Goal: Transaction & Acquisition: Download file/media

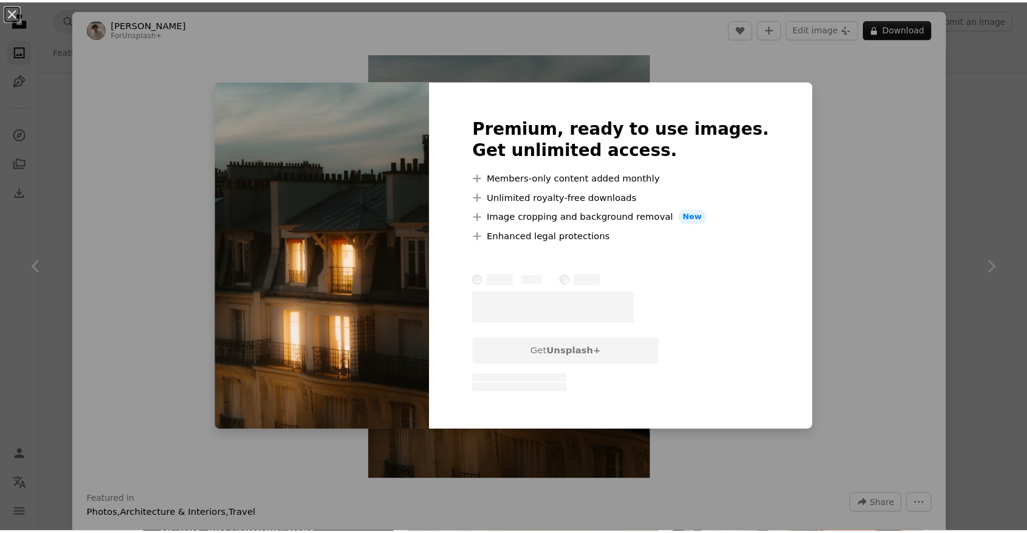
scroll to position [586, 0]
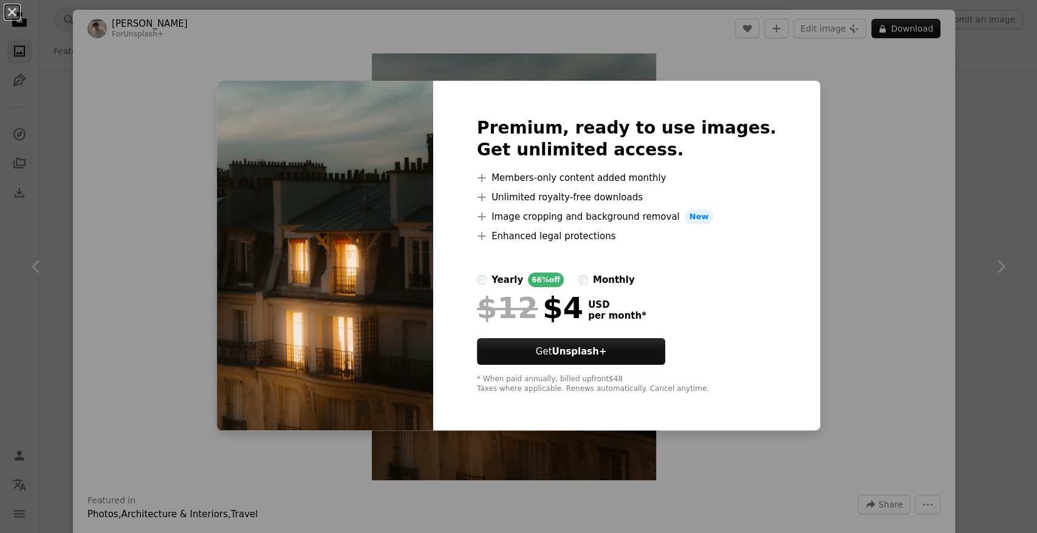
click at [833, 58] on div "An X shape Premium, ready to use images. Get unlimited access. A plus sign Memb…" at bounding box center [518, 266] width 1037 height 533
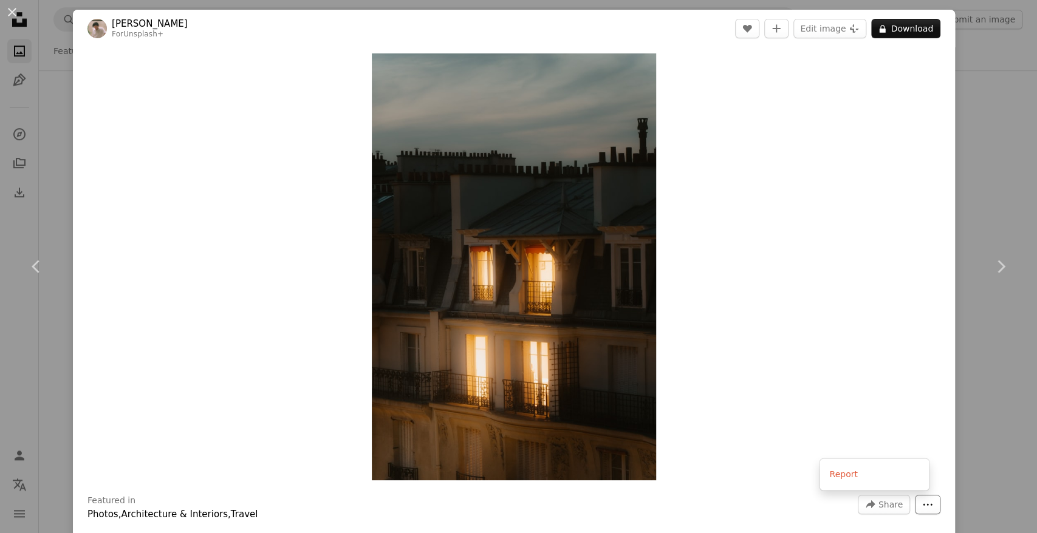
click at [922, 503] on icon "More Actions" at bounding box center [927, 504] width 11 height 11
click at [865, 500] on icon "A forward-right arrow" at bounding box center [870, 504] width 11 height 11
click at [861, 480] on div "A URL sharing icon (chains) Copy link" at bounding box center [845, 474] width 100 height 22
click at [1004, 120] on div "An X shape Chevron left Chevron right [PERSON_NAME] For Unsplash+ A heart A plu…" at bounding box center [518, 266] width 1037 height 533
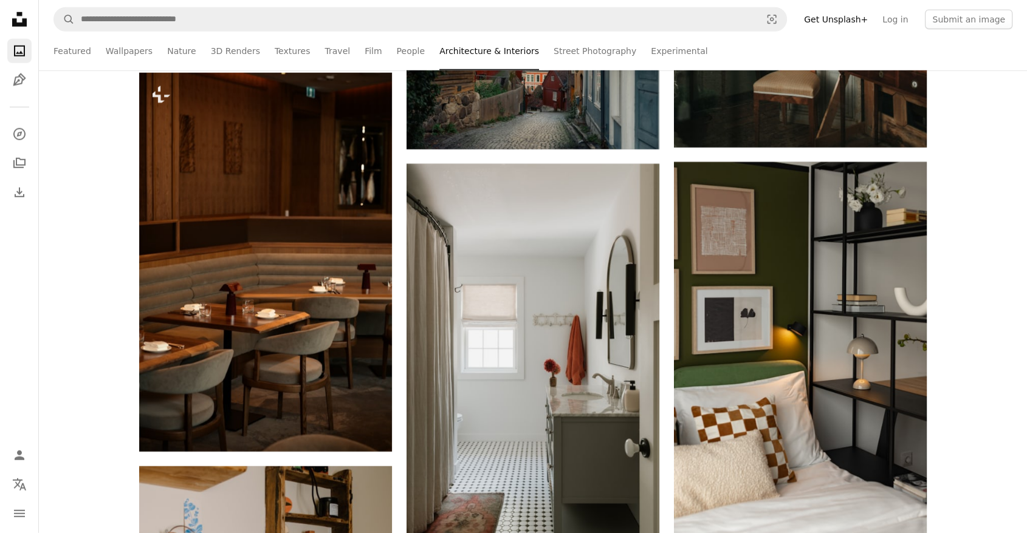
scroll to position [3689, 0]
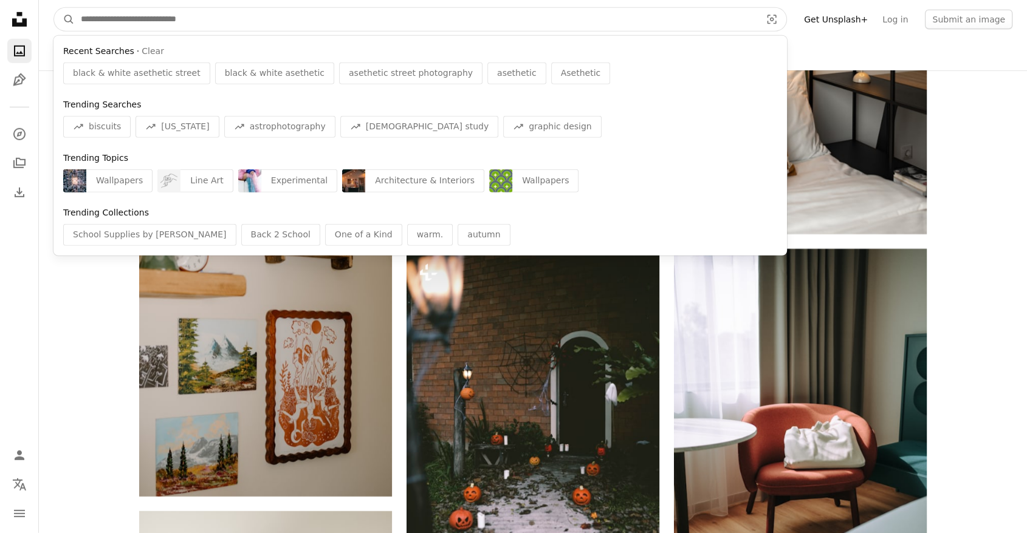
click at [698, 21] on input "Find visuals sitewide" at bounding box center [416, 19] width 682 height 23
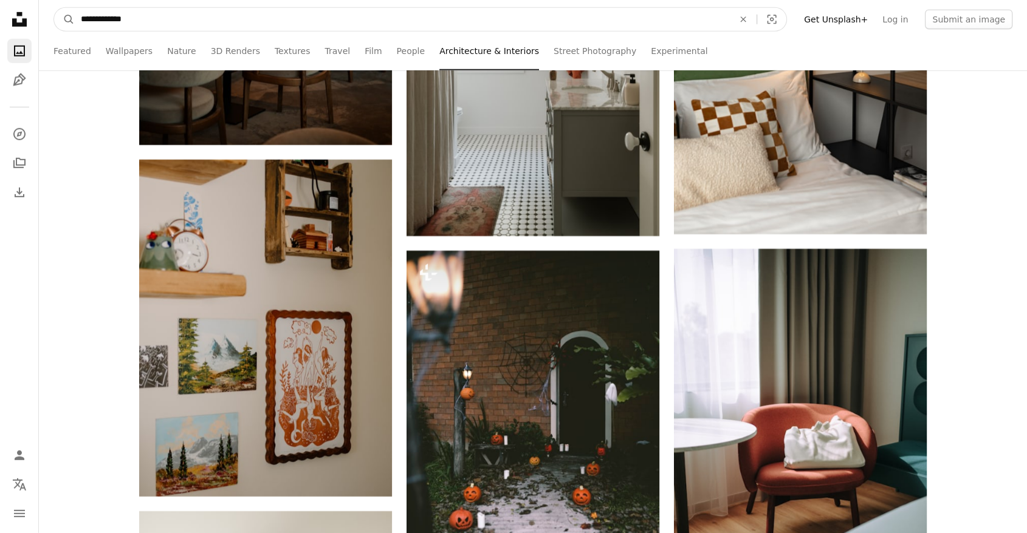
type input "**********"
click at [54, 8] on button "A magnifying glass" at bounding box center [64, 19] width 21 height 23
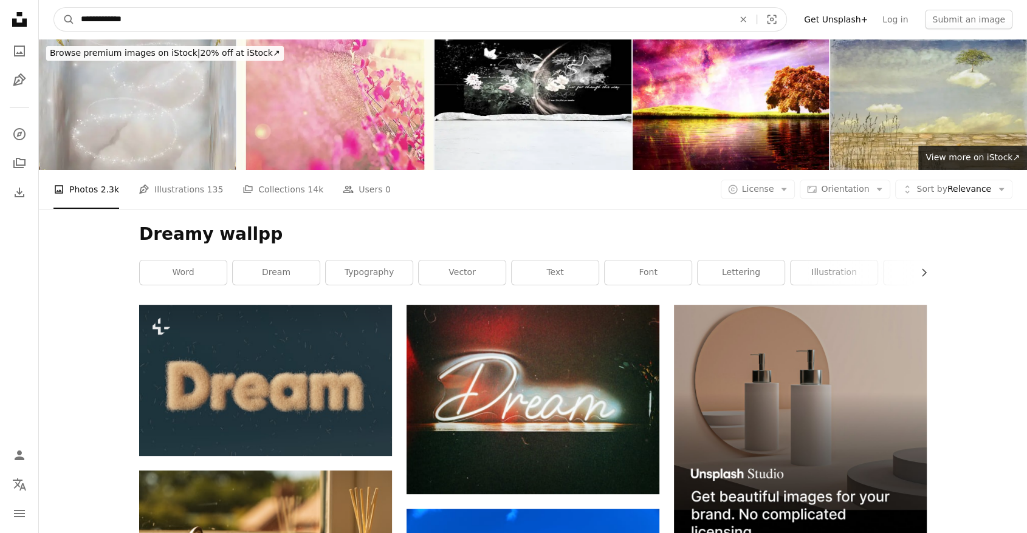
click at [592, 27] on input "**********" at bounding box center [402, 19] width 655 height 23
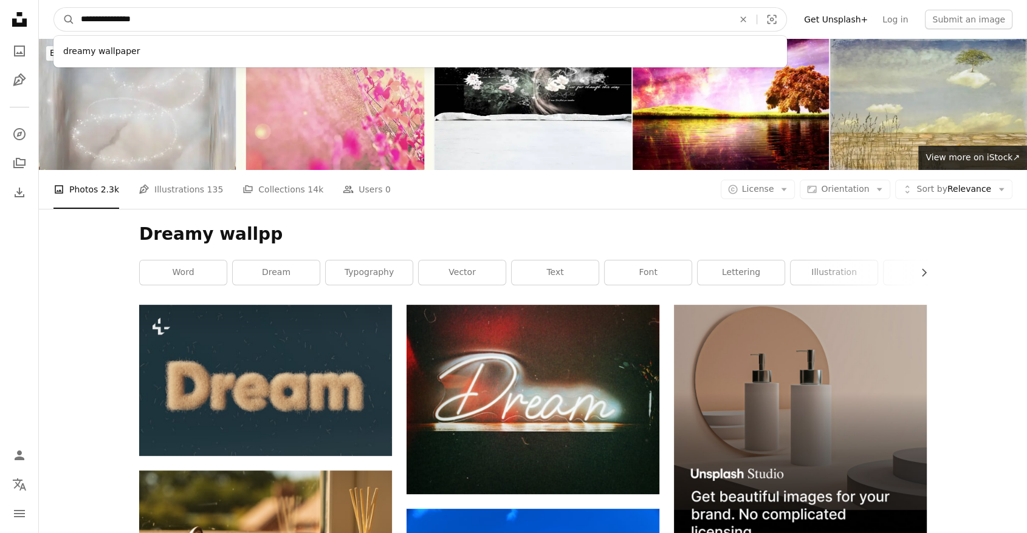
type input "**********"
click button "A magnifying glass" at bounding box center [64, 19] width 21 height 23
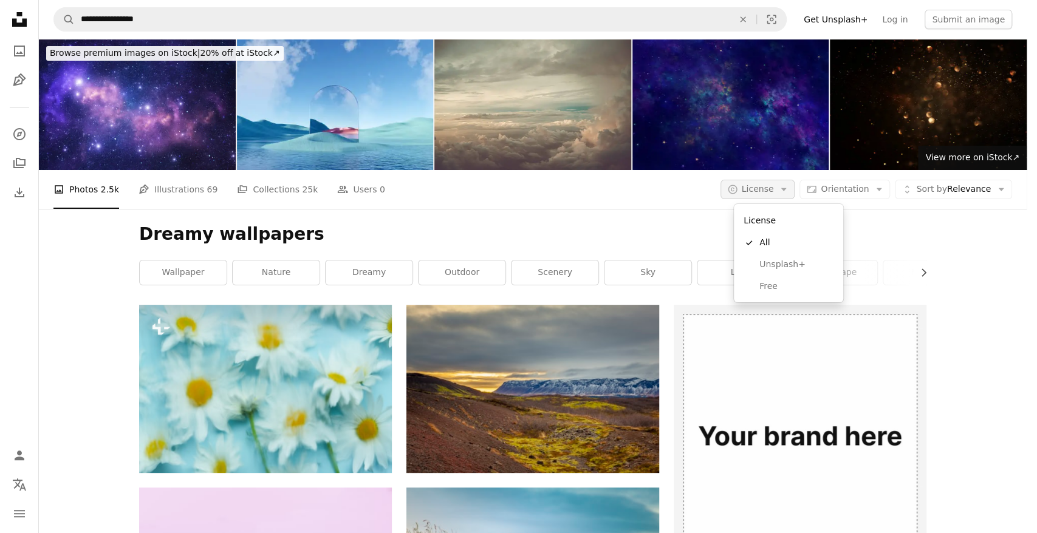
click at [792, 179] on body "**********" at bounding box center [513, 266] width 1027 height 533
click at [781, 282] on span "Free" at bounding box center [796, 287] width 74 height 12
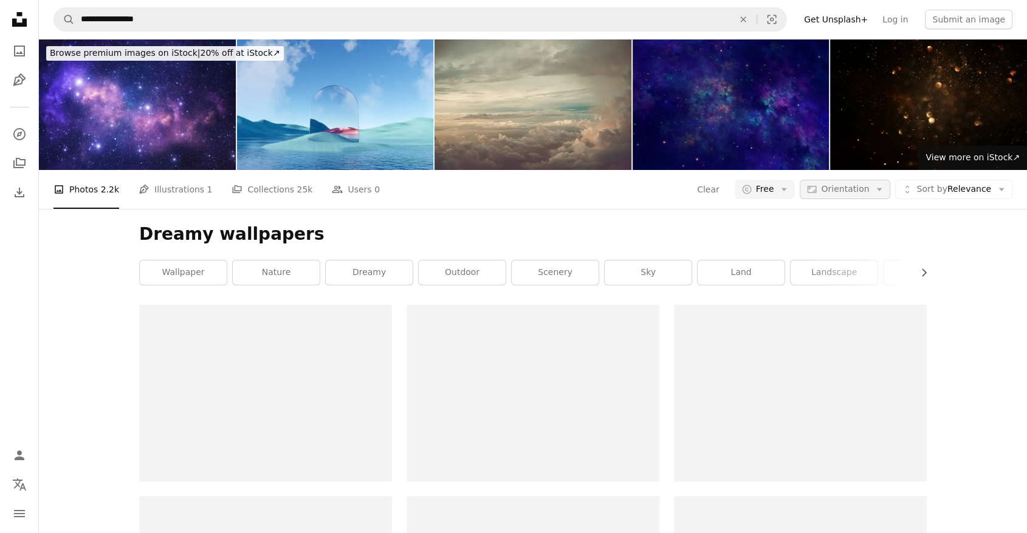
click at [844, 197] on button "Aspect ratio Orientation Arrow down" at bounding box center [844, 189] width 91 height 19
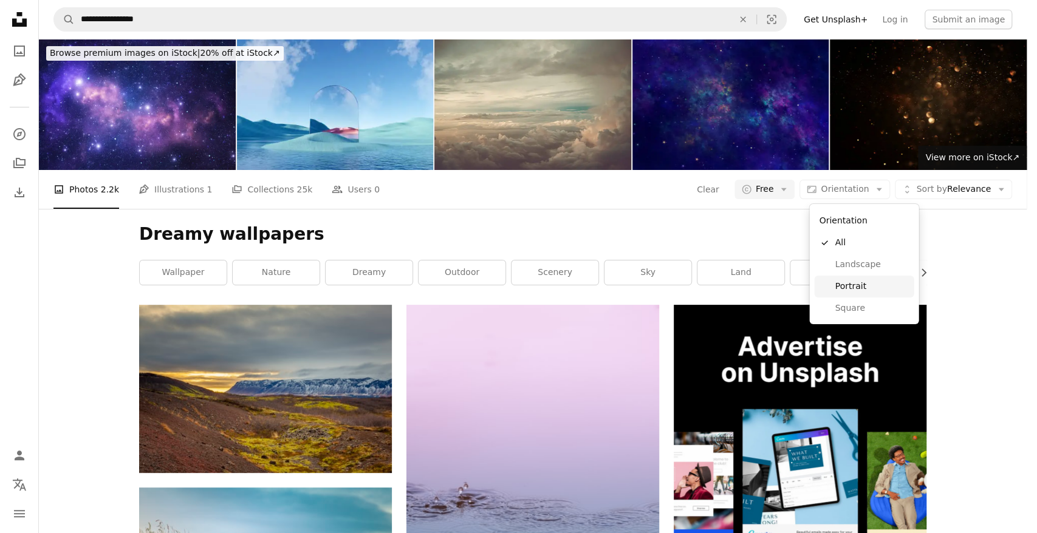
click at [847, 290] on span "Portrait" at bounding box center [872, 287] width 74 height 12
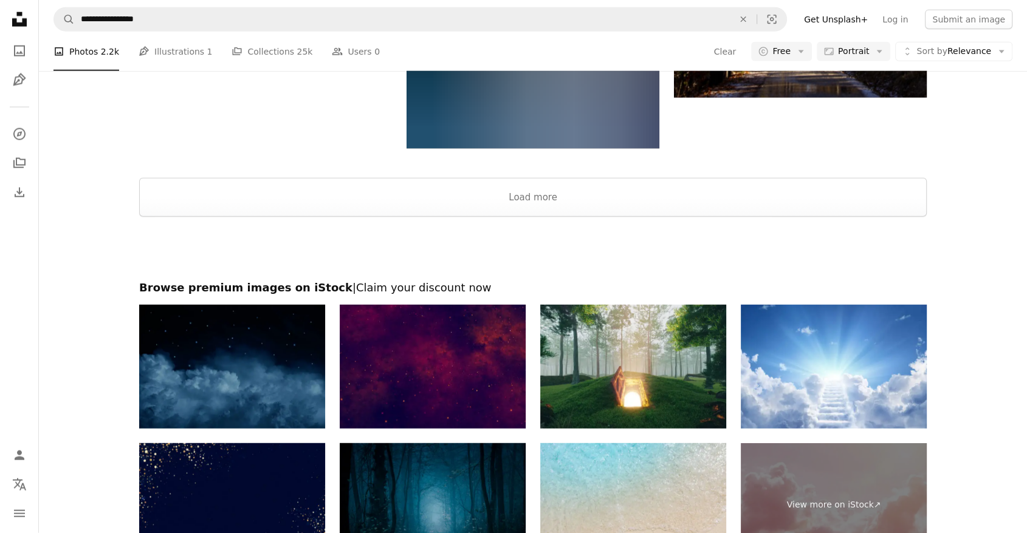
scroll to position [2902, 0]
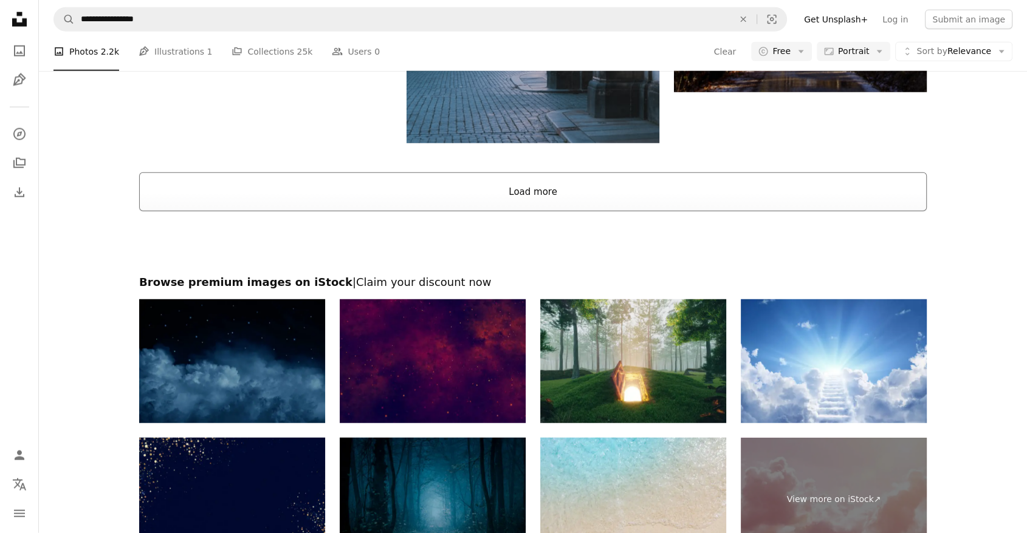
click at [770, 184] on button "Load more" at bounding box center [532, 192] width 787 height 39
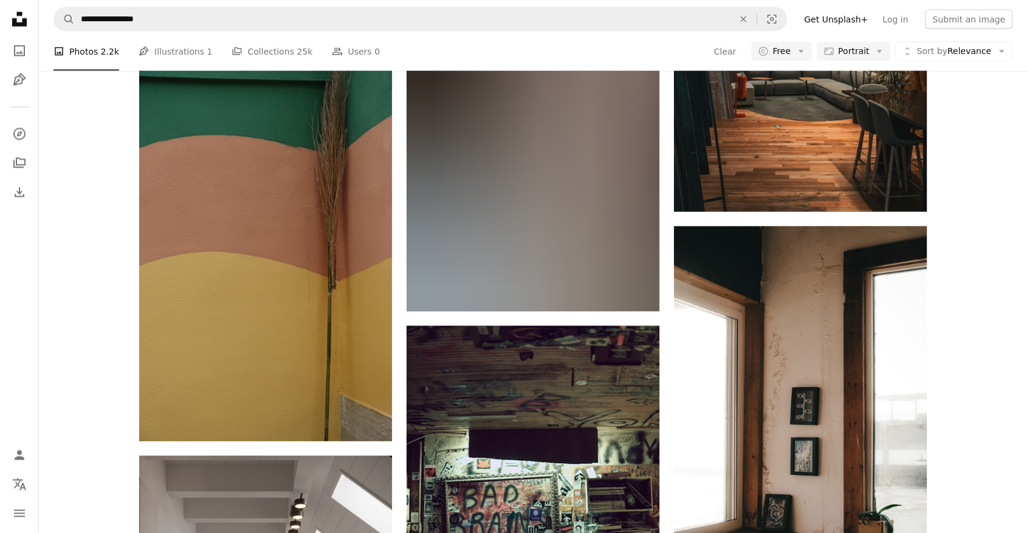
scroll to position [11641, 0]
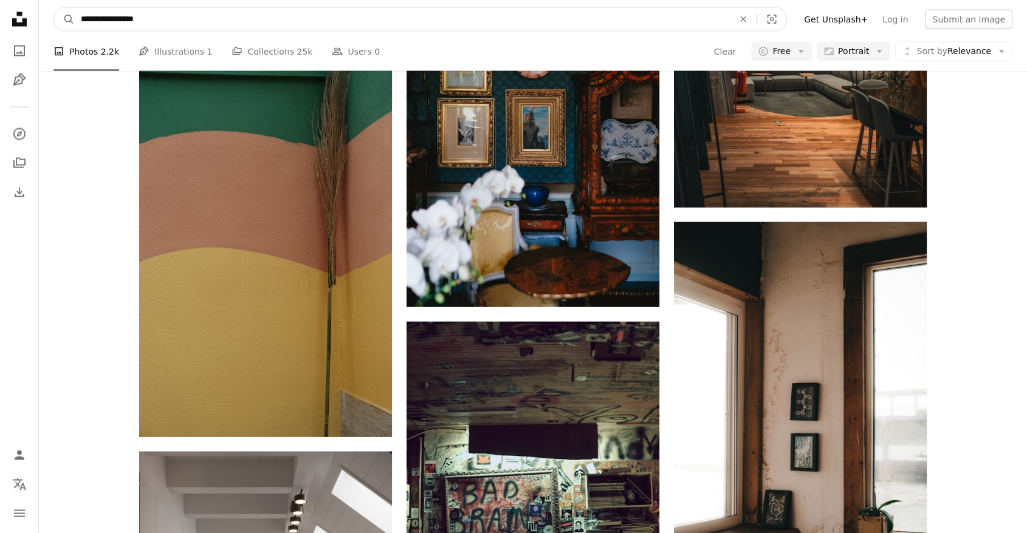
click at [612, 25] on input "**********" at bounding box center [402, 19] width 655 height 23
type input "**********"
click at [54, 8] on button "A magnifying glass" at bounding box center [64, 19] width 21 height 23
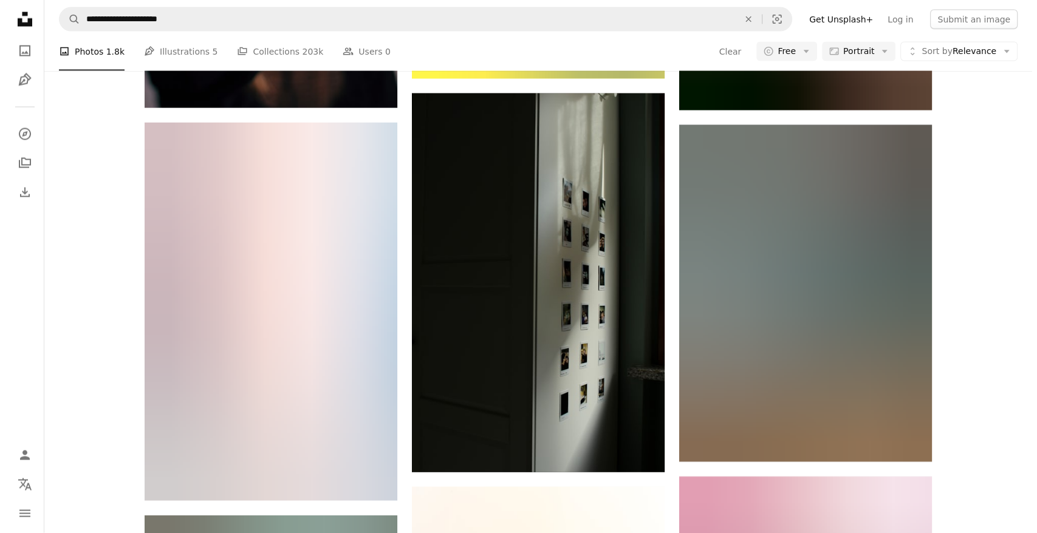
scroll to position [7056, 0]
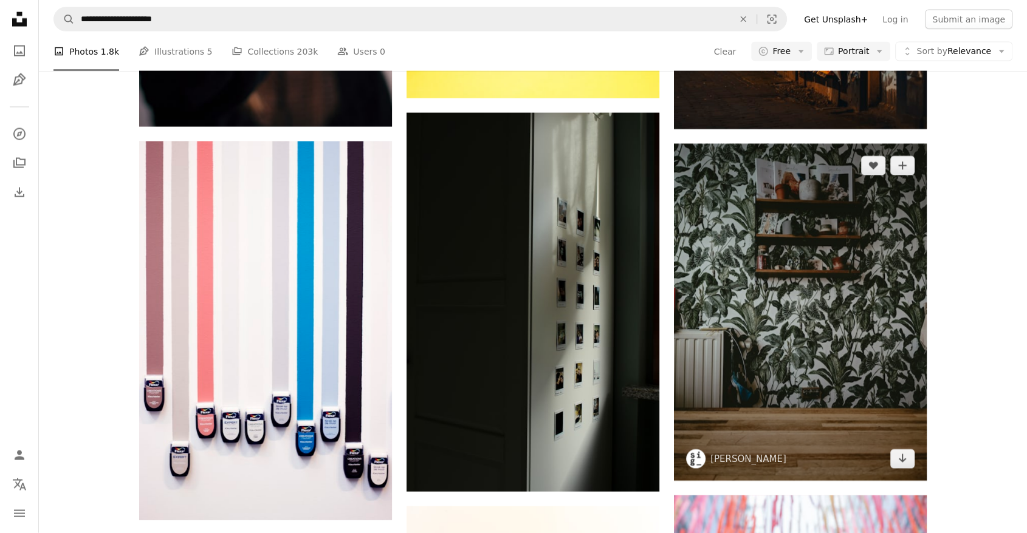
click at [852, 306] on img at bounding box center [800, 312] width 253 height 337
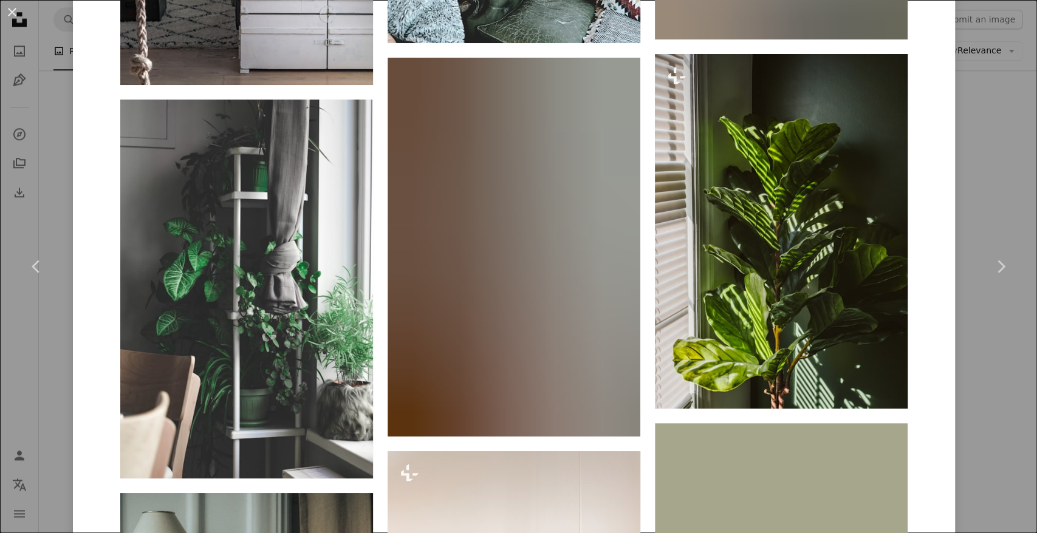
scroll to position [1195, 0]
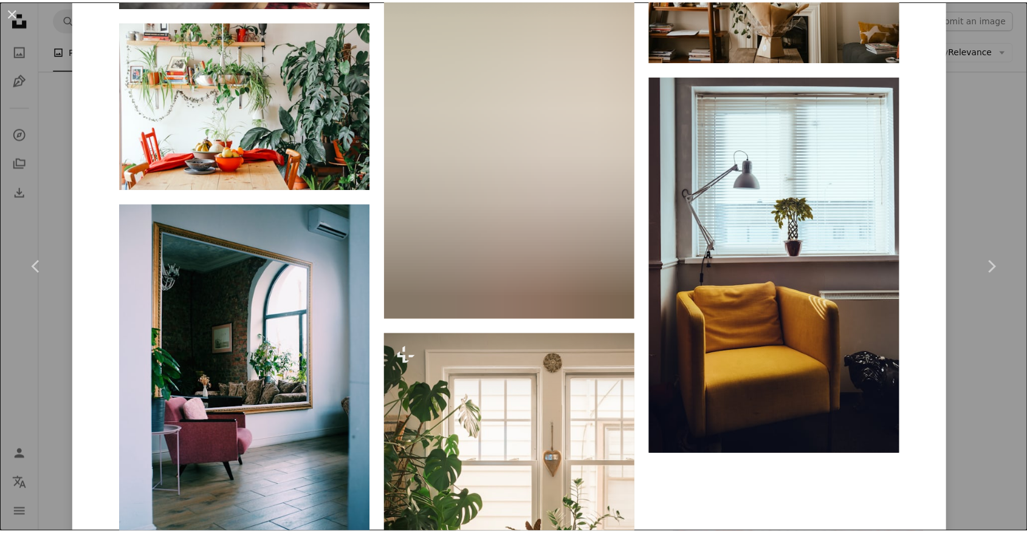
scroll to position [9426, 0]
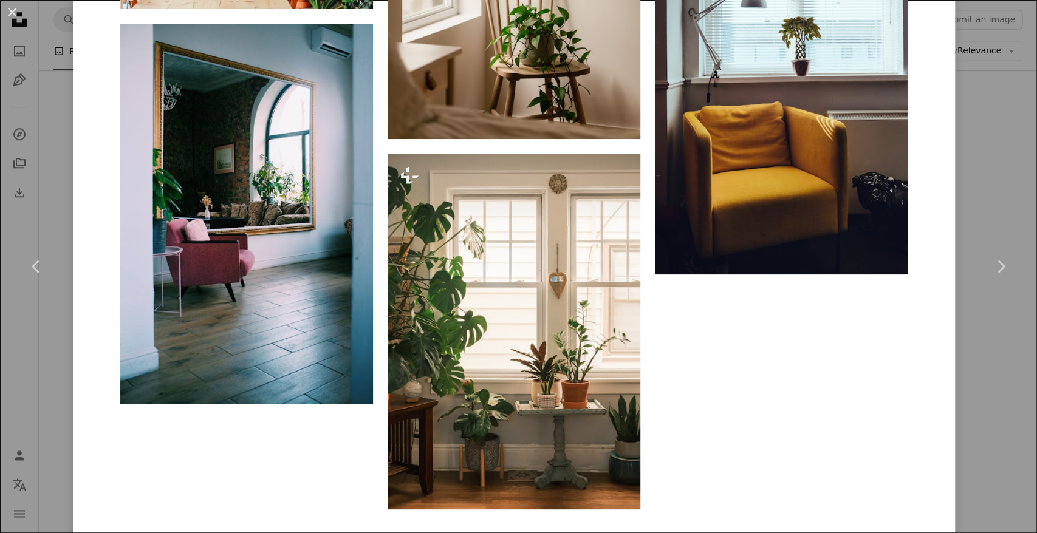
click at [990, 173] on div "An X shape Chevron left Chevron right [PERSON_NAME] A heart A plus sign Edit im…" at bounding box center [518, 266] width 1037 height 533
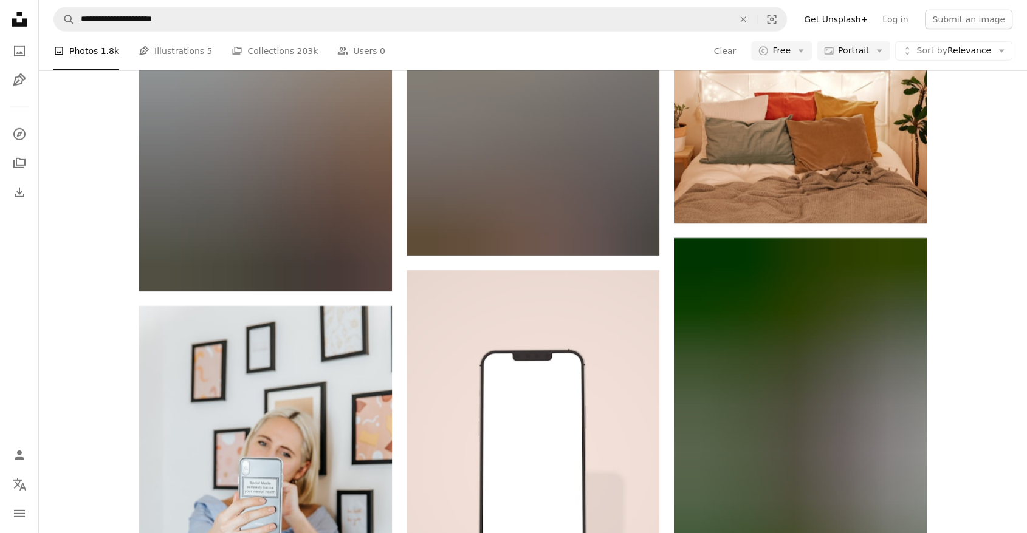
scroll to position [8675, 0]
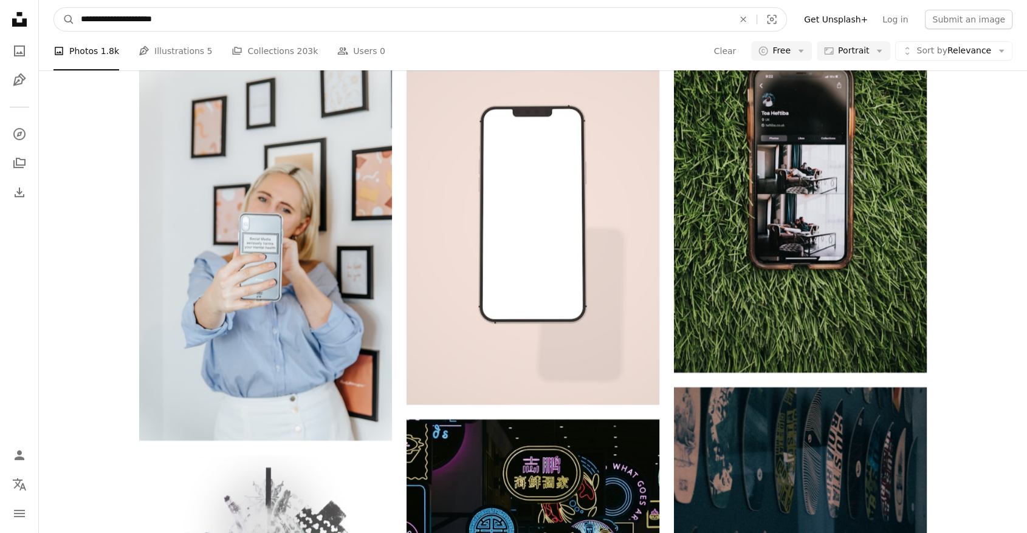
drag, startPoint x: 135, startPoint y: 20, endPoint x: 117, endPoint y: 30, distance: 21.2
click at [117, 30] on input "**********" at bounding box center [402, 19] width 655 height 23
type input "**********"
click at [54, 8] on button "A magnifying glass" at bounding box center [64, 19] width 21 height 23
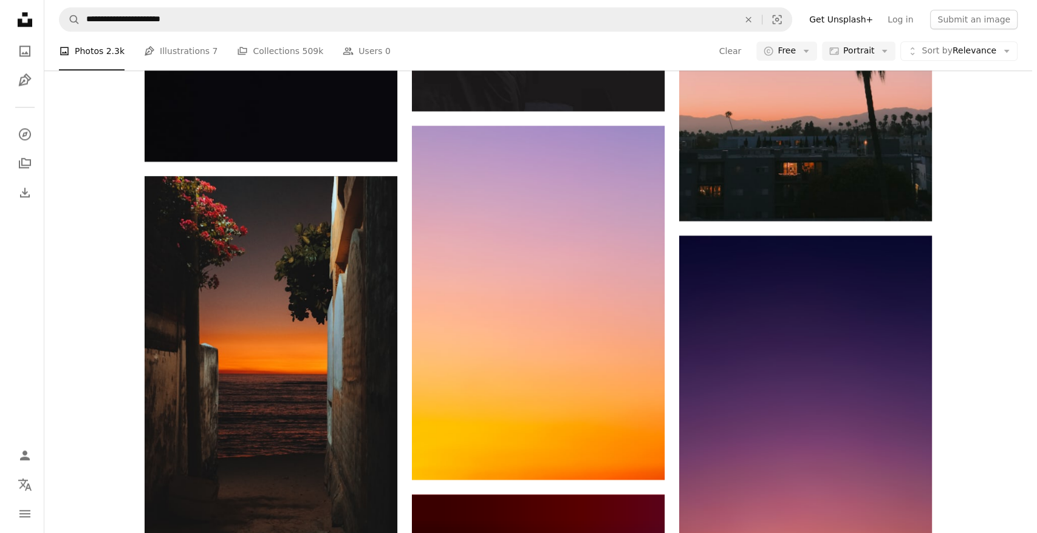
scroll to position [1799, 0]
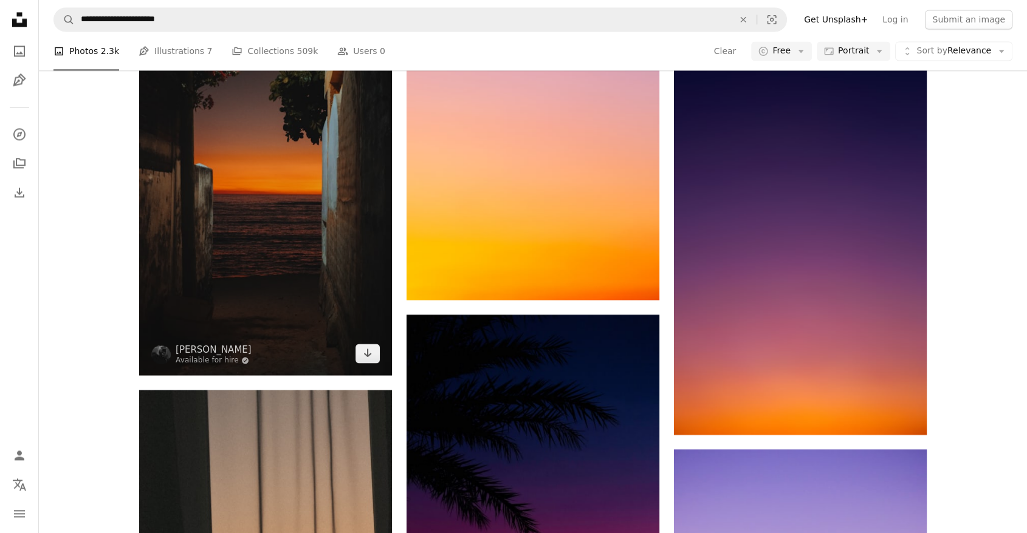
click at [260, 217] on img at bounding box center [265, 185] width 253 height 379
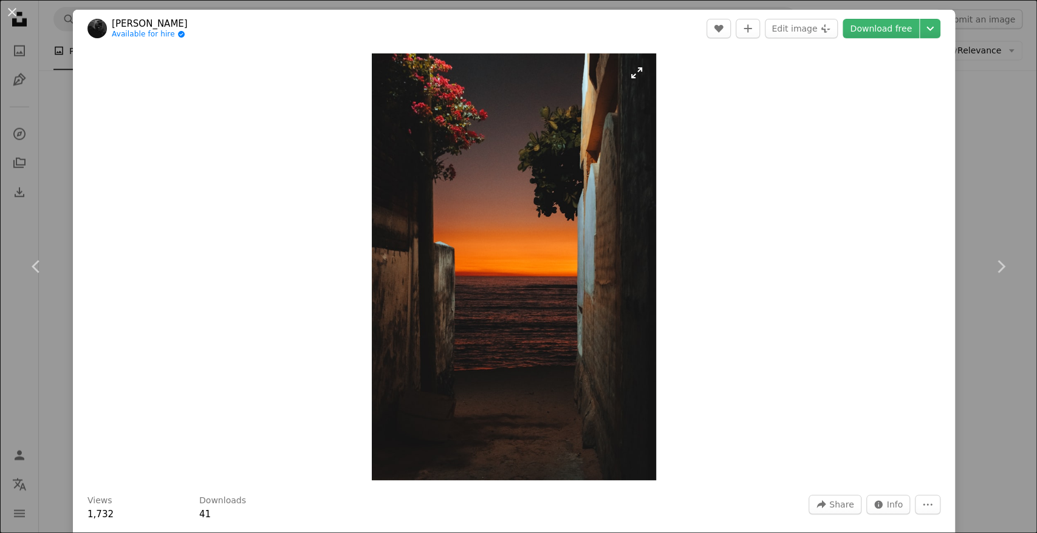
click at [559, 185] on img "Zoom in on this image" at bounding box center [514, 266] width 285 height 427
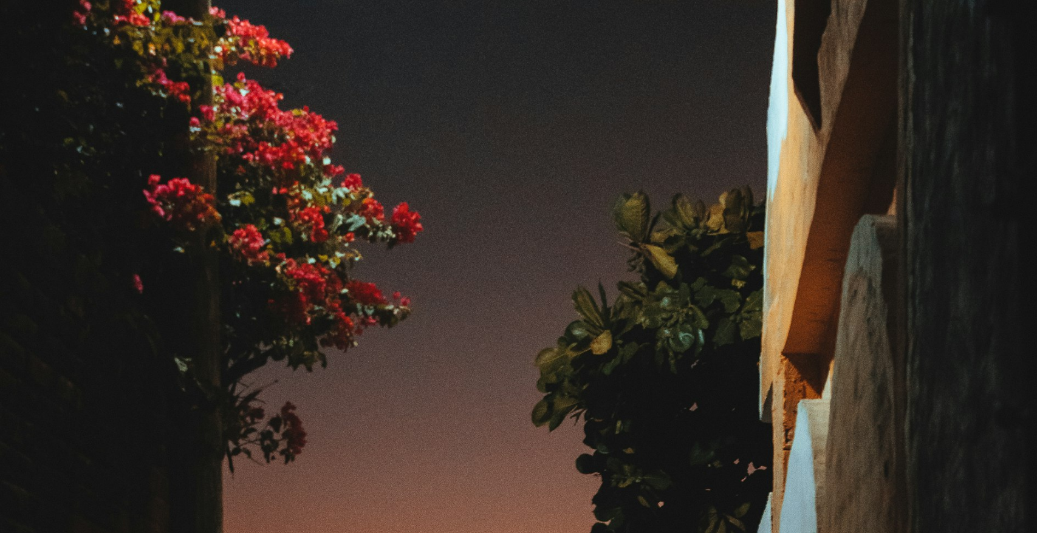
scroll to position [496, 0]
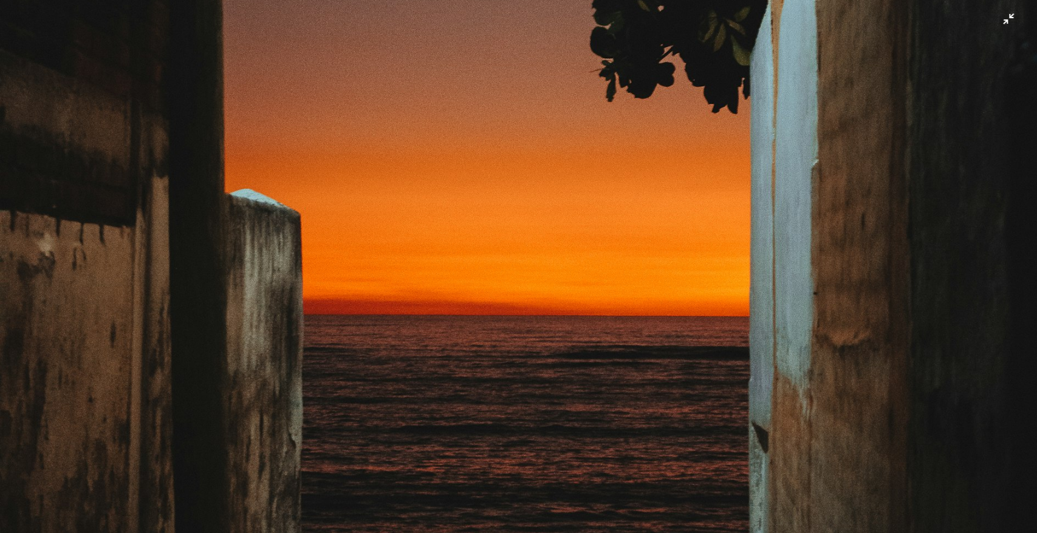
click at [559, 185] on img "Zoom out on this image" at bounding box center [518, 282] width 1038 height 1558
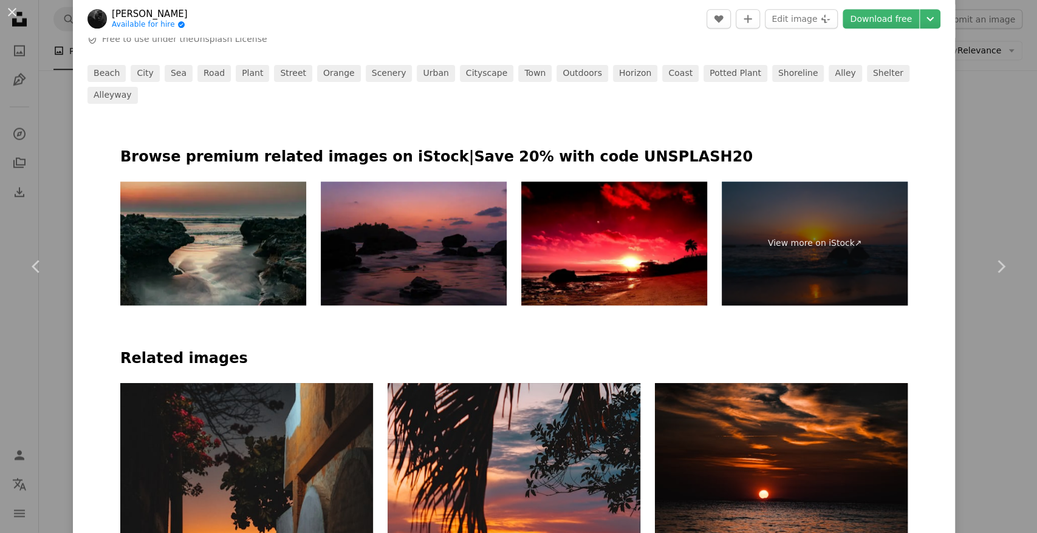
scroll to position [900, 0]
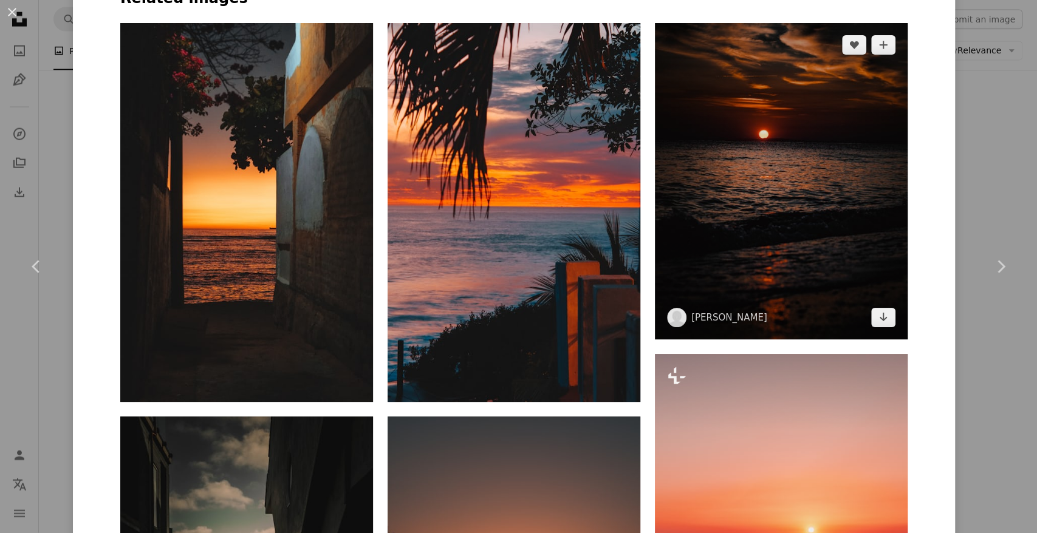
click at [846, 84] on img at bounding box center [781, 181] width 253 height 316
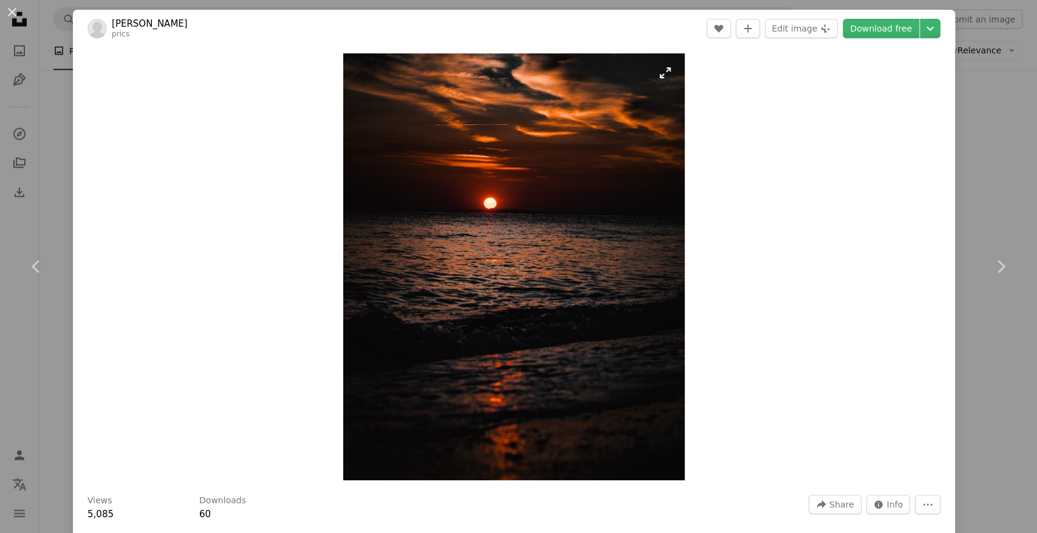
click at [552, 214] on img "Zoom in on this image" at bounding box center [513, 266] width 341 height 427
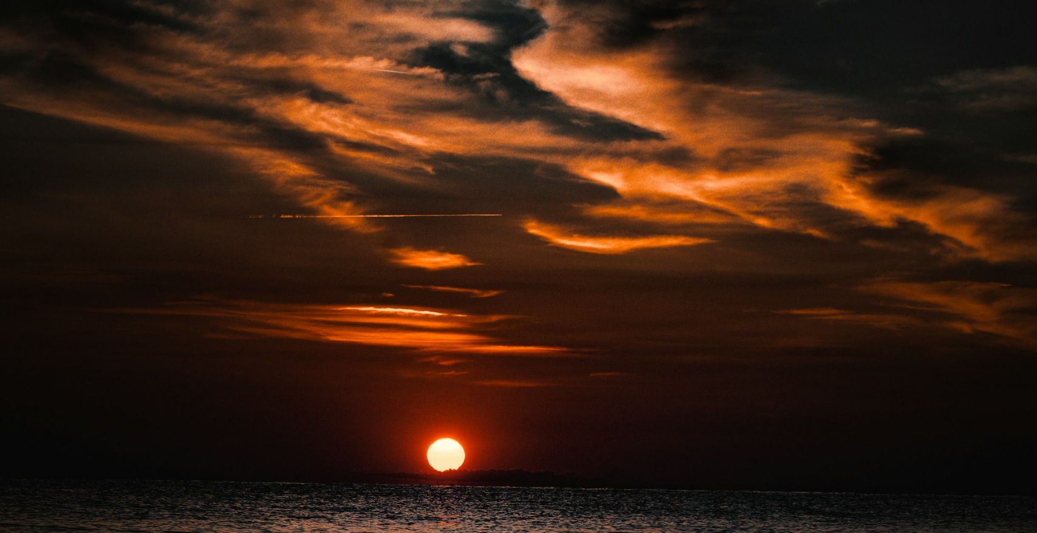
scroll to position [370, 0]
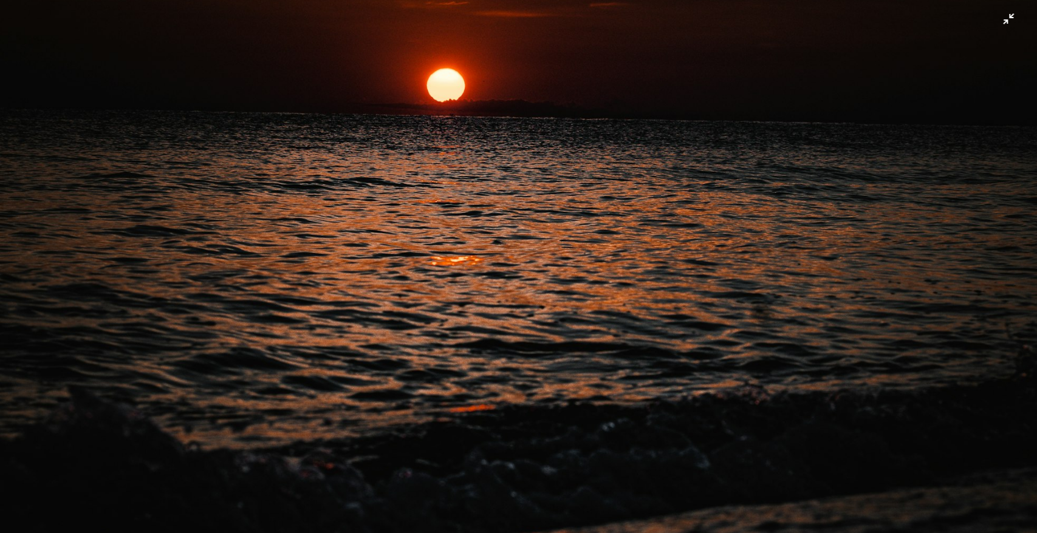
click at [530, 196] on img "Zoom out on this image" at bounding box center [518, 278] width 1038 height 1299
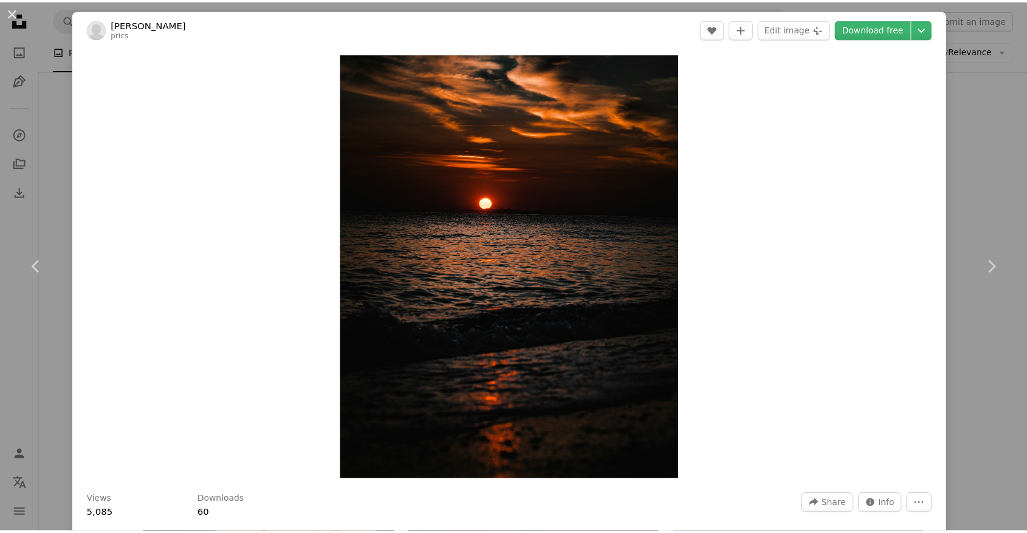
scroll to position [1259, 0]
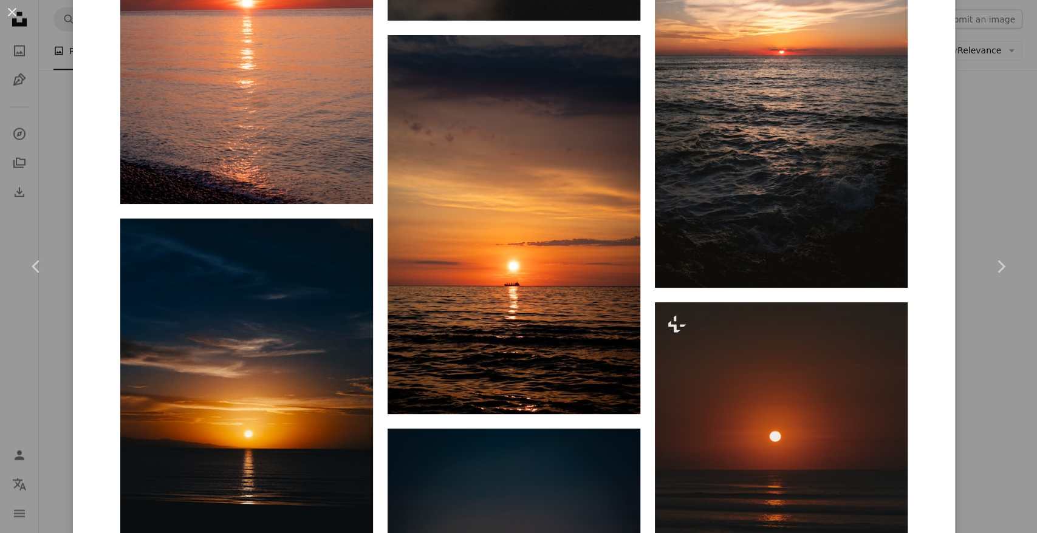
click at [994, 100] on div "An X shape Chevron left Chevron right Paréj [PERSON_NAME] prics A heart A plus …" at bounding box center [518, 266] width 1037 height 533
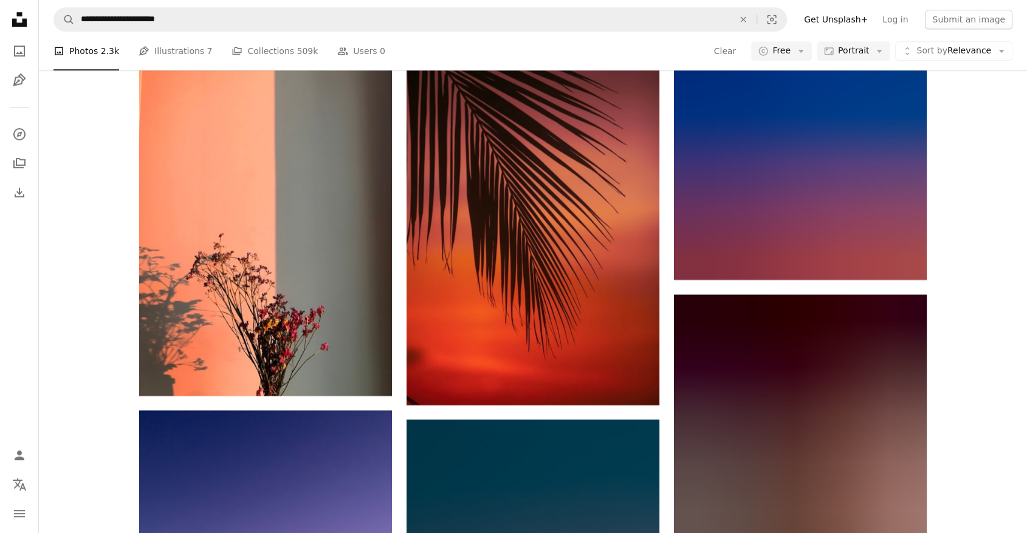
scroll to position [5579, 0]
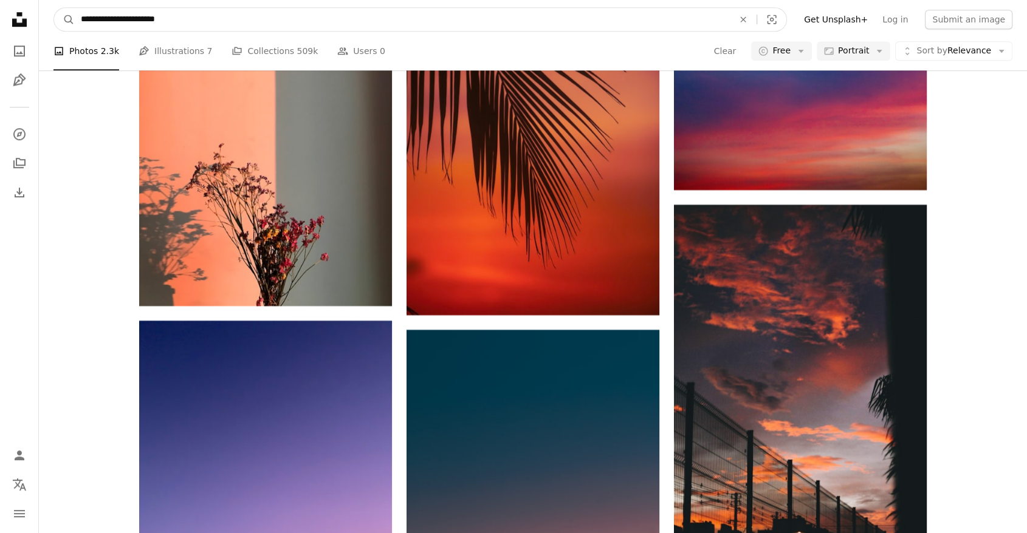
drag, startPoint x: 104, startPoint y: 22, endPoint x: 64, endPoint y: 4, distance: 43.8
click at [64, 4] on nav "**********" at bounding box center [533, 19] width 988 height 39
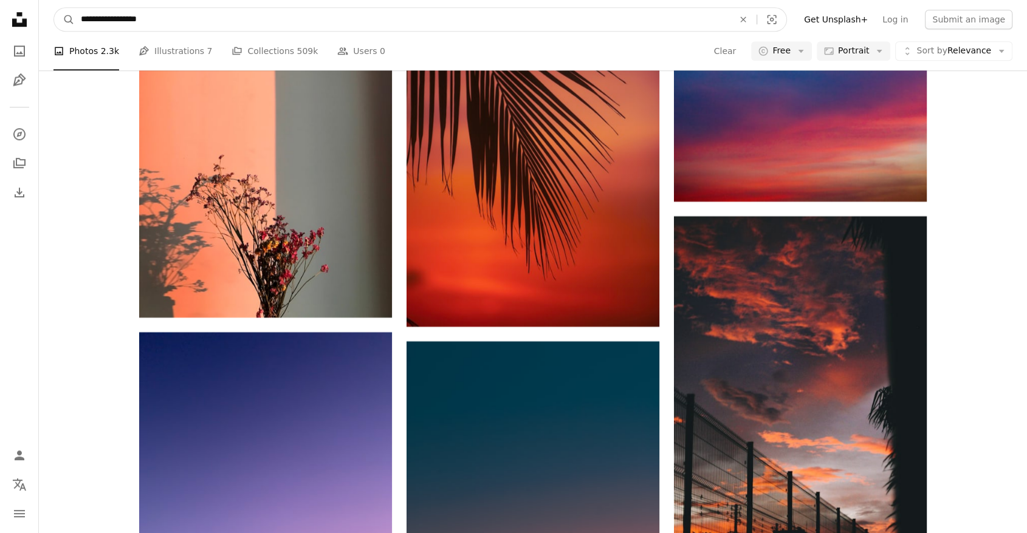
type input "**********"
click at [54, 8] on button "A magnifying glass" at bounding box center [64, 19] width 21 height 23
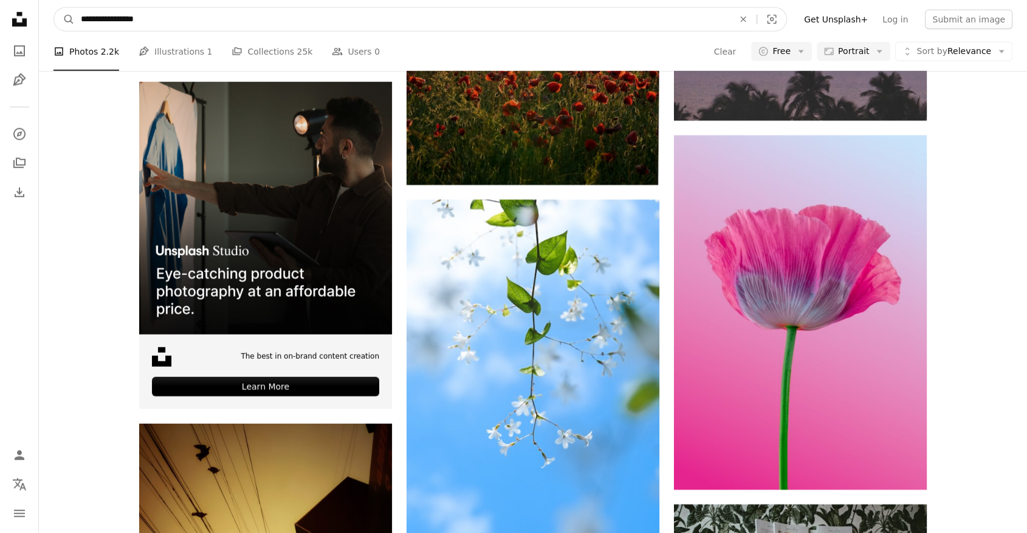
scroll to position [3191, 0]
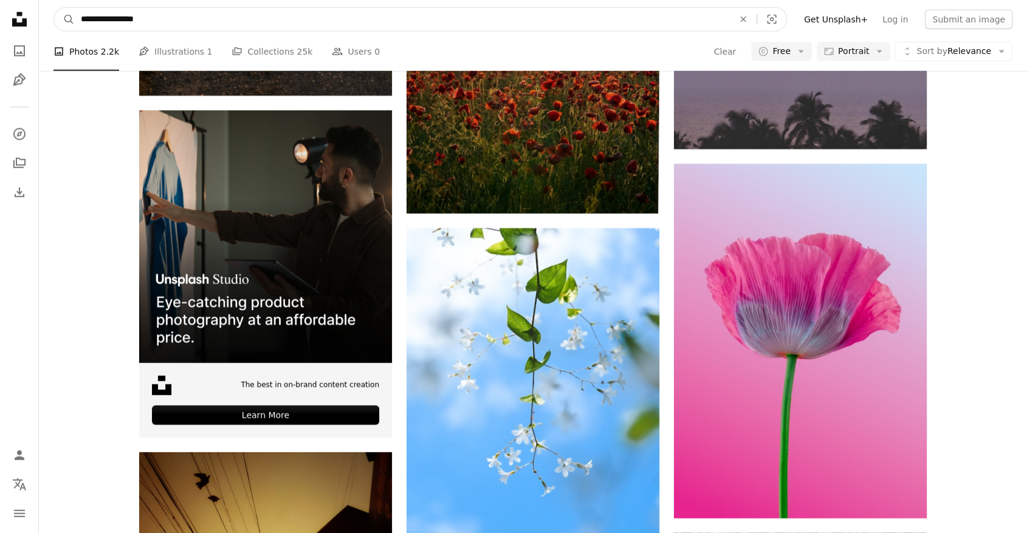
drag, startPoint x: 112, startPoint y: 19, endPoint x: 44, endPoint y: 4, distance: 70.3
click at [44, 4] on nav "**********" at bounding box center [533, 19] width 988 height 39
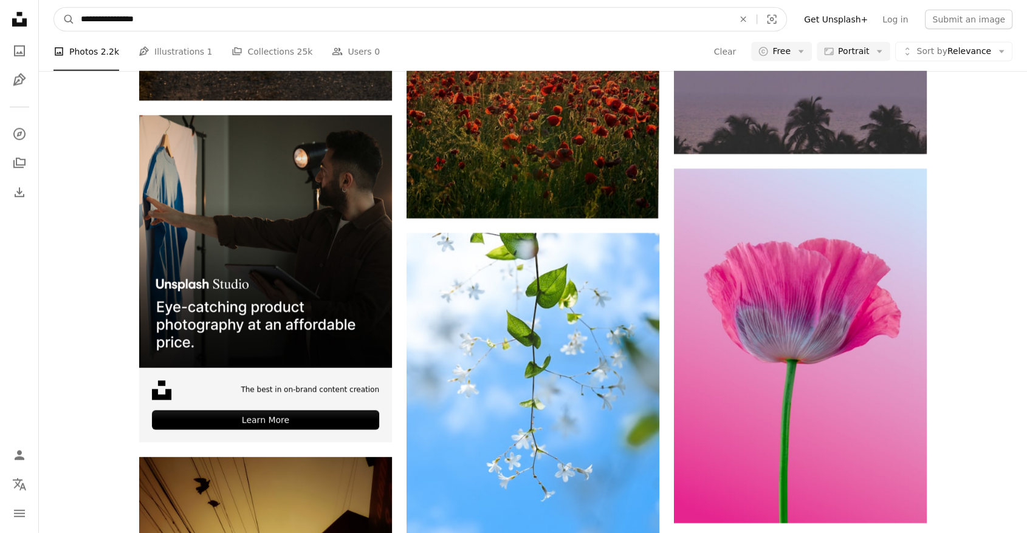
type input "**********"
click button "A magnifying glass" at bounding box center [64, 19] width 21 height 23
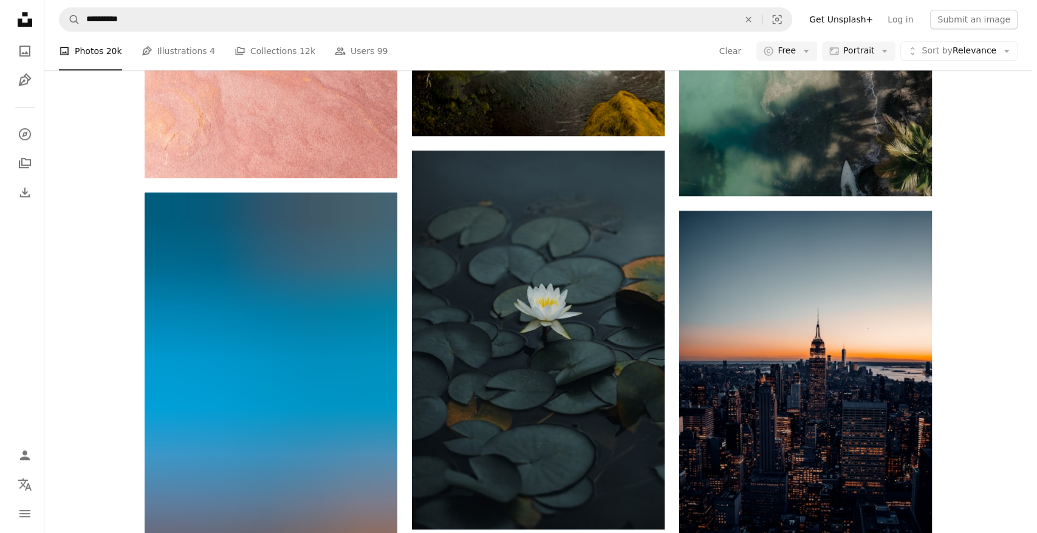
scroll to position [1079, 0]
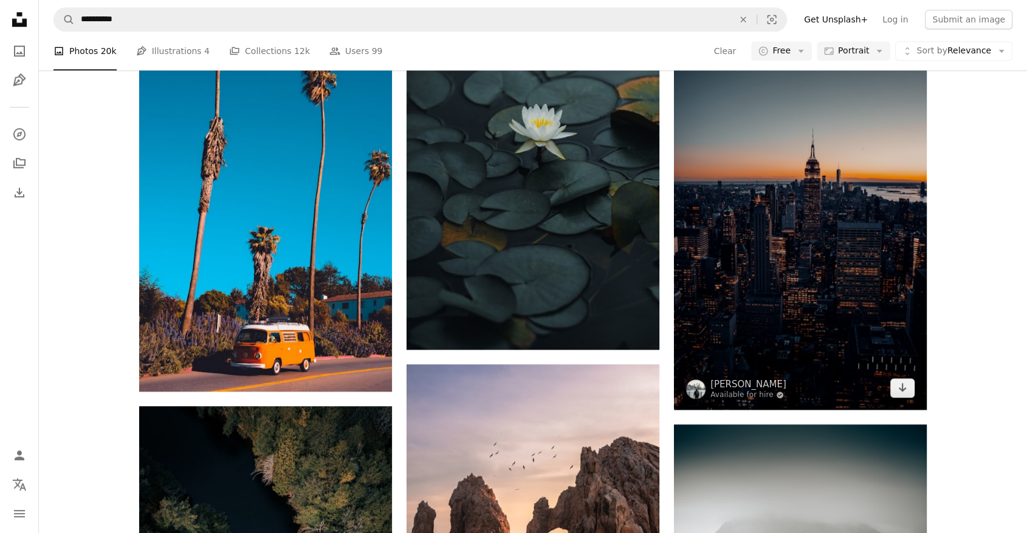
click at [852, 215] on img at bounding box center [800, 220] width 253 height 379
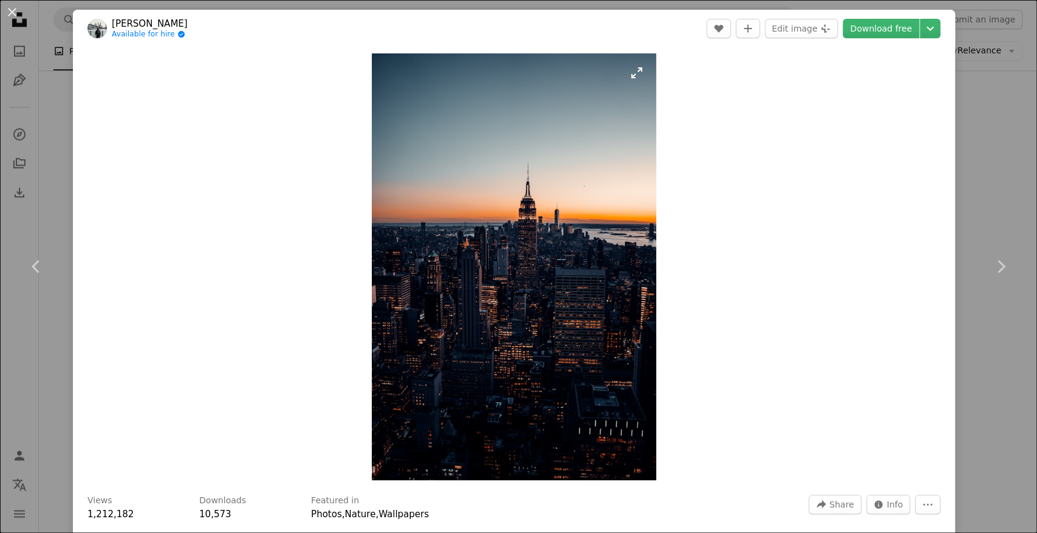
click at [521, 213] on img "Zoom in on this image" at bounding box center [514, 266] width 285 height 427
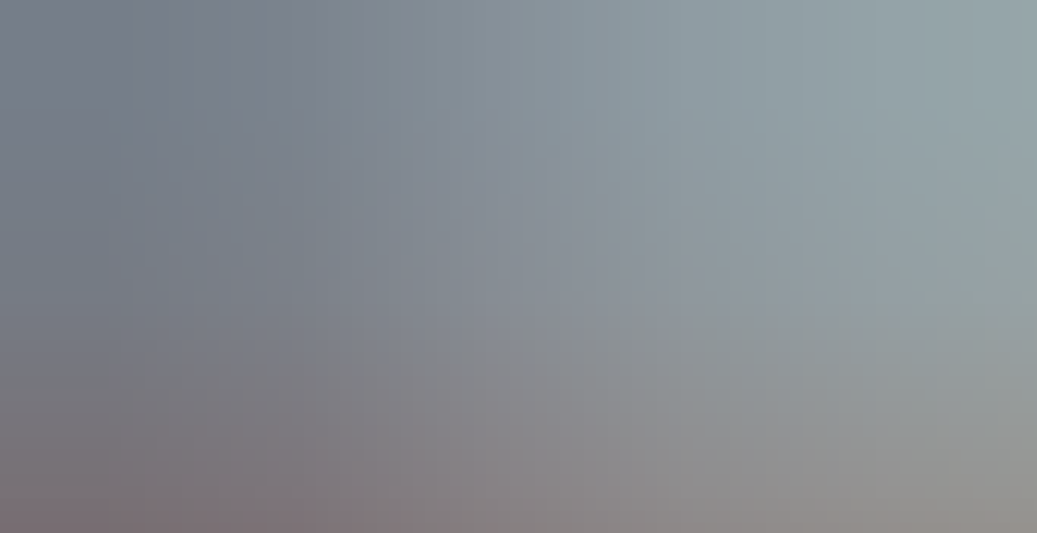
scroll to position [496, 0]
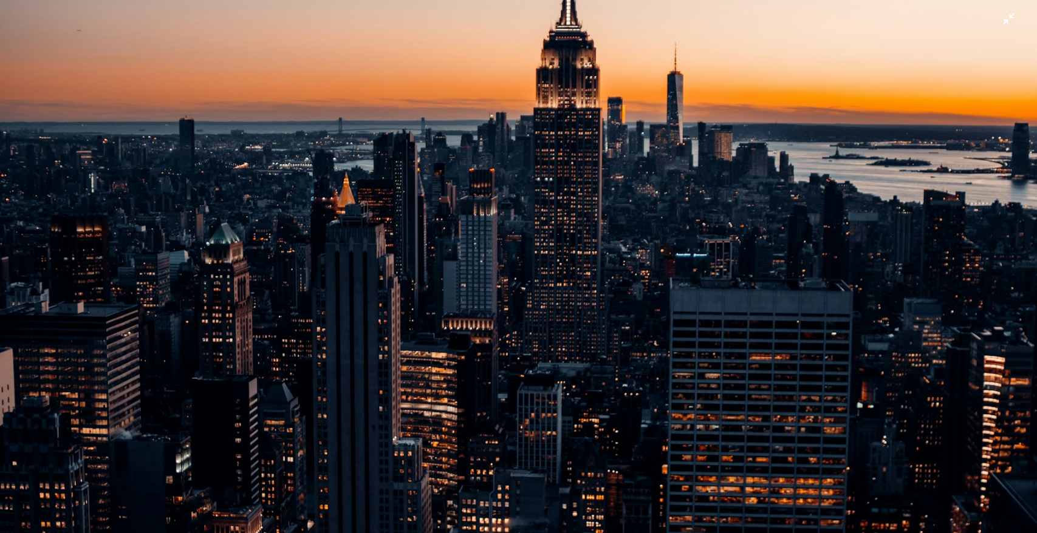
click at [539, 264] on img "Zoom out on this image" at bounding box center [518, 282] width 1038 height 1558
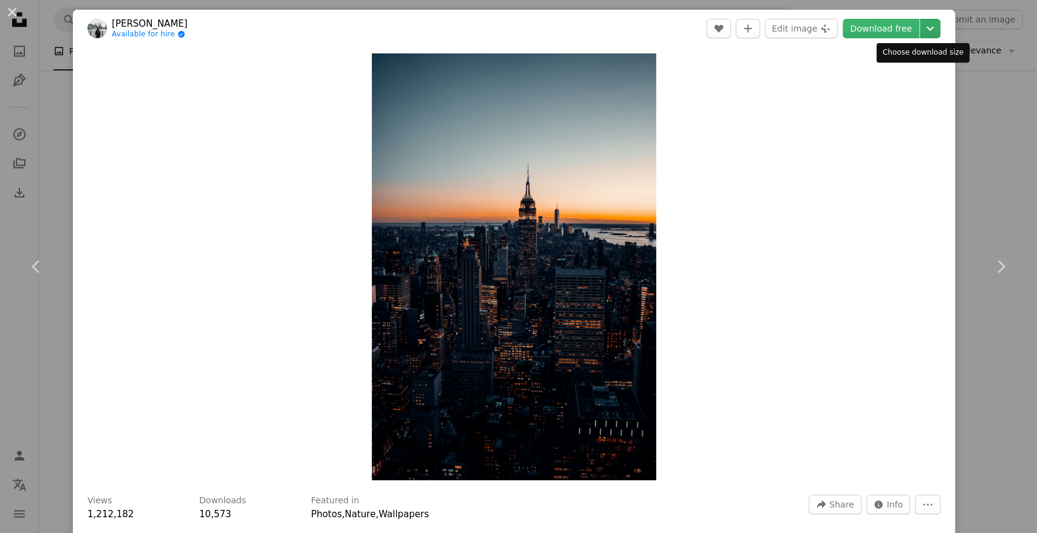
click at [928, 29] on button "Chevron down" at bounding box center [930, 28] width 21 height 19
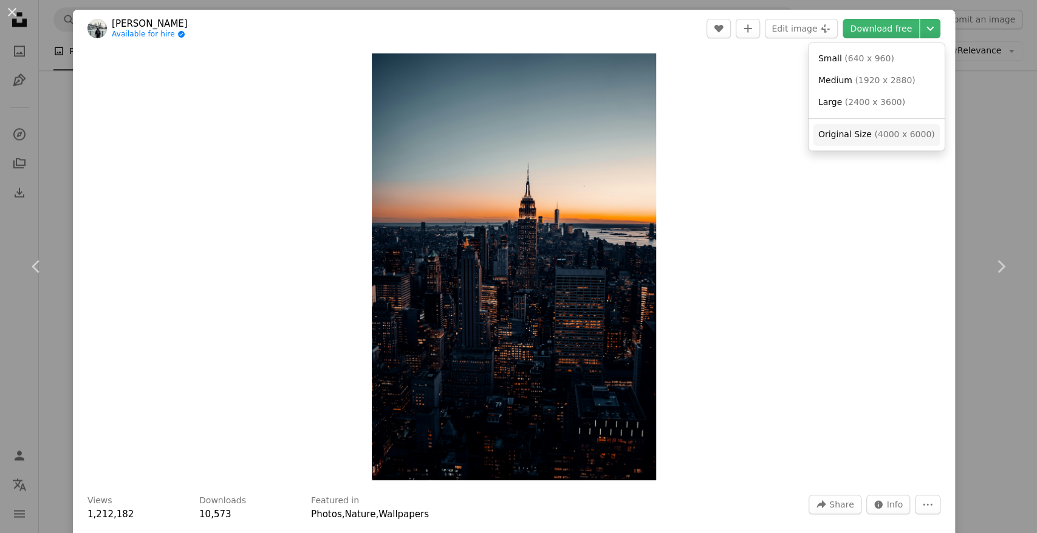
click at [905, 132] on span "( 4000 x 6000 )" at bounding box center [904, 134] width 60 height 10
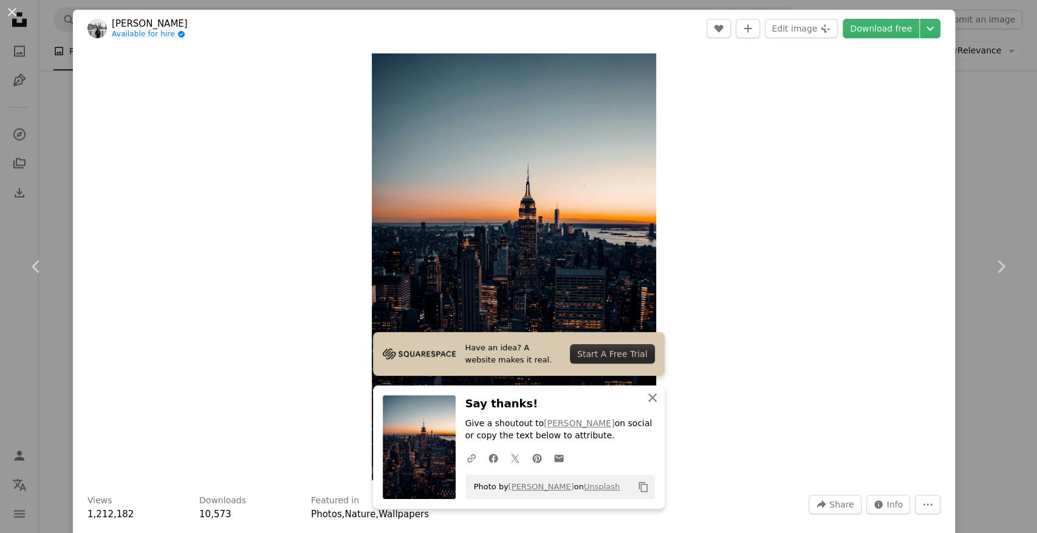
click at [645, 402] on icon "An X shape" at bounding box center [652, 398] width 15 height 15
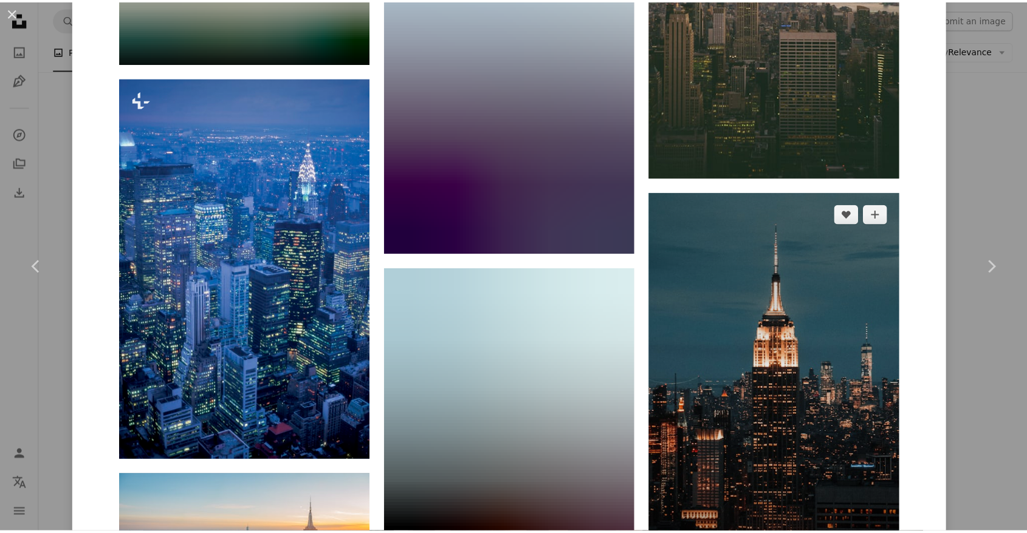
scroll to position [6416, 0]
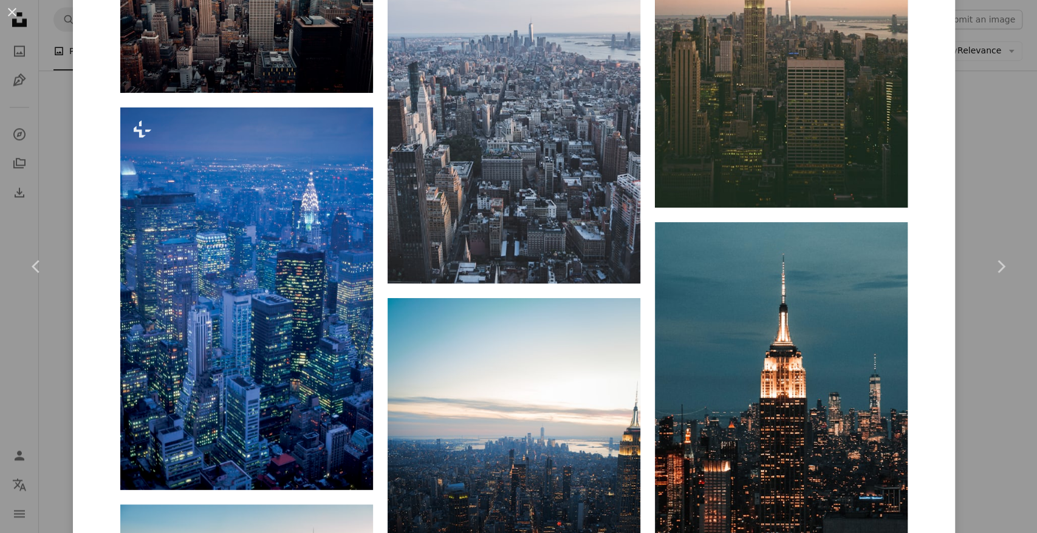
click at [967, 161] on div "An X shape Chevron left Chevron right [PERSON_NAME] Available for hire A checkm…" at bounding box center [518, 266] width 1037 height 533
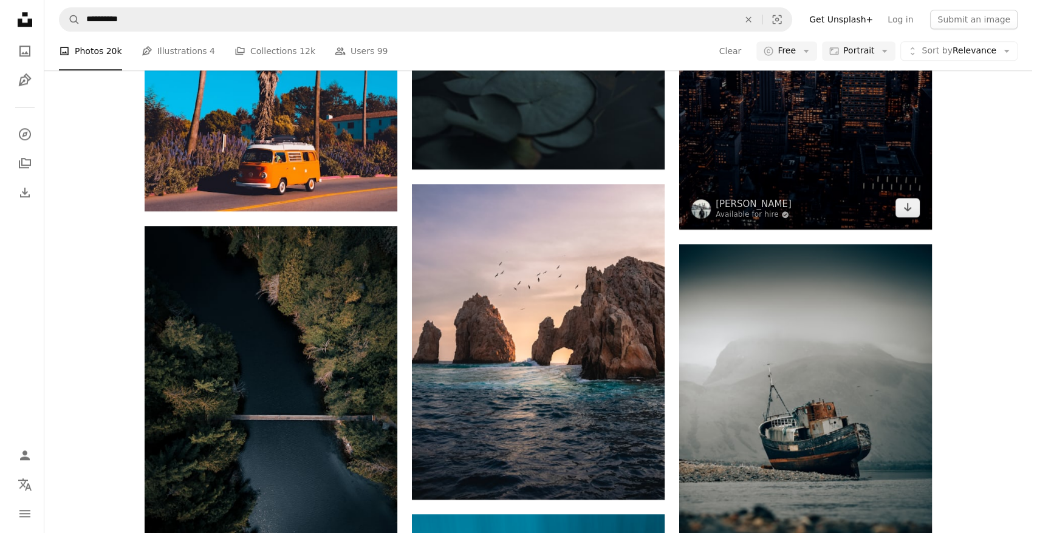
scroll to position [1440, 0]
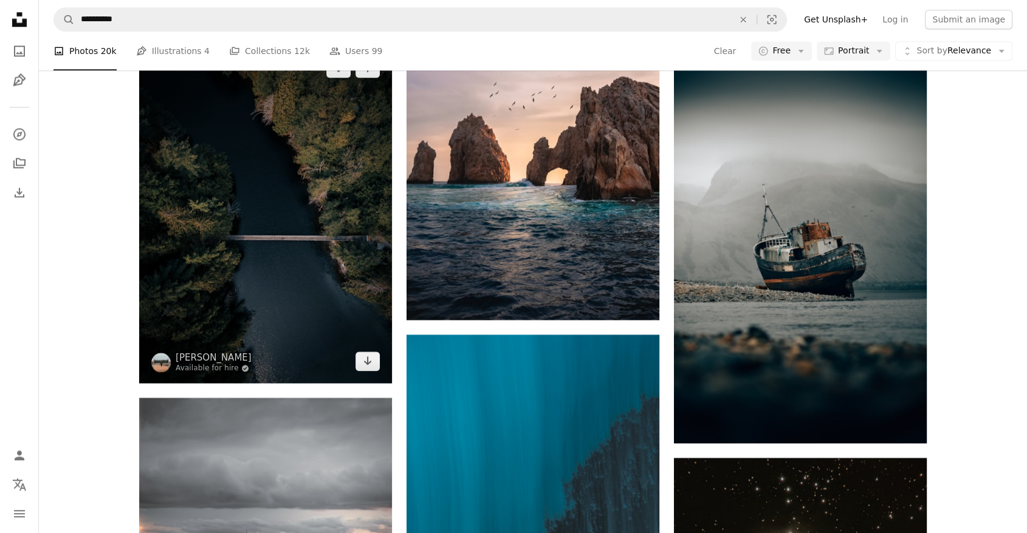
click at [364, 227] on img at bounding box center [265, 214] width 253 height 337
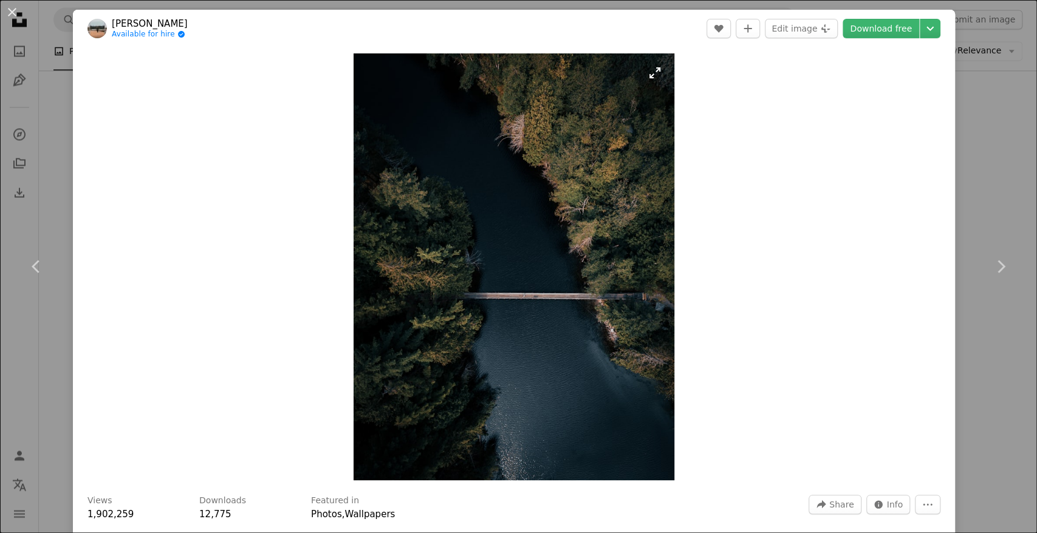
click at [528, 198] on img "Zoom in on this image" at bounding box center [514, 266] width 320 height 427
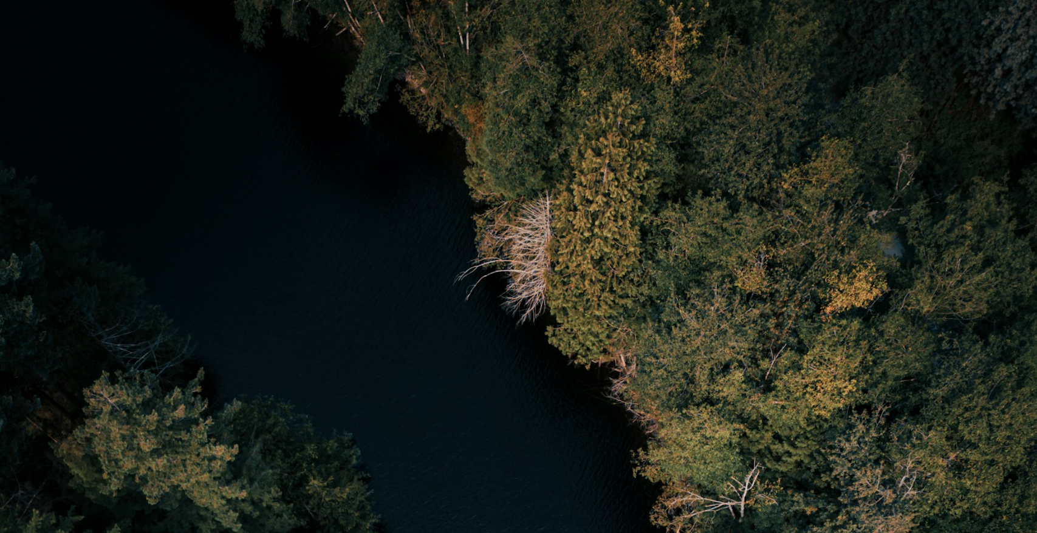
scroll to position [412, 0]
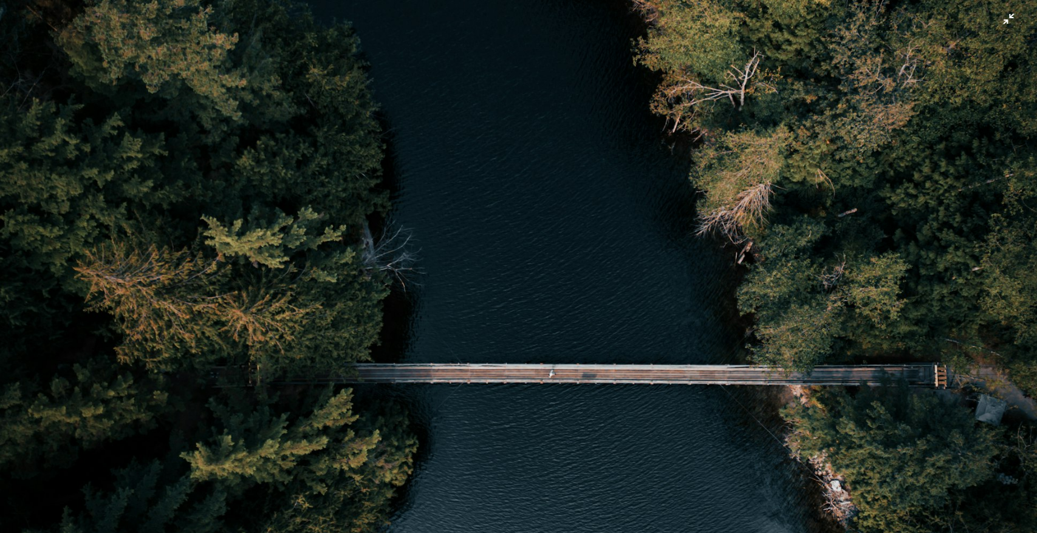
click at [528, 198] on img "Zoom out on this image" at bounding box center [518, 280] width 1038 height 1384
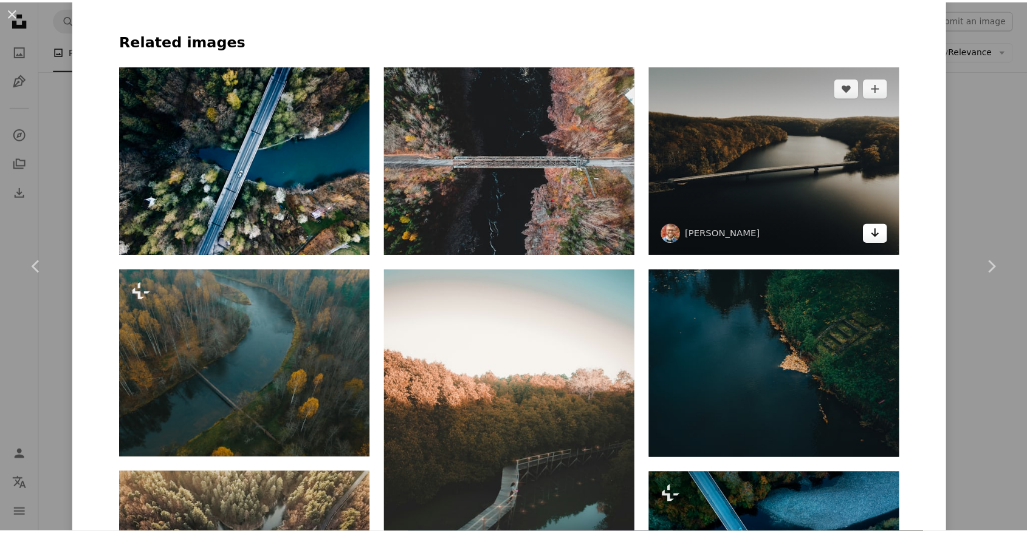
scroll to position [1259, 0]
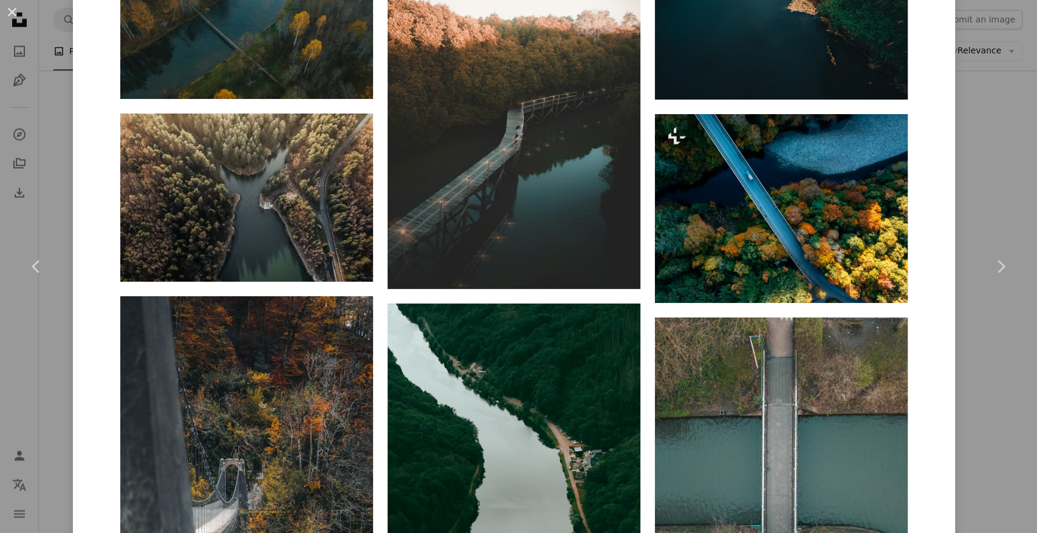
click at [996, 177] on div "An X shape Chevron left Chevron right [PERSON_NAME] Available for hire A checkm…" at bounding box center [518, 266] width 1037 height 533
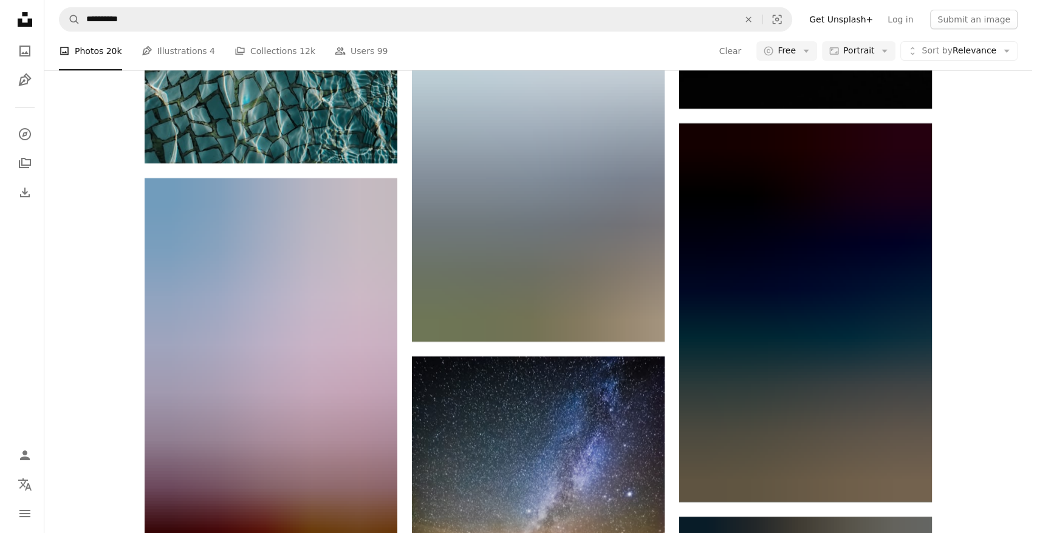
scroll to position [4860, 0]
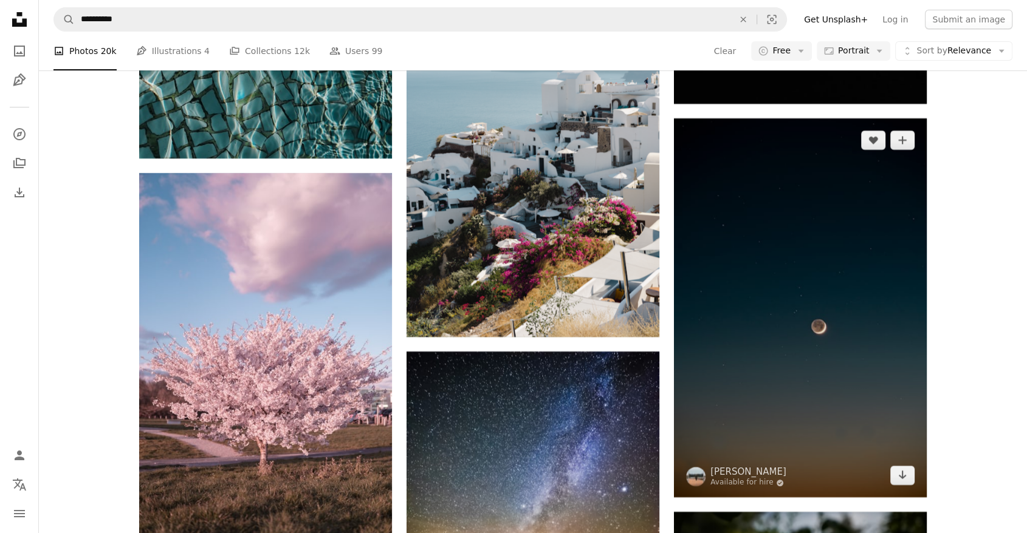
click at [863, 250] on img at bounding box center [800, 307] width 253 height 379
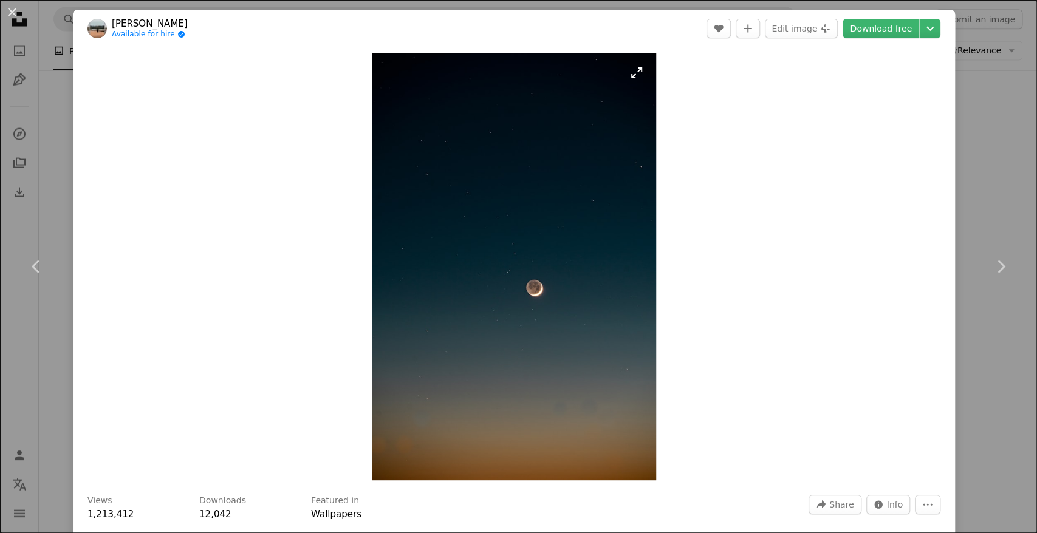
click at [567, 249] on img "Zoom in on this image" at bounding box center [514, 266] width 285 height 427
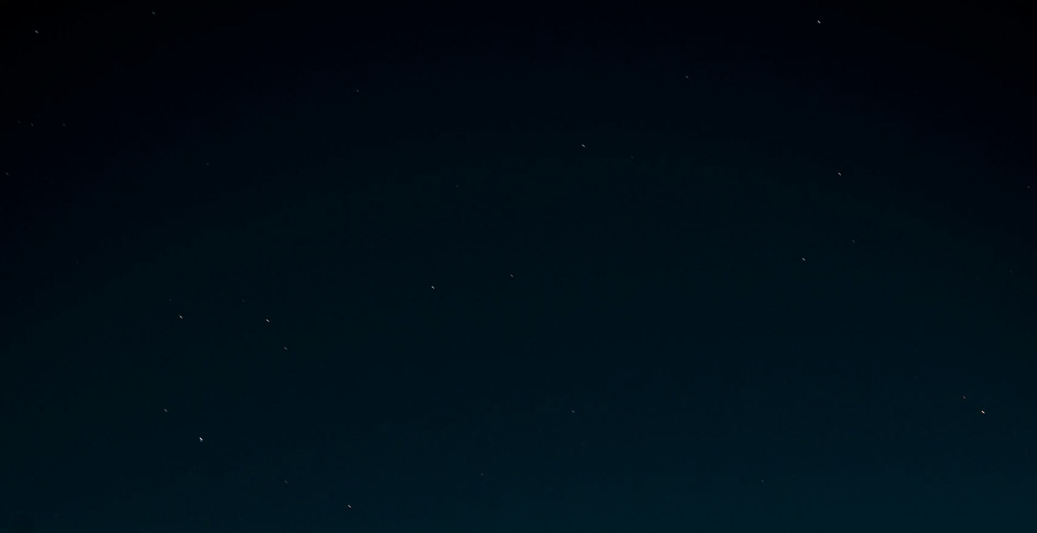
scroll to position [496, 0]
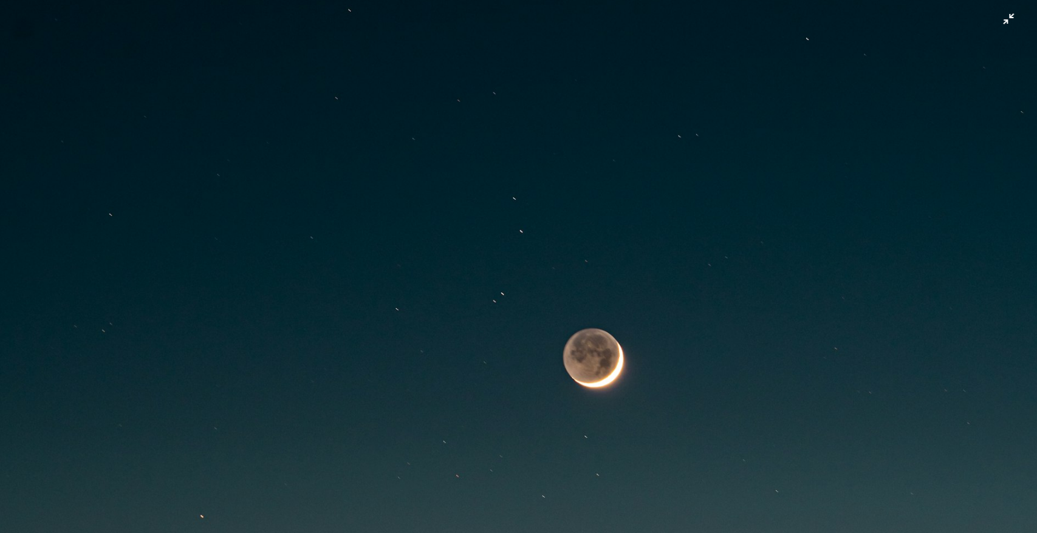
click at [567, 249] on img "Zoom out on this image" at bounding box center [518, 282] width 1038 height 1558
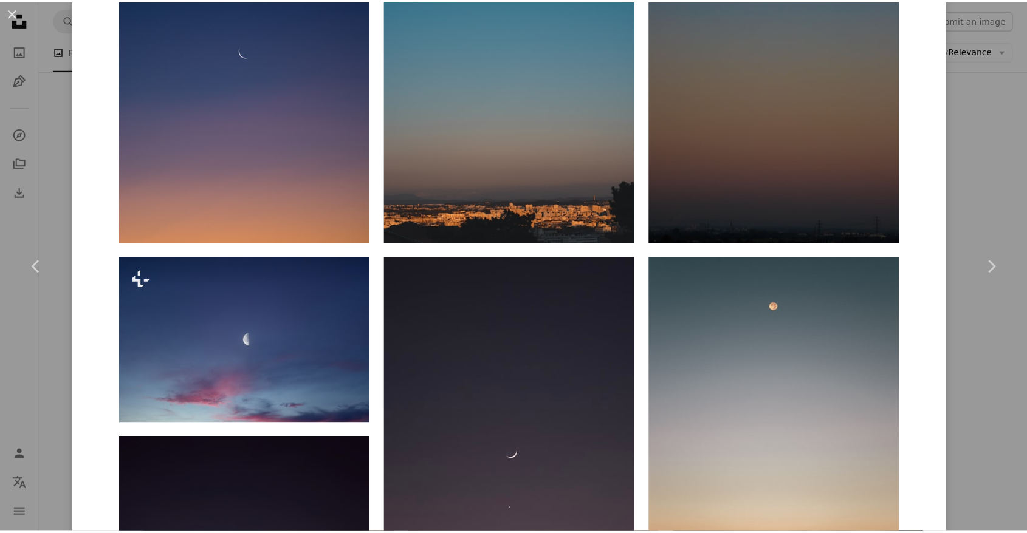
scroll to position [0, 0]
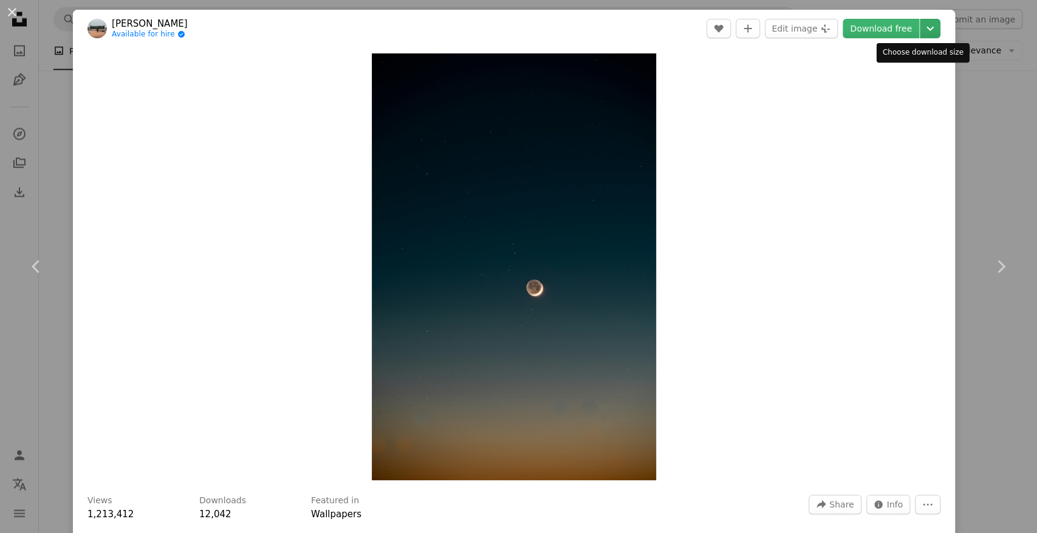
click at [923, 31] on icon "Chevron down" at bounding box center [929, 28] width 19 height 15
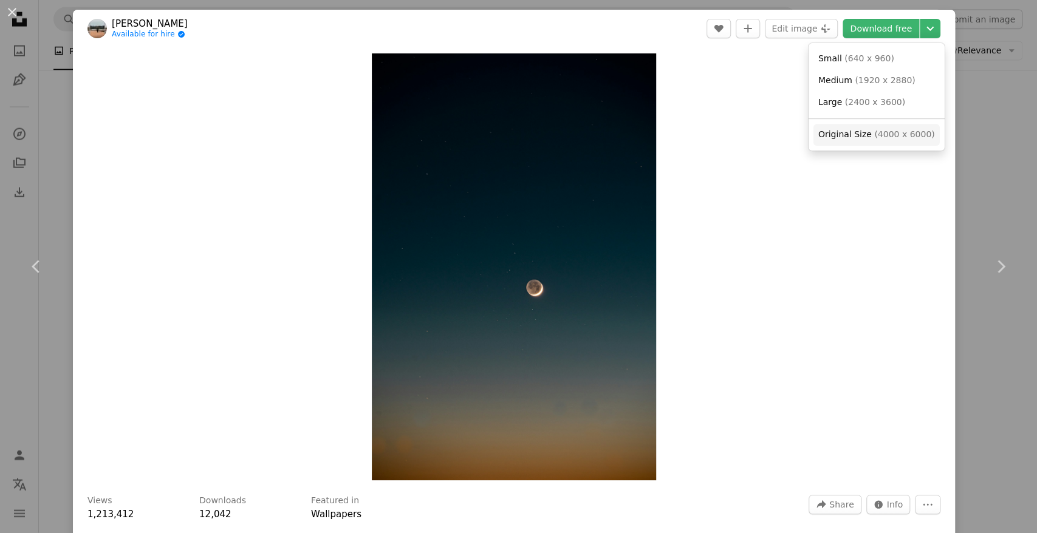
click at [889, 135] on span "( 4000 x 6000 )" at bounding box center [904, 134] width 60 height 10
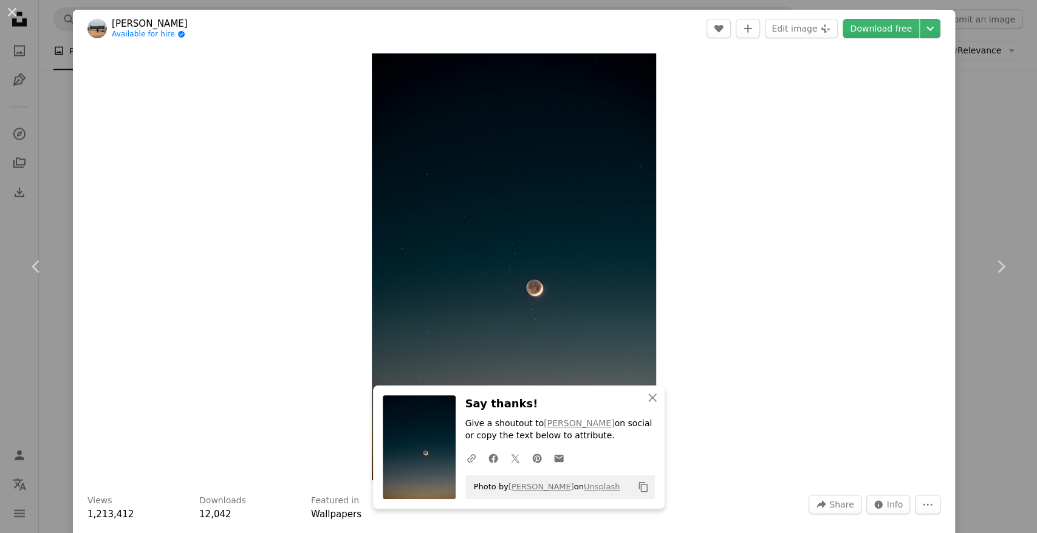
click at [980, 148] on div "An X shape Chevron left Chevron right [PERSON_NAME] Available for hire A checkm…" at bounding box center [518, 266] width 1037 height 533
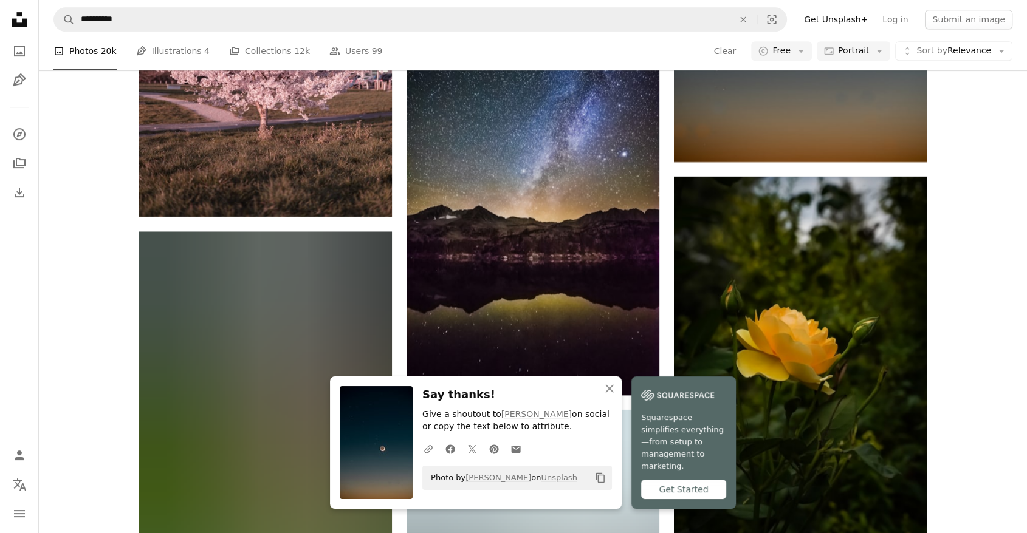
scroll to position [5219, 0]
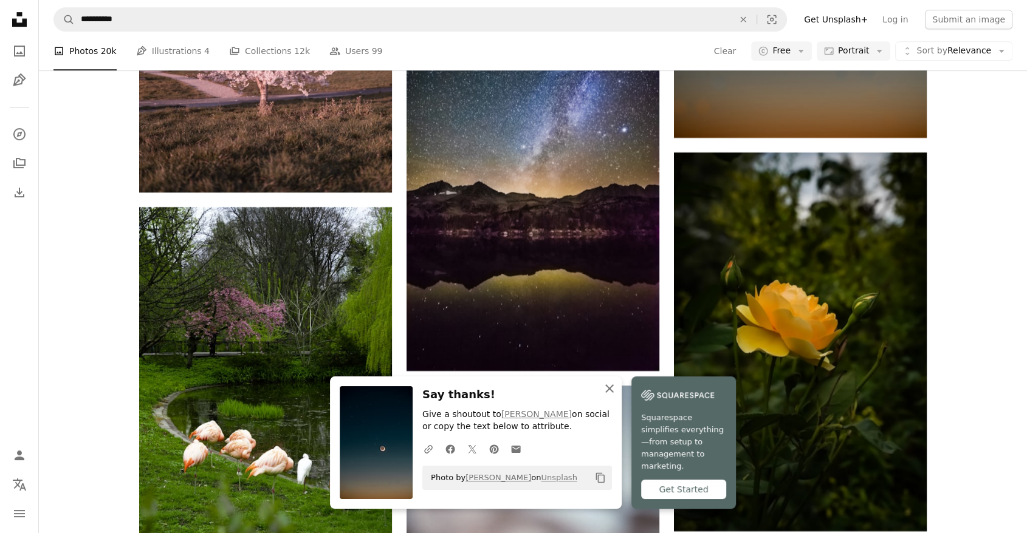
click at [612, 393] on icon "button" at bounding box center [609, 389] width 9 height 9
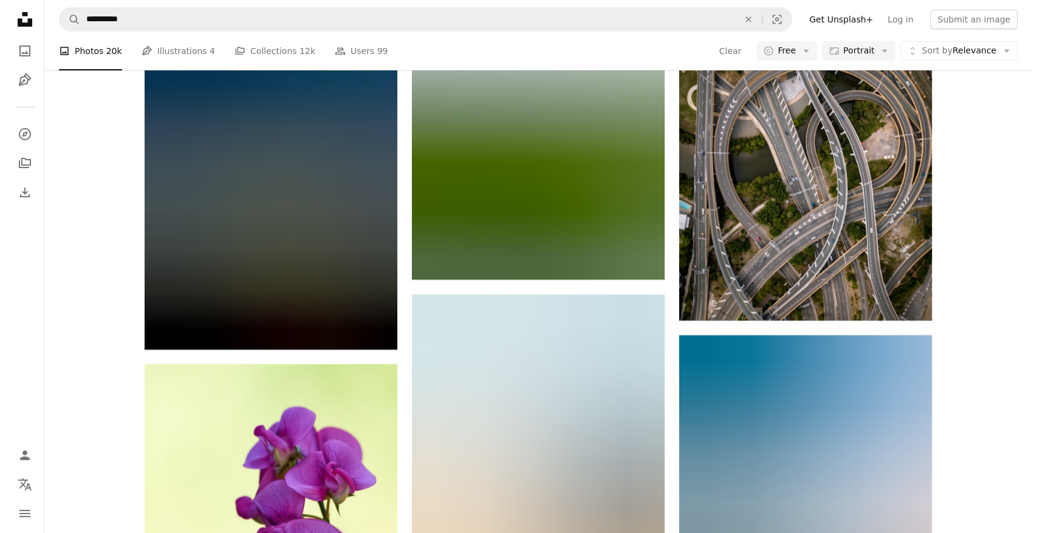
scroll to position [22499, 0]
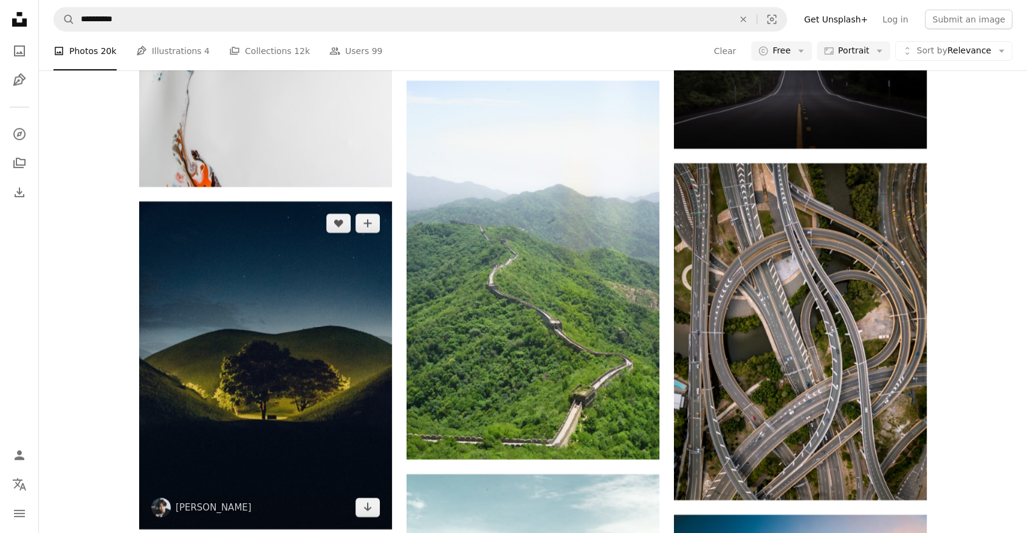
click at [316, 360] on img at bounding box center [265, 366] width 253 height 328
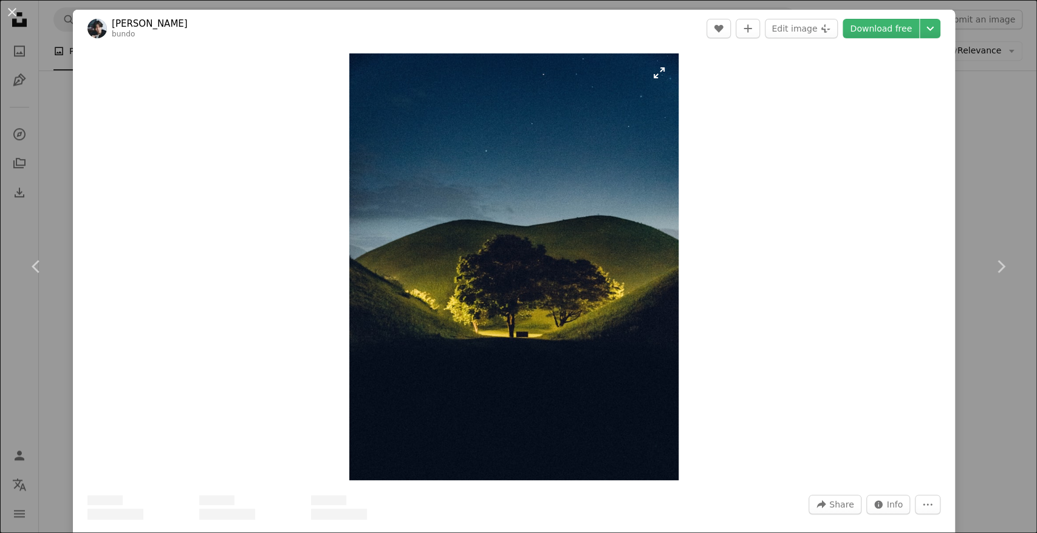
click at [525, 224] on img "Zoom in on this image" at bounding box center [513, 266] width 329 height 427
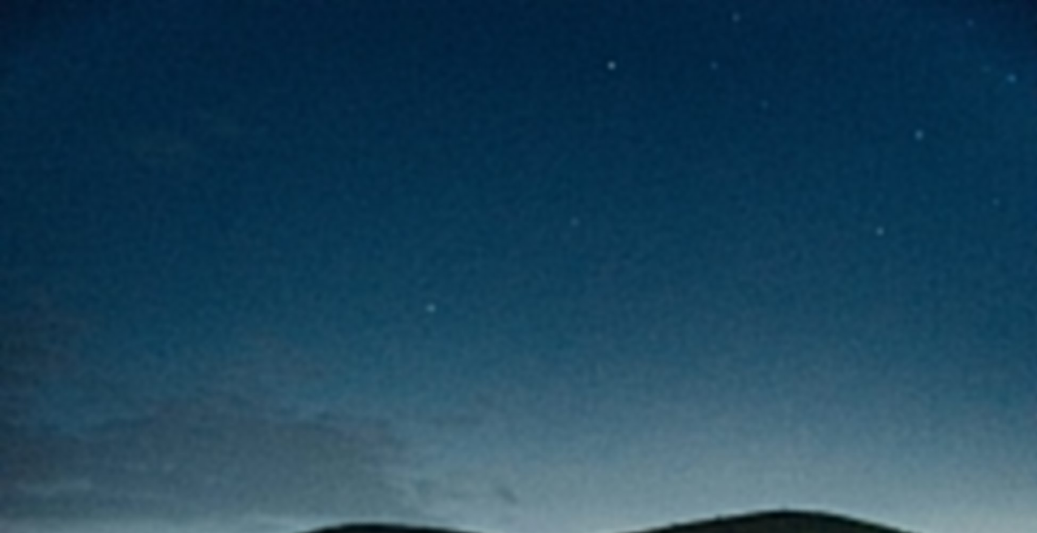
scroll to position [394, 0]
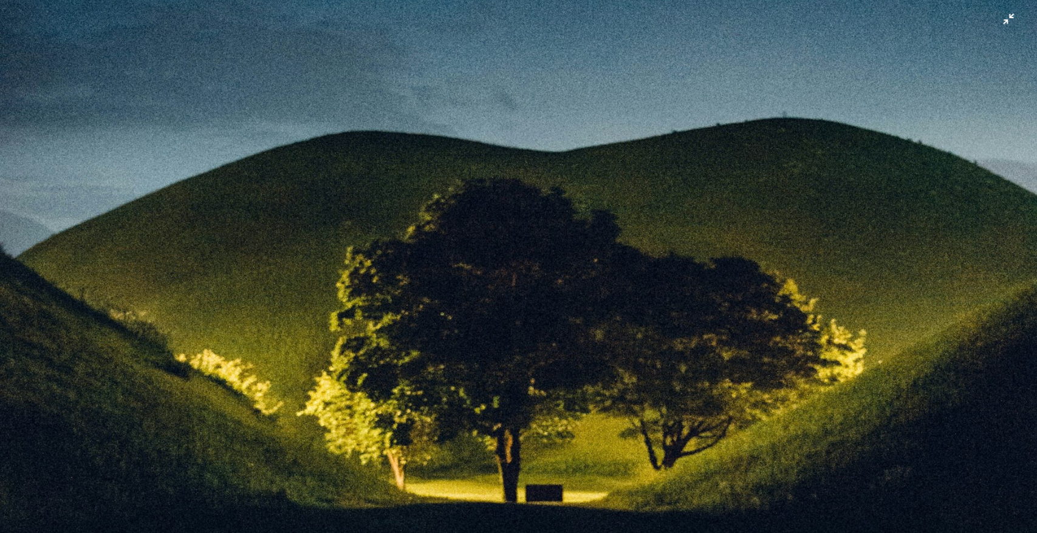
click at [525, 224] on img "Zoom out on this image" at bounding box center [518, 280] width 1038 height 1349
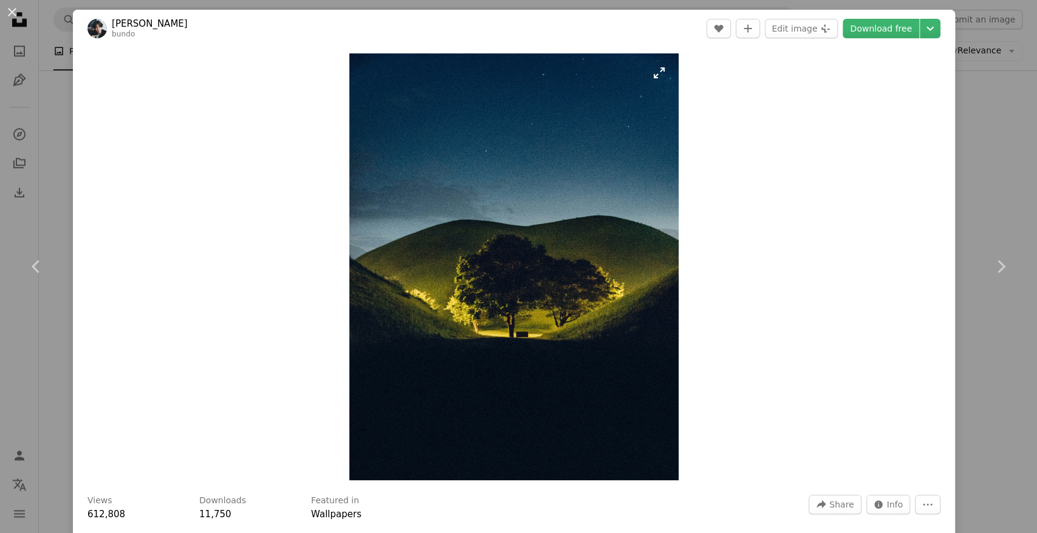
click at [524, 225] on img "Zoom in on this image" at bounding box center [513, 266] width 329 height 427
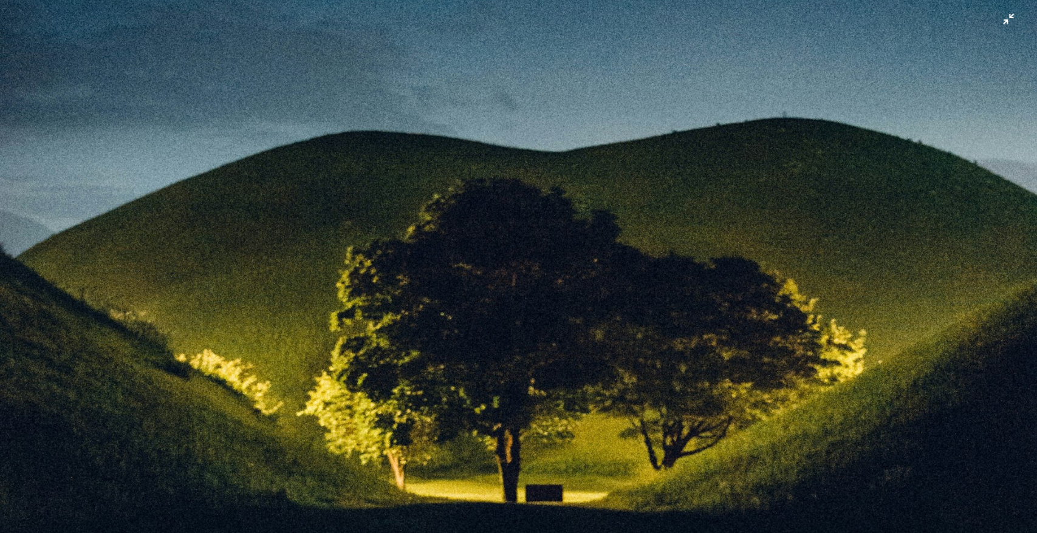
click at [523, 215] on img "Zoom out on this image" at bounding box center [518, 280] width 1038 height 1349
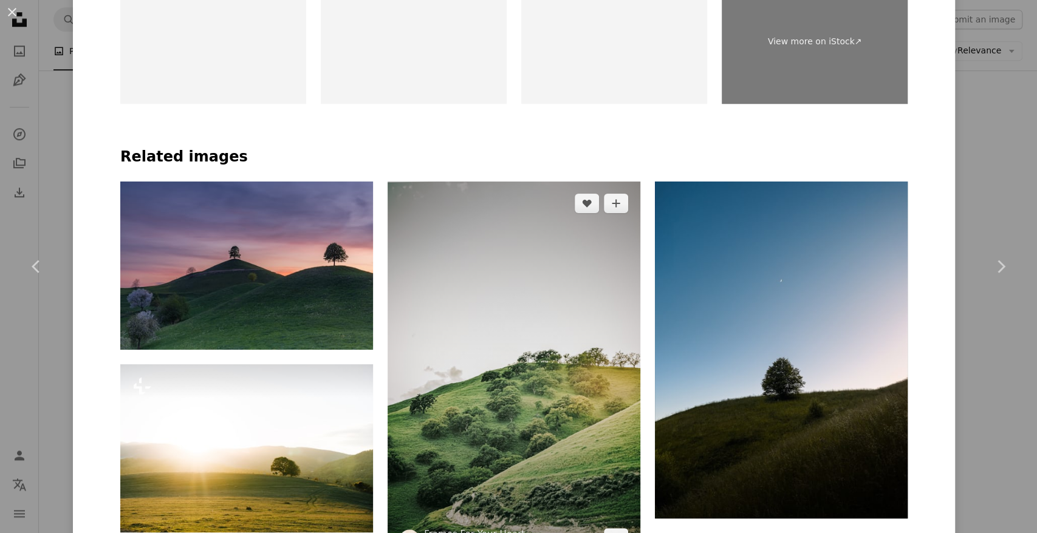
scroll to position [1259, 0]
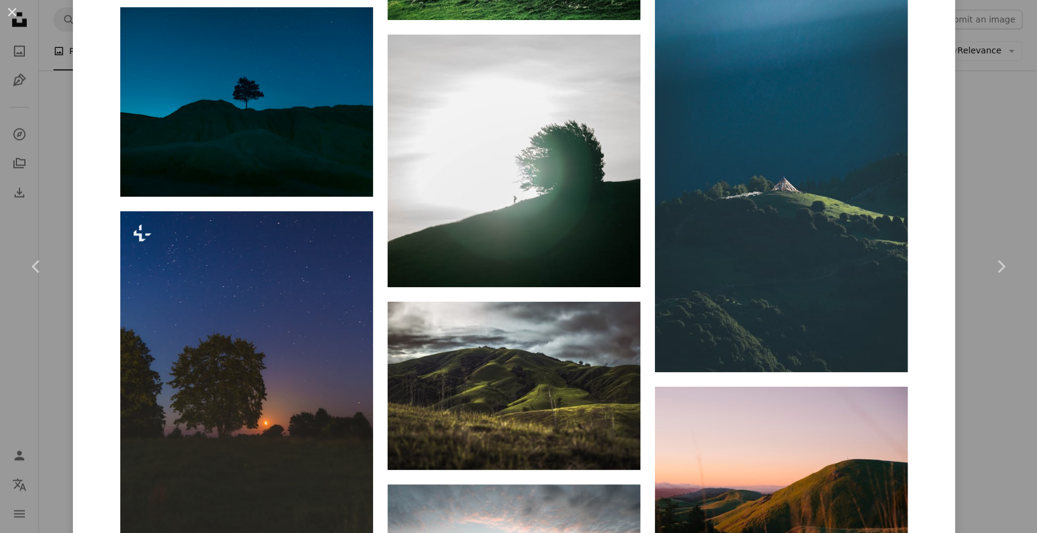
click at [982, 183] on div "An X shape Chevron left Chevron right Bundo [PERSON_NAME] A heart A plus sign E…" at bounding box center [518, 266] width 1037 height 533
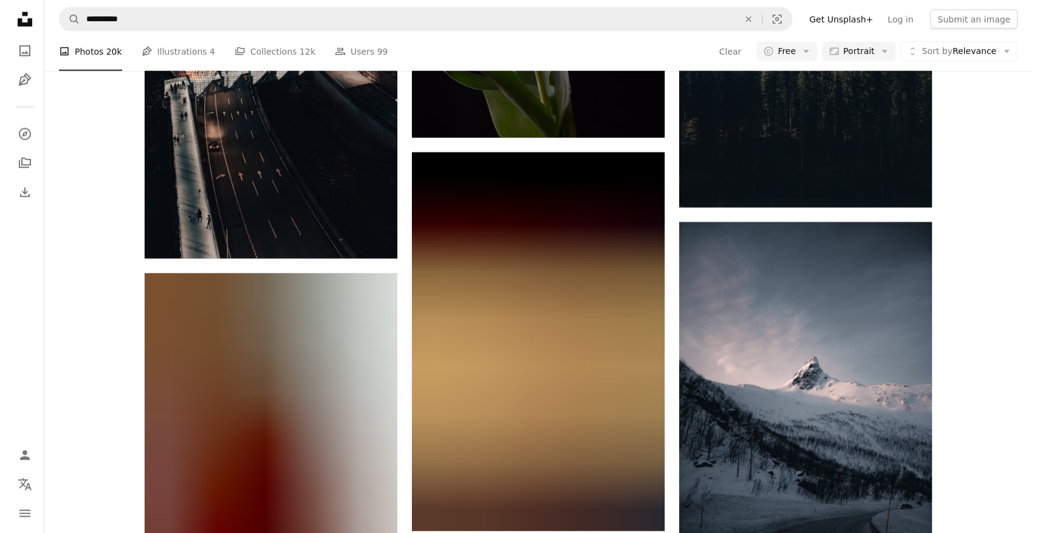
scroll to position [25918, 0]
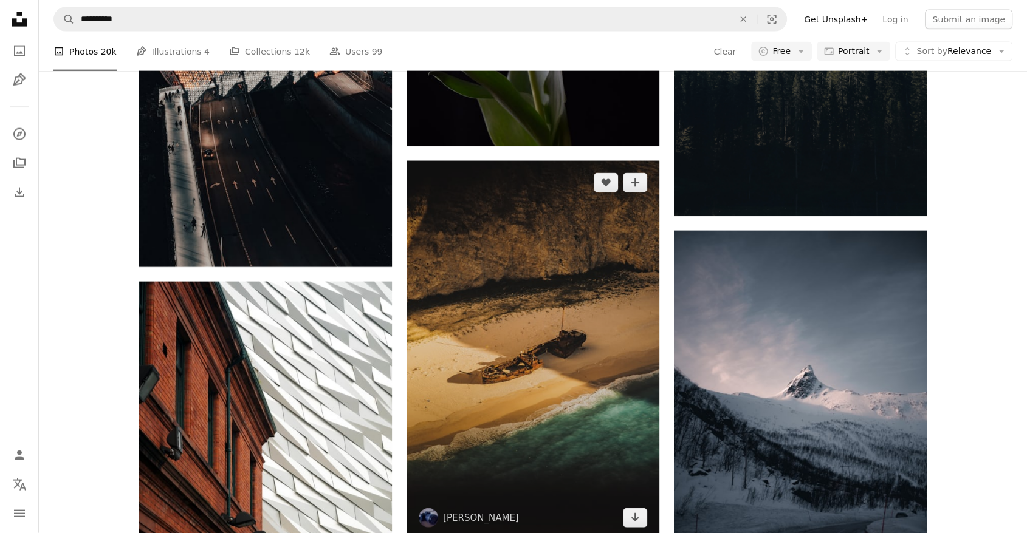
click at [556, 337] on img at bounding box center [532, 350] width 253 height 379
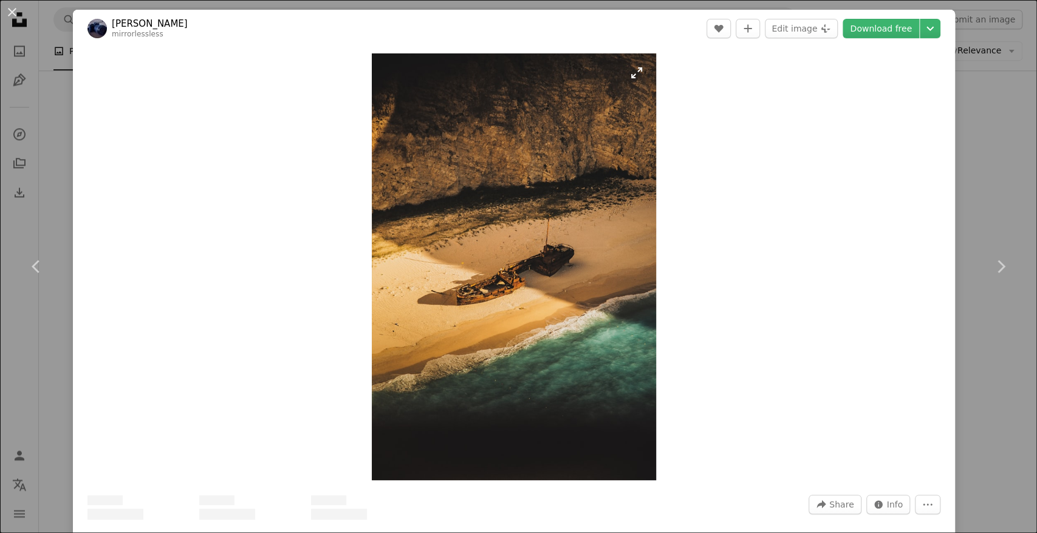
click at [564, 249] on img "Zoom in on this image" at bounding box center [514, 266] width 285 height 427
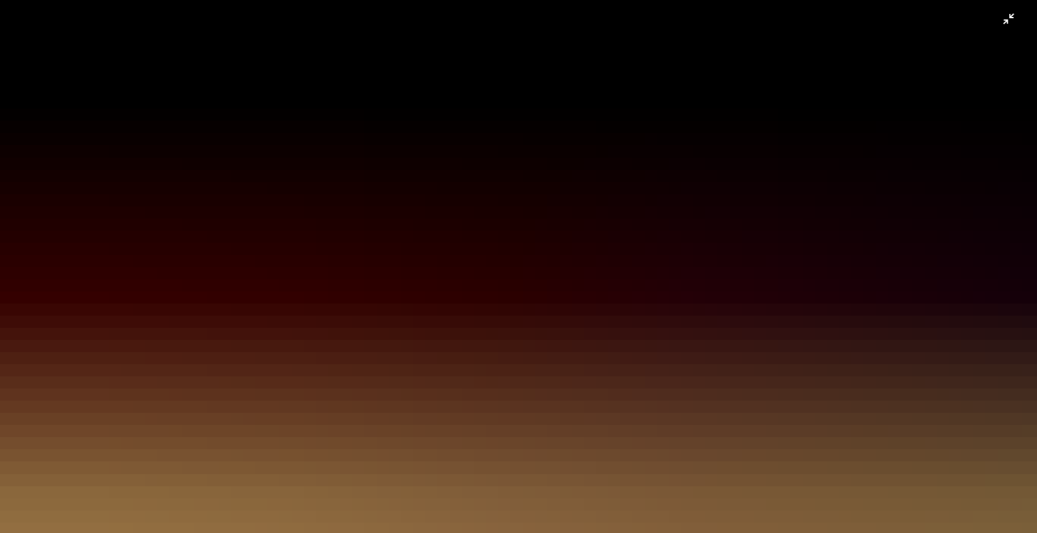
scroll to position [496, 0]
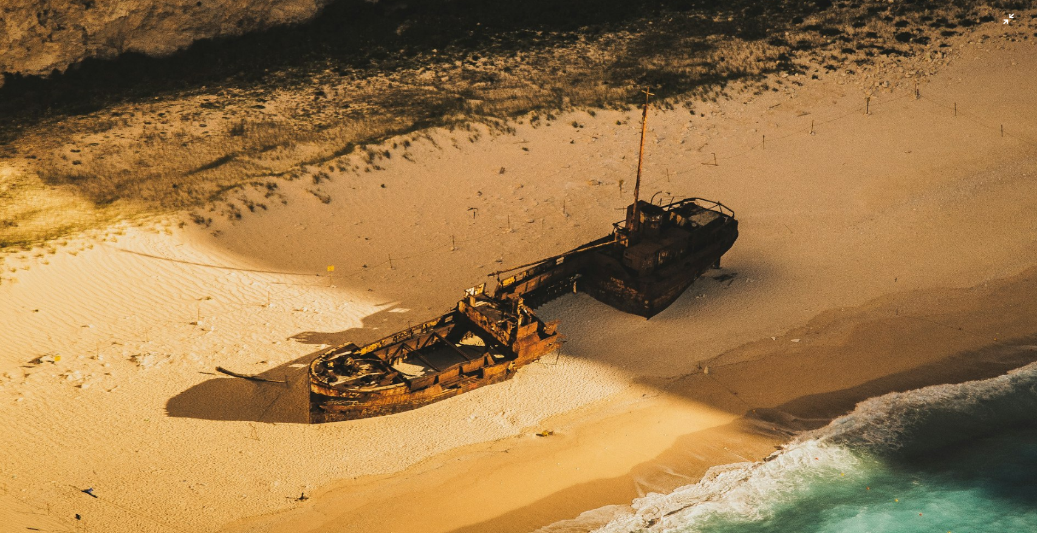
click at [507, 294] on img "Zoom out on this image" at bounding box center [518, 283] width 1038 height 1558
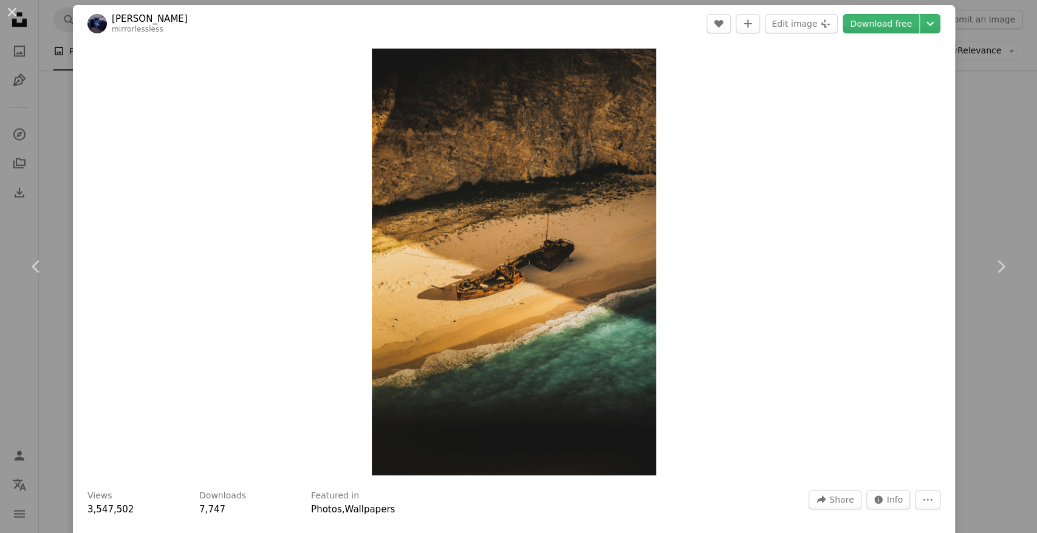
scroll to position [0, 0]
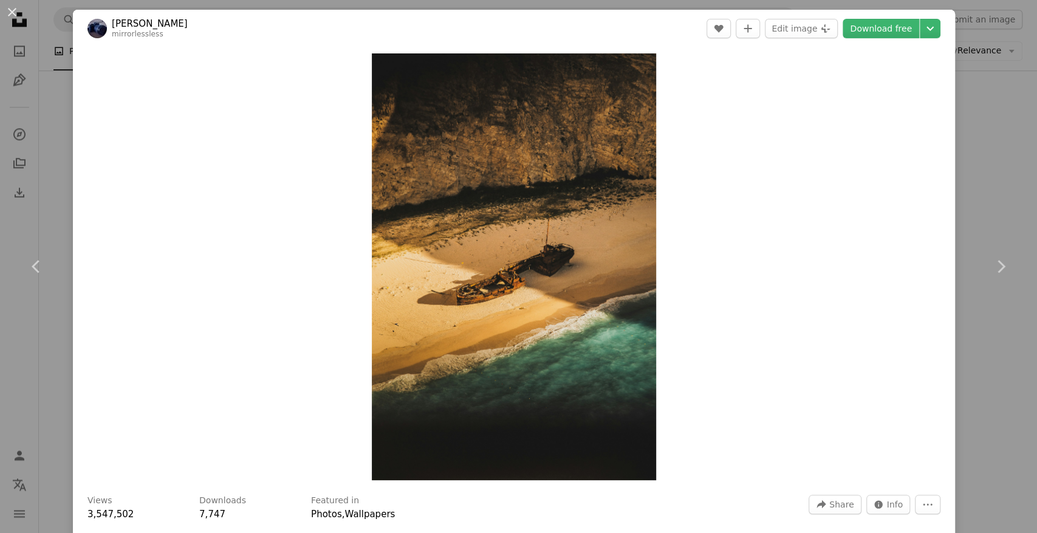
click at [507, 294] on img "Zoom in on this image" at bounding box center [514, 266] width 285 height 427
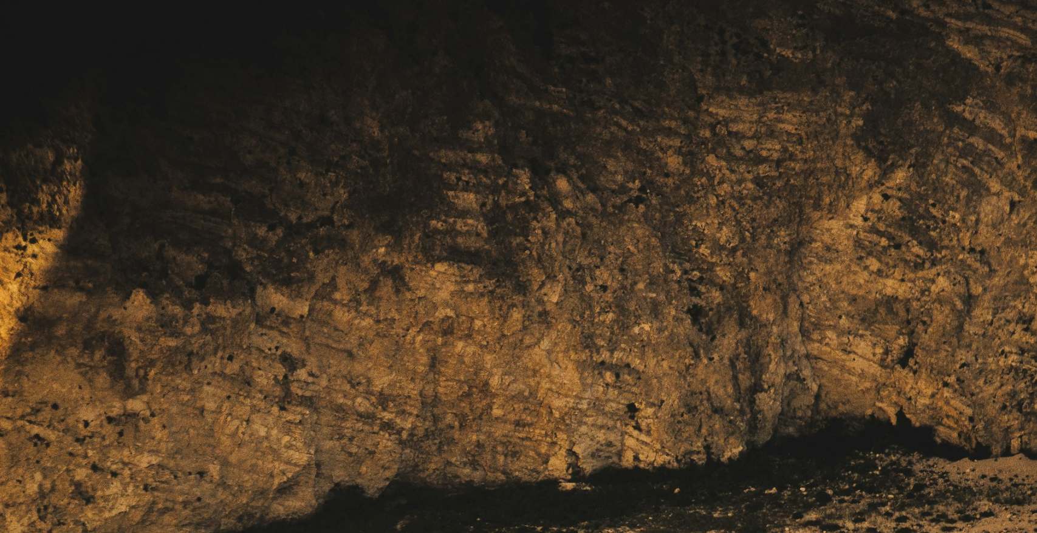
scroll to position [496, 0]
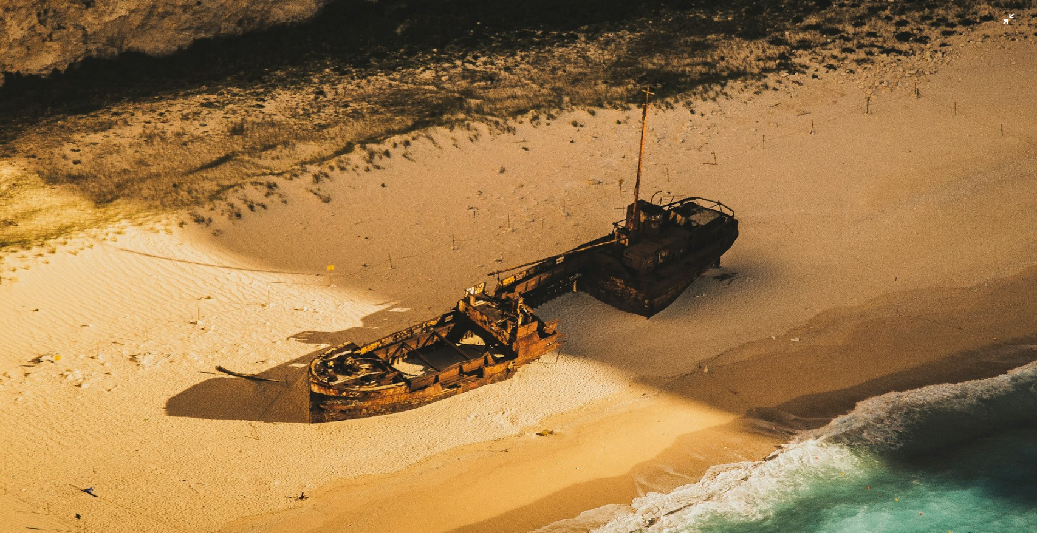
click at [507, 294] on img "Zoom out on this image" at bounding box center [518, 282] width 1038 height 1558
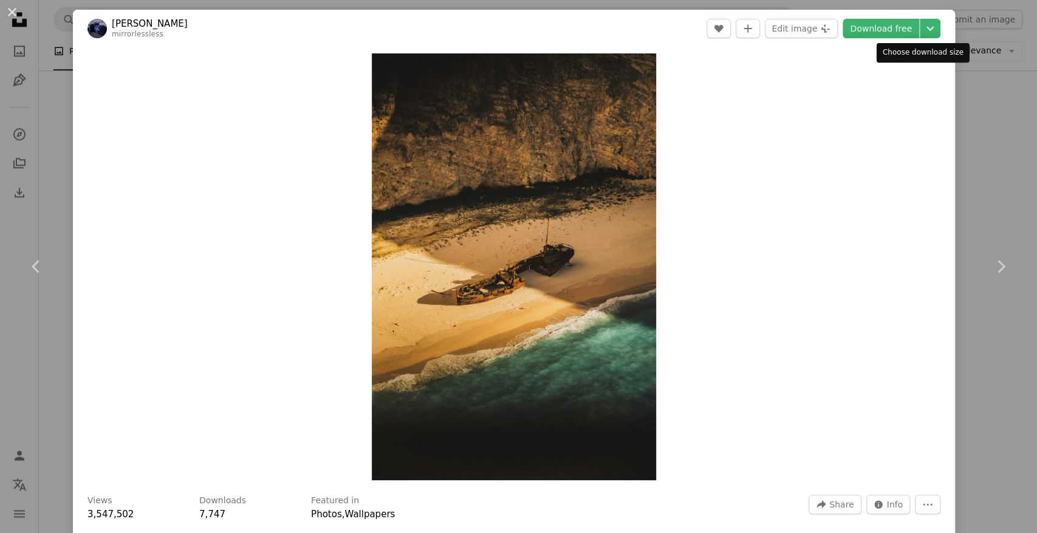
click at [922, 41] on header "[PERSON_NAME] mirrorlessless A heart A plus sign Edit image Plus sign for Unspl…" at bounding box center [514, 29] width 882 height 38
click at [922, 35] on icon "Chevron down" at bounding box center [929, 28] width 19 height 15
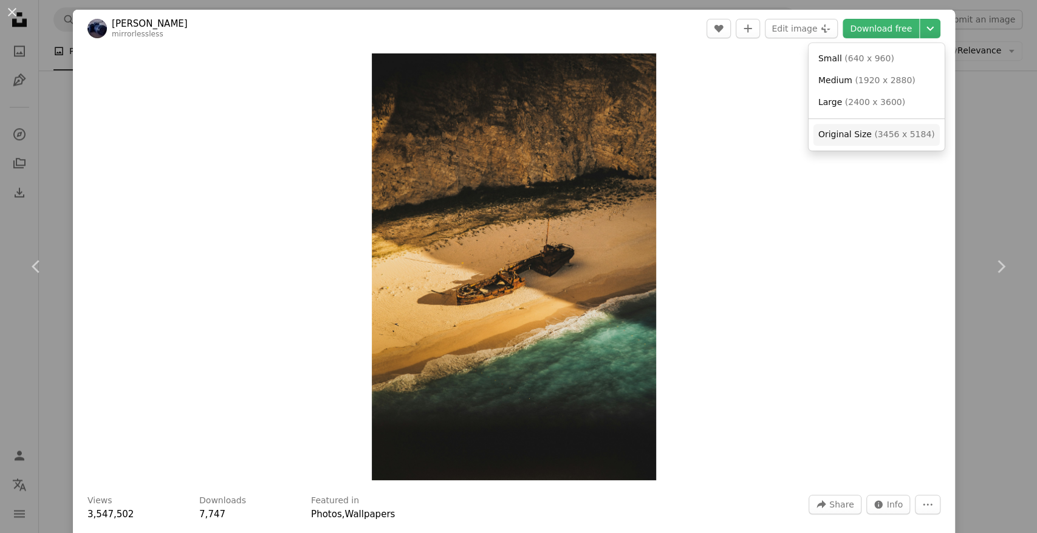
click at [891, 132] on span "( 3456 x 5184 )" at bounding box center [904, 134] width 60 height 10
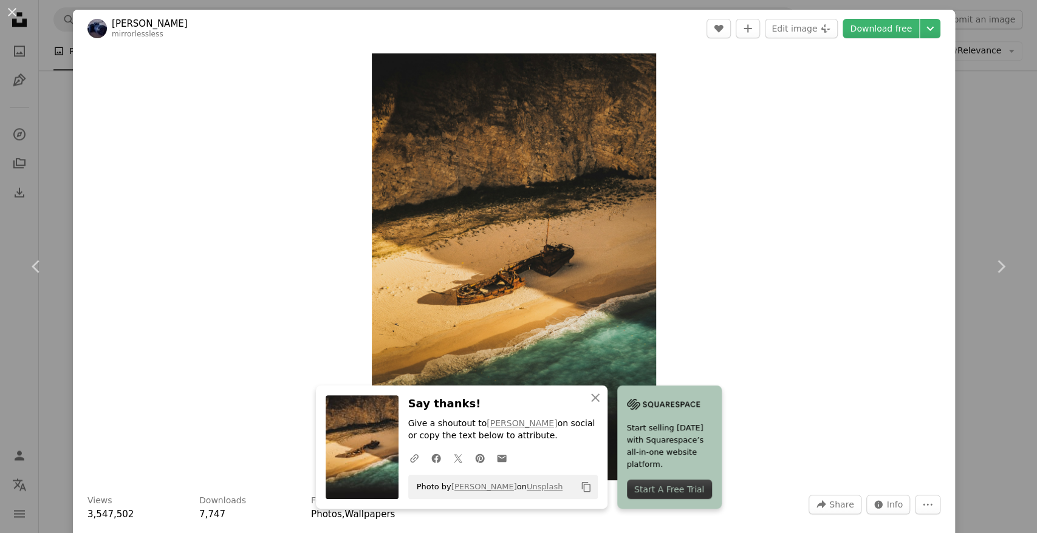
click at [974, 137] on div "An X shape Chevron left Chevron right [PERSON_NAME] mirrorlessless A heart A pl…" at bounding box center [518, 266] width 1037 height 533
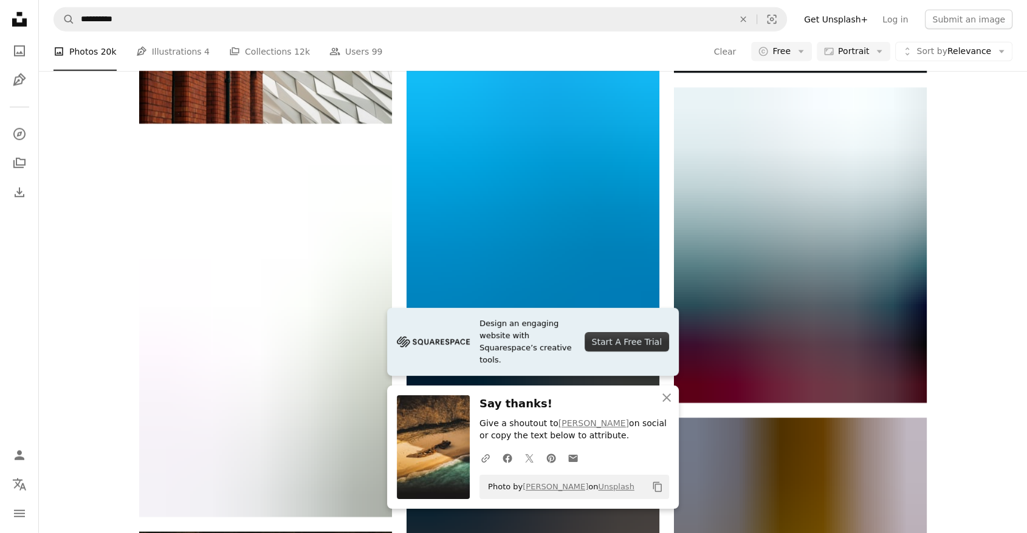
scroll to position [26458, 0]
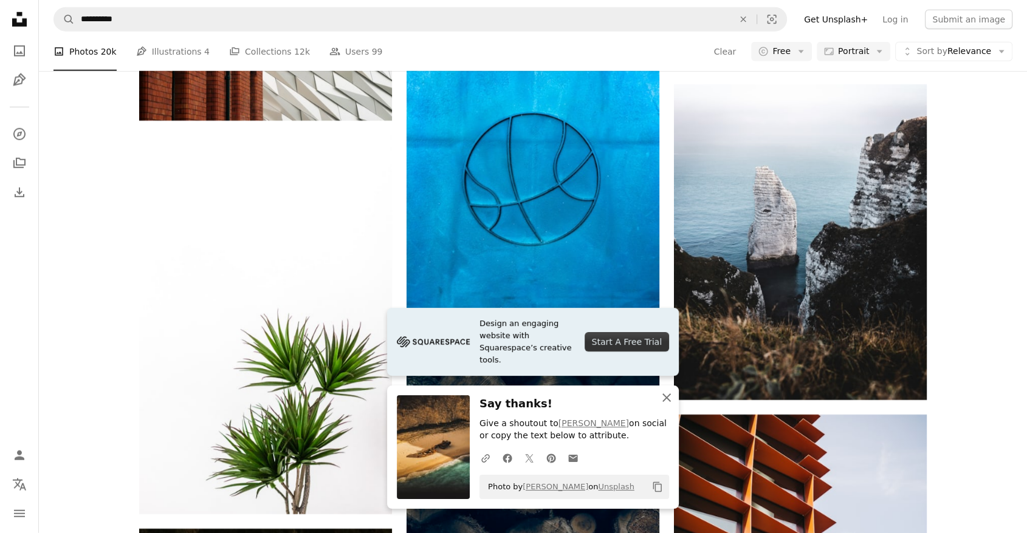
click at [667, 399] on icon "button" at bounding box center [666, 398] width 9 height 9
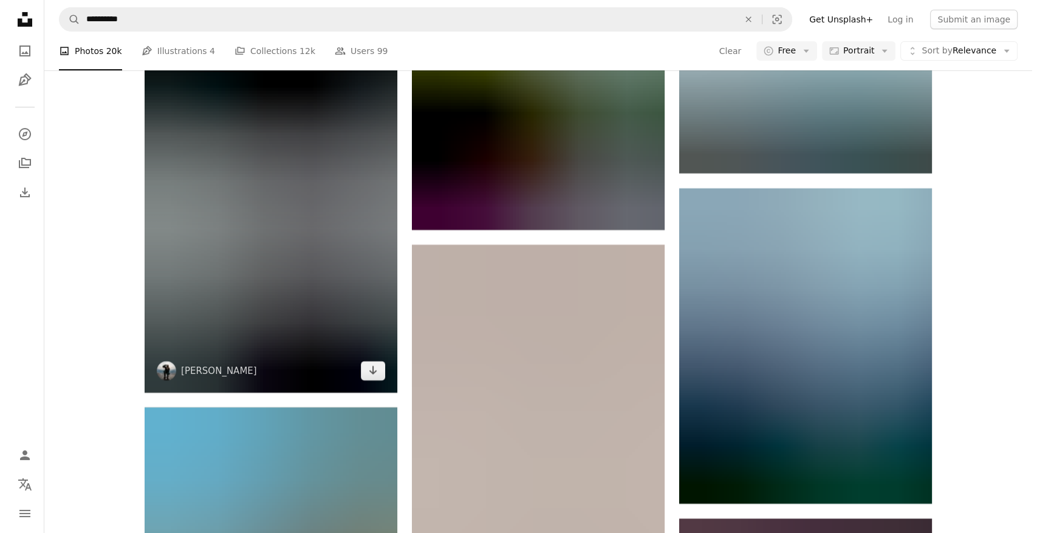
scroll to position [27358, 0]
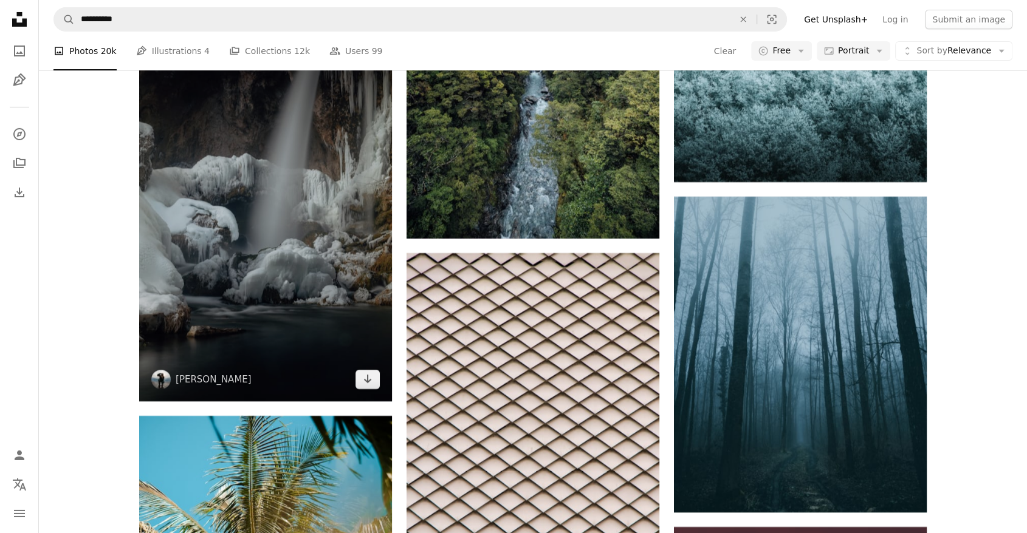
click at [220, 261] on img at bounding box center [265, 211] width 253 height 379
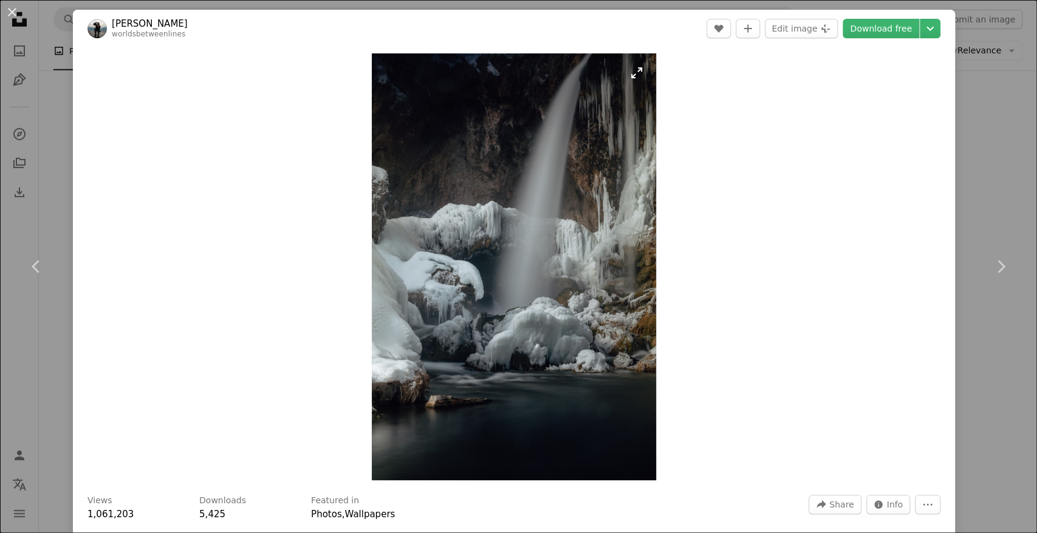
click at [420, 216] on img "Zoom in on this image" at bounding box center [514, 266] width 285 height 427
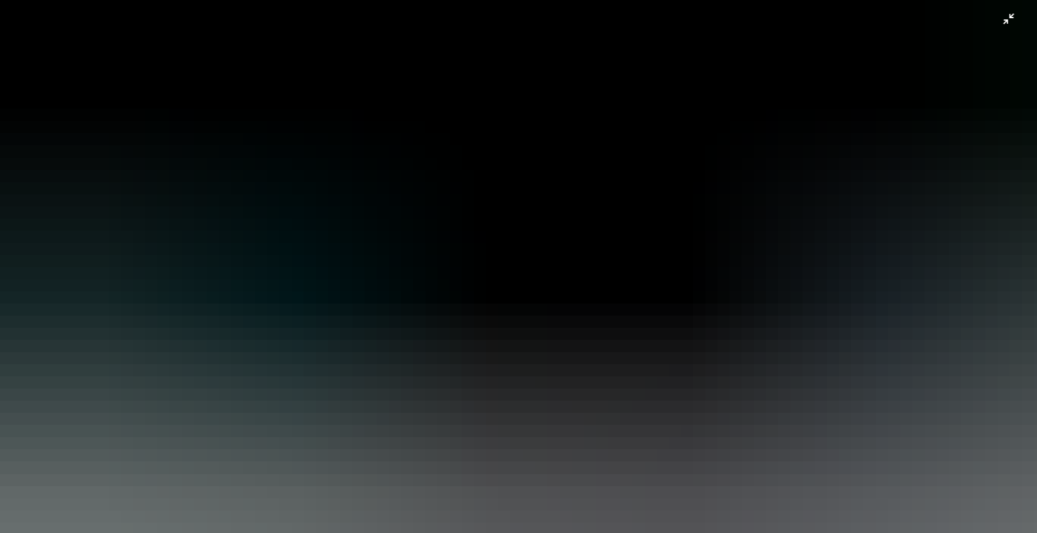
scroll to position [496, 0]
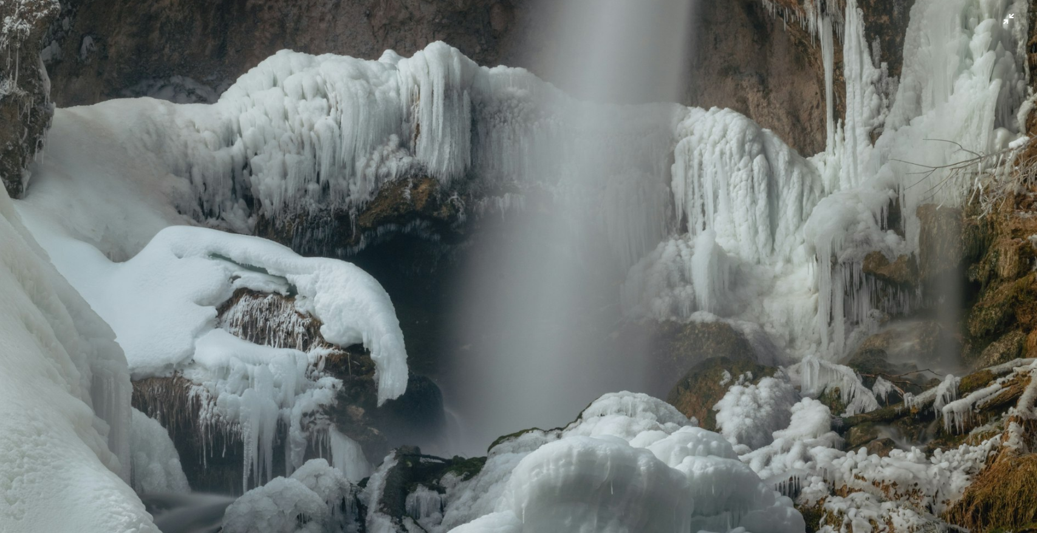
click at [682, 168] on img "Zoom out on this image" at bounding box center [518, 282] width 1038 height 1558
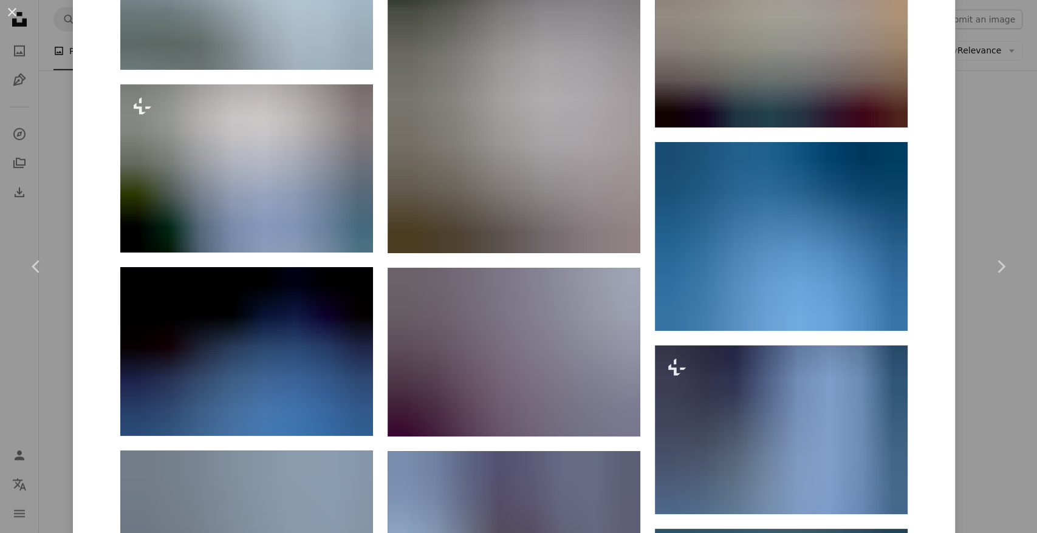
scroll to position [1440, 0]
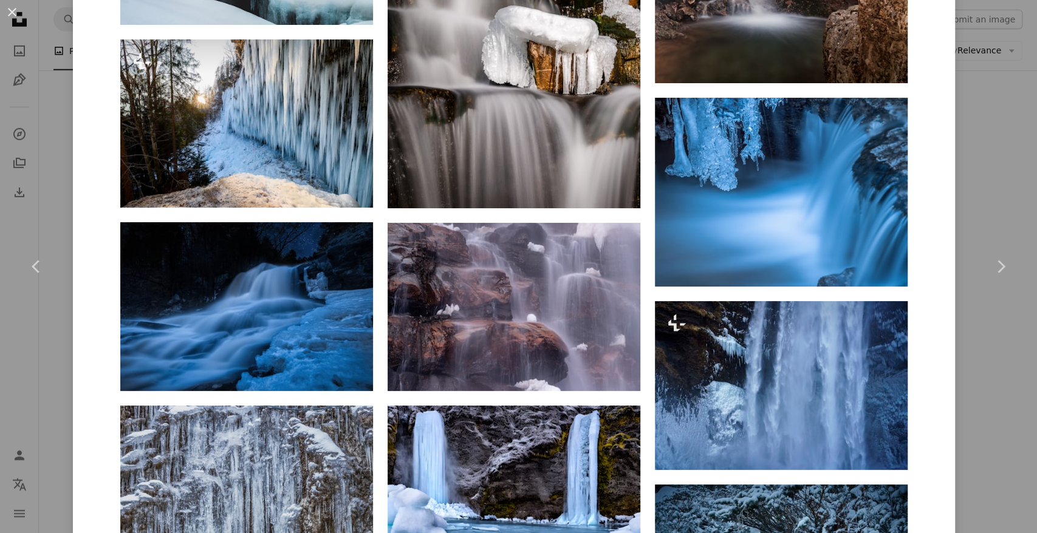
click at [986, 86] on div "An X shape Chevron left Chevron right [PERSON_NAME] worldsbetweenlines A heart …" at bounding box center [518, 266] width 1037 height 533
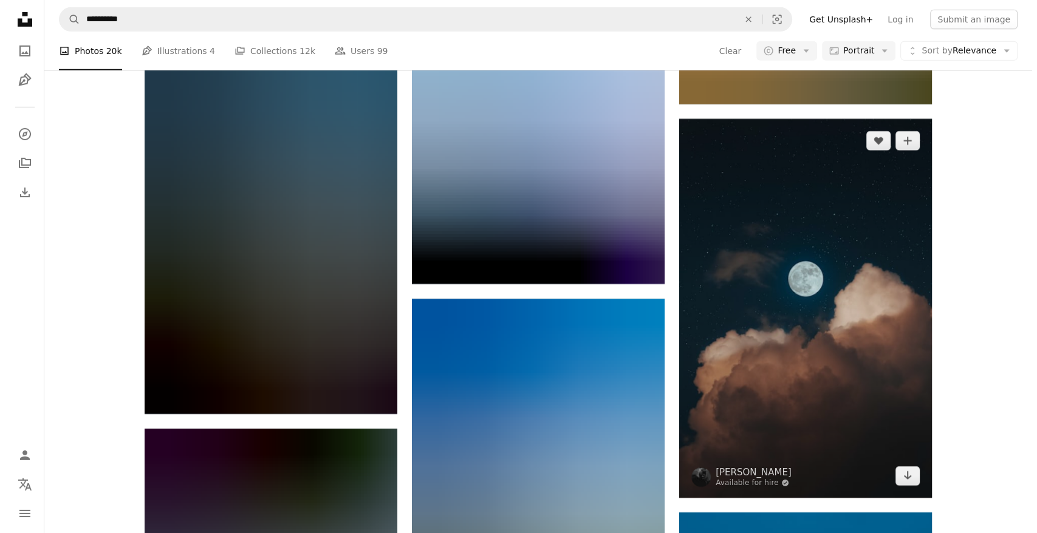
scroll to position [36358, 0]
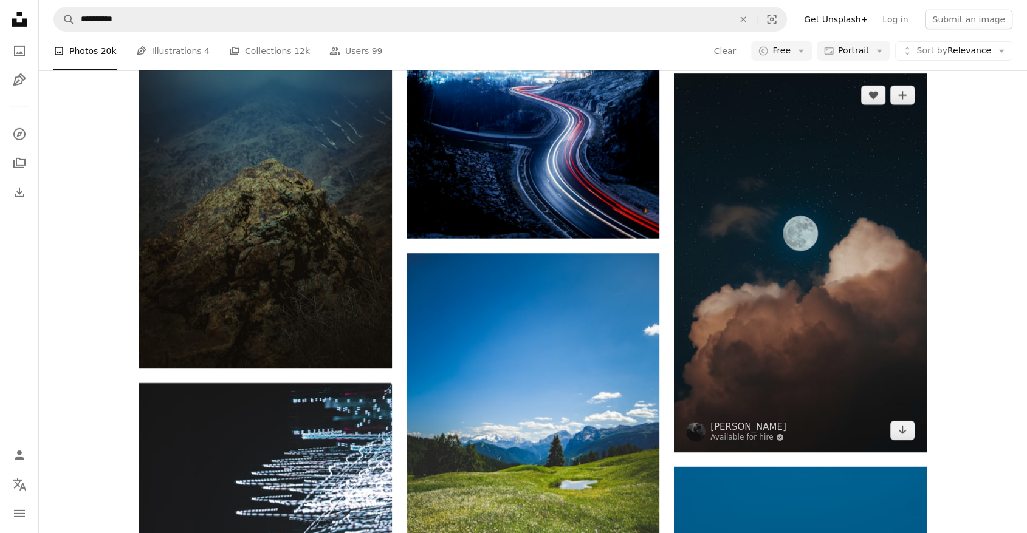
click at [857, 231] on img at bounding box center [800, 263] width 253 height 379
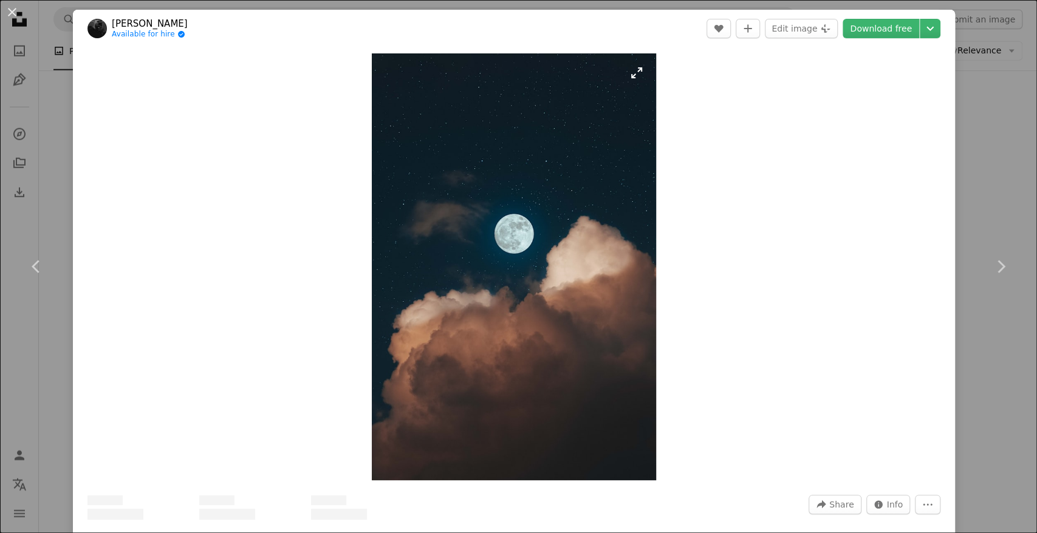
click at [583, 163] on img "Zoom in on this image" at bounding box center [514, 266] width 285 height 427
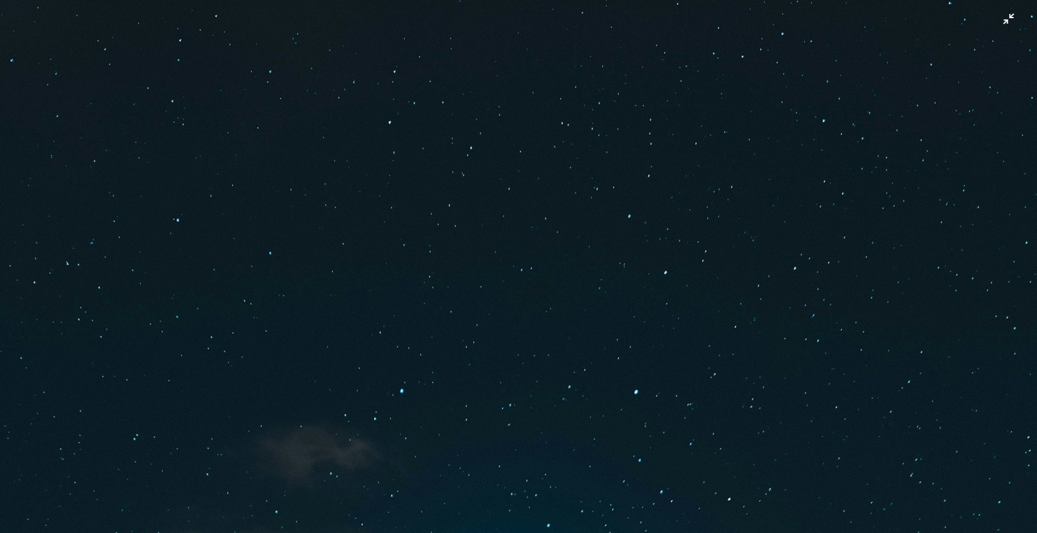
scroll to position [496, 0]
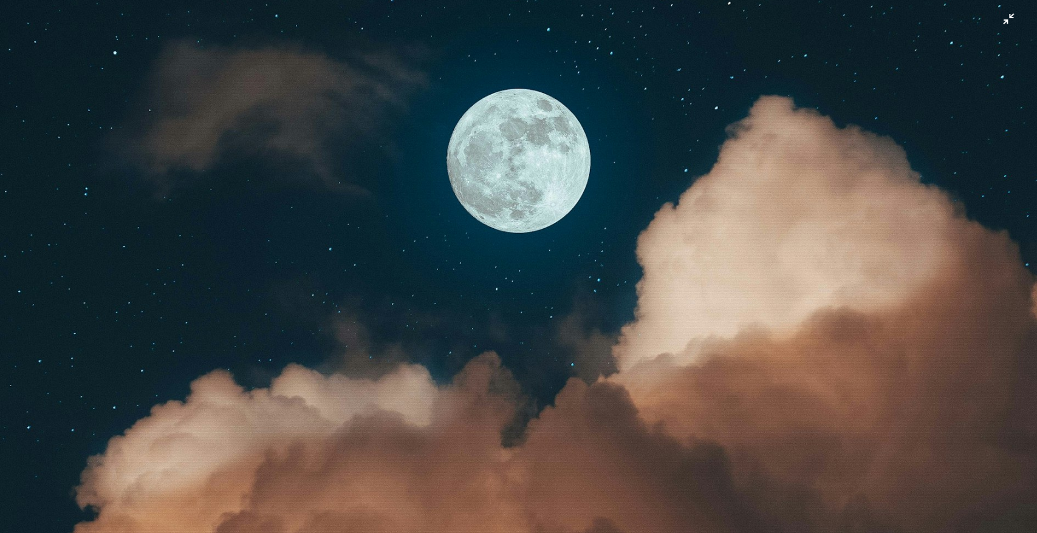
click at [520, 231] on img "Zoom out on this image" at bounding box center [518, 282] width 1038 height 1558
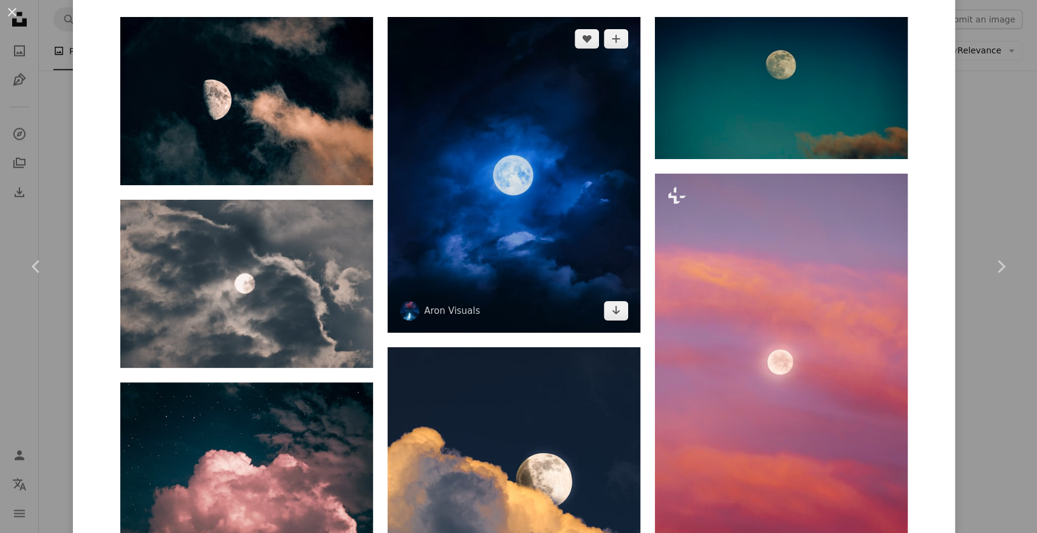
scroll to position [1259, 0]
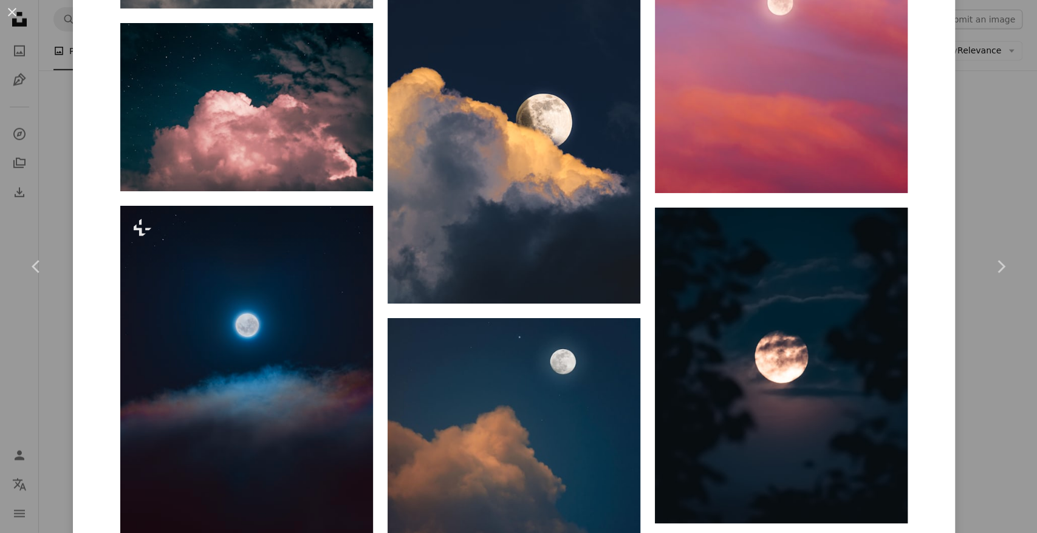
click at [1000, 173] on div "An X shape Chevron left Chevron right [PERSON_NAME] Available for hire A checkm…" at bounding box center [518, 266] width 1037 height 533
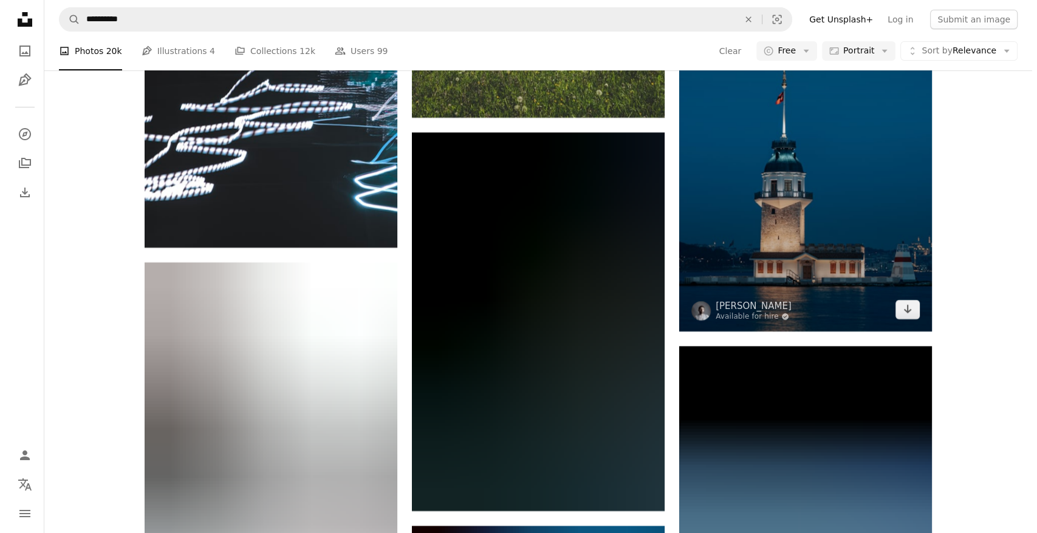
scroll to position [36898, 0]
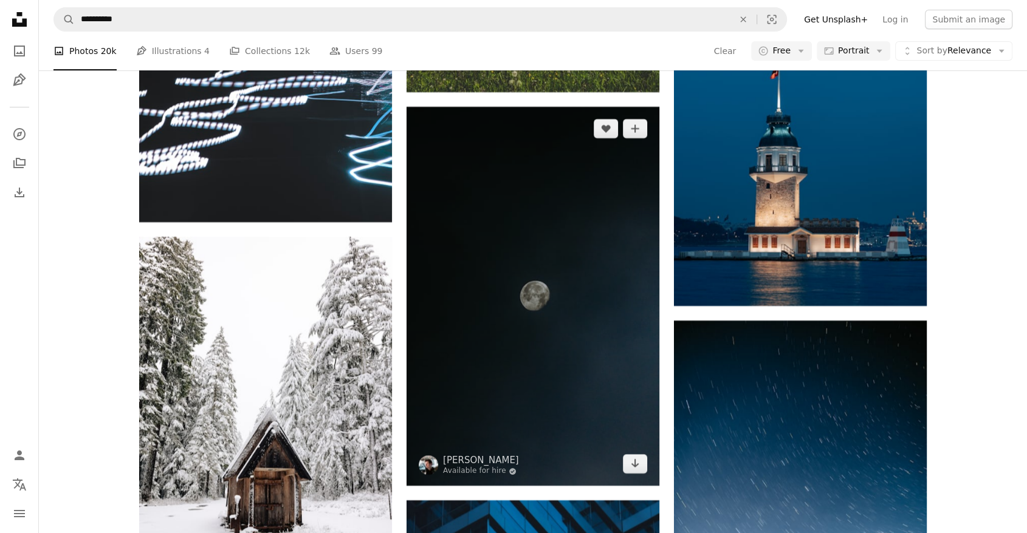
click at [533, 333] on img at bounding box center [532, 296] width 253 height 379
click at [530, 324] on img at bounding box center [532, 296] width 253 height 379
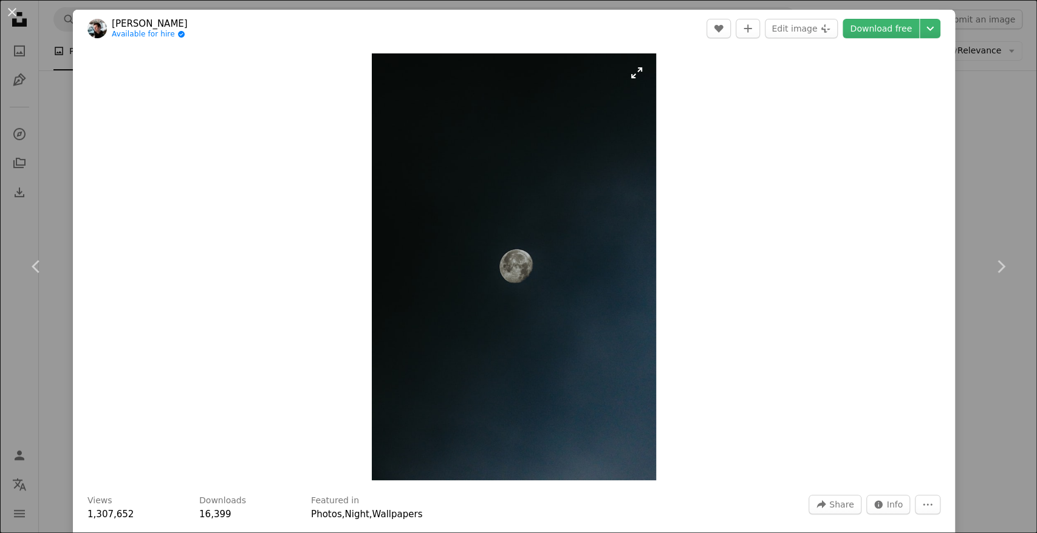
click at [500, 250] on img "Zoom in on this image" at bounding box center [514, 266] width 285 height 427
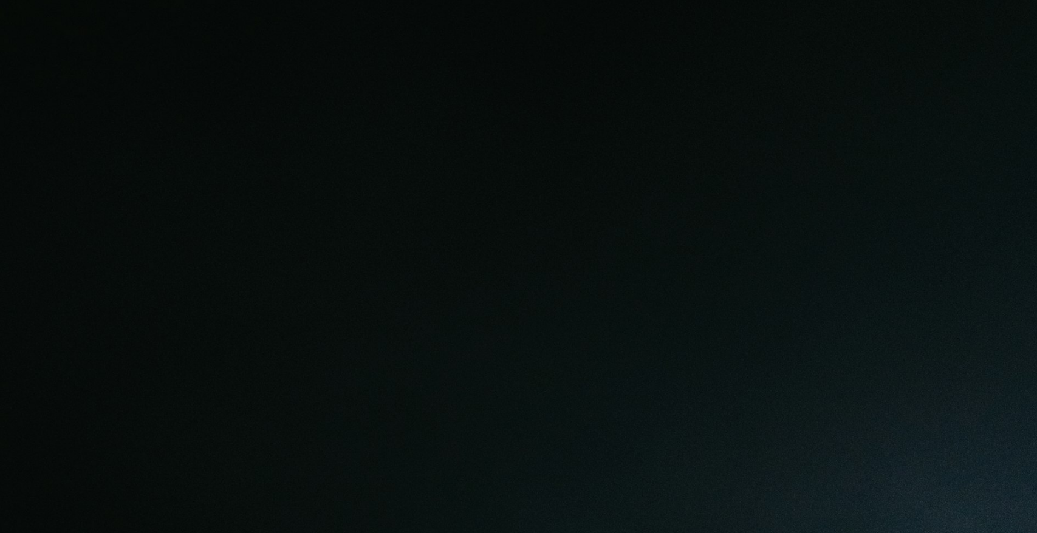
scroll to position [496, 0]
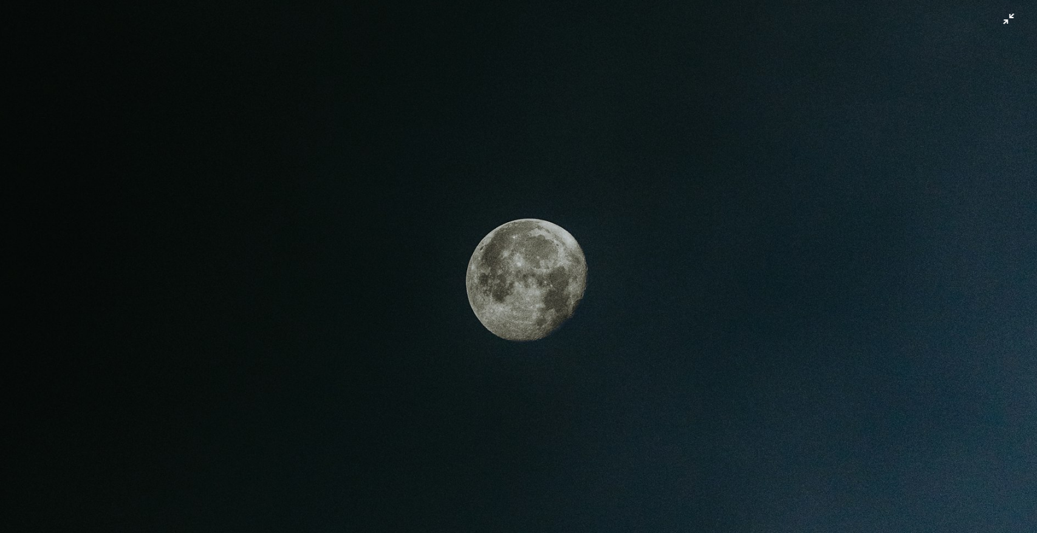
click at [676, 390] on img "Zoom out on this image" at bounding box center [518, 282] width 1038 height 1557
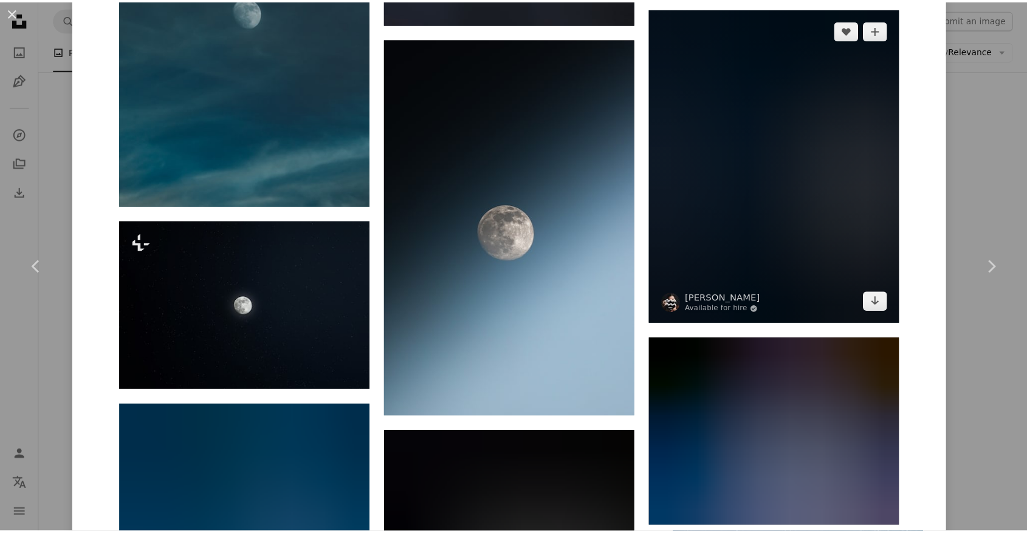
scroll to position [1259, 0]
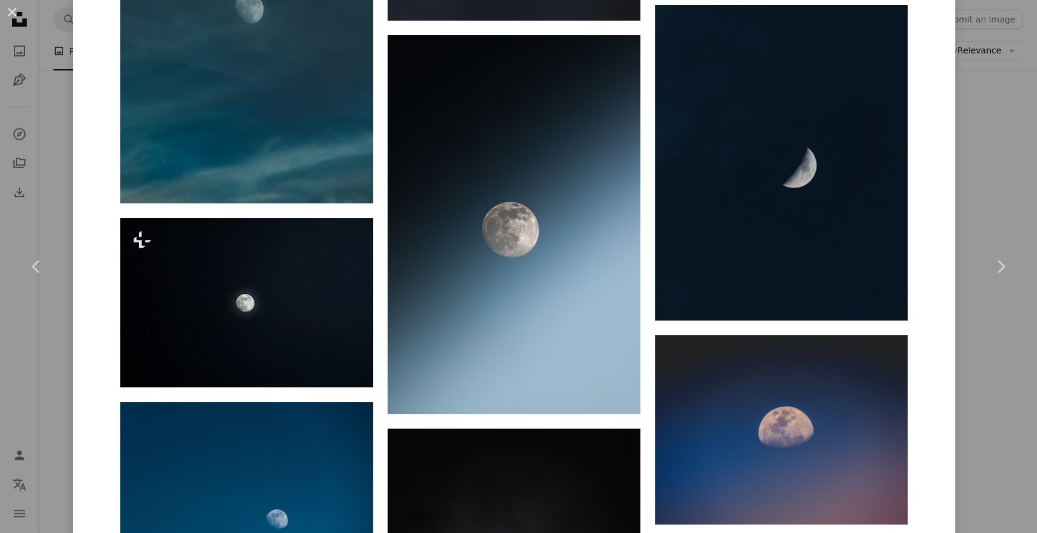
click at [996, 163] on div "An X shape Chevron left Chevron right [PERSON_NAME] Available for hire A checkm…" at bounding box center [518, 266] width 1037 height 533
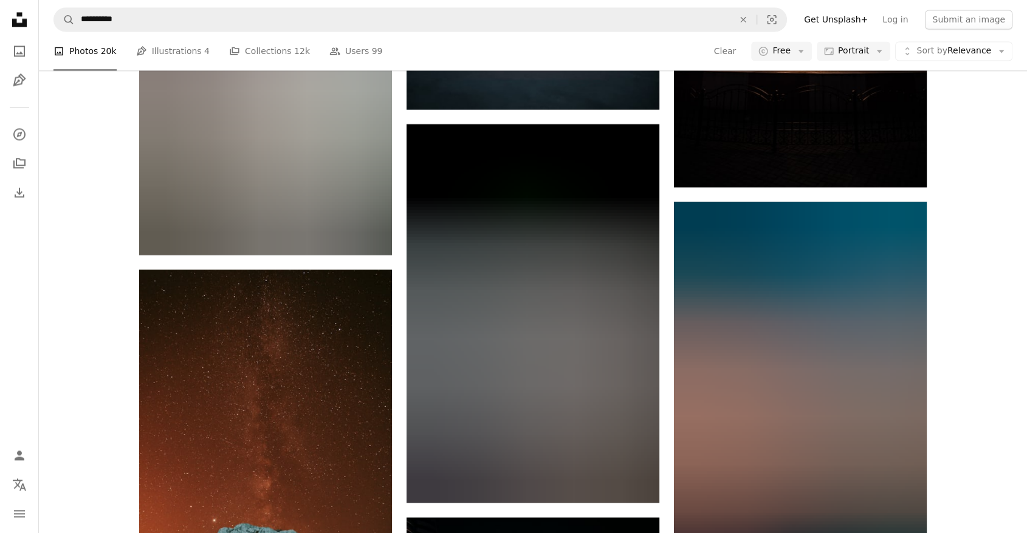
scroll to position [39058, 0]
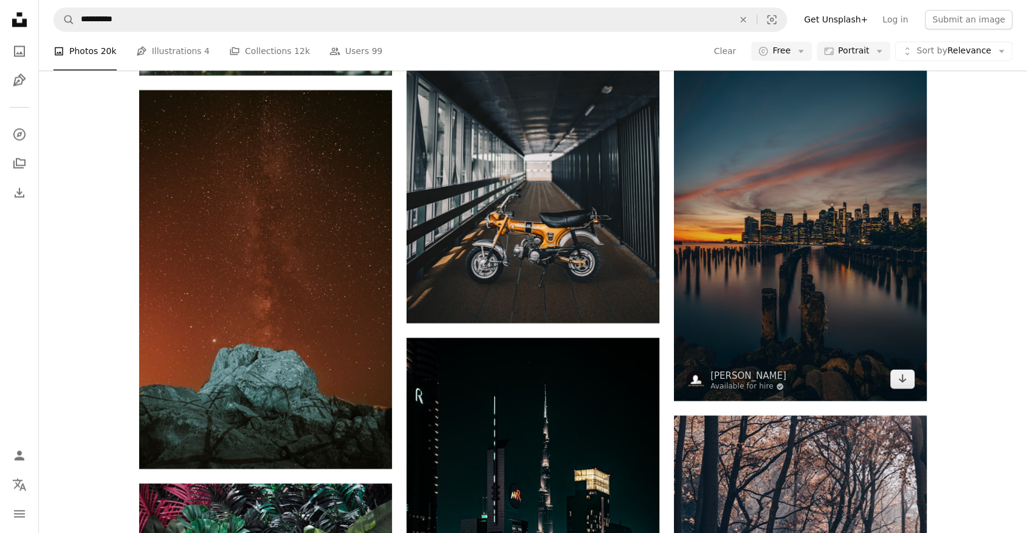
click at [829, 261] on img at bounding box center [800, 211] width 253 height 379
click at [756, 169] on img at bounding box center [800, 211] width 253 height 379
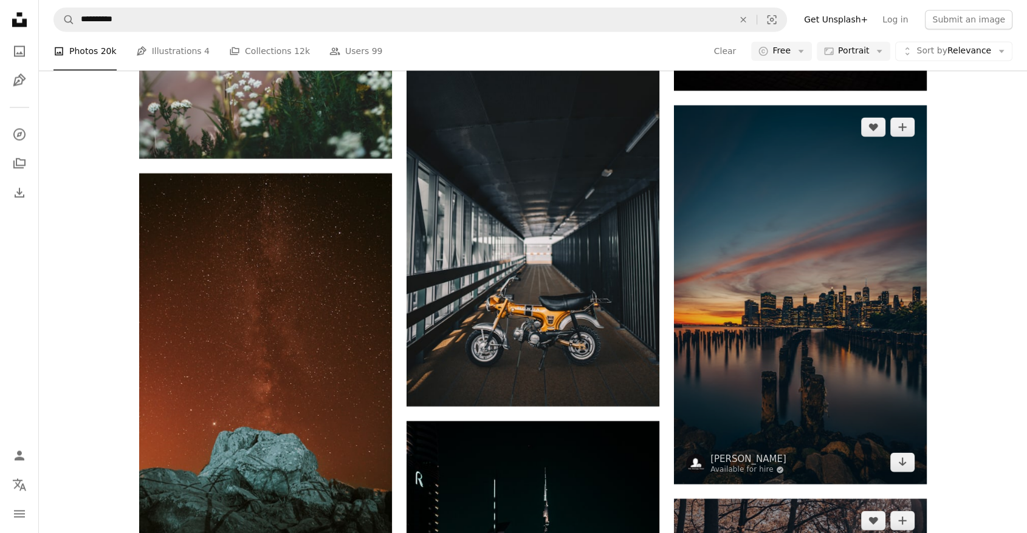
scroll to position [38878, 0]
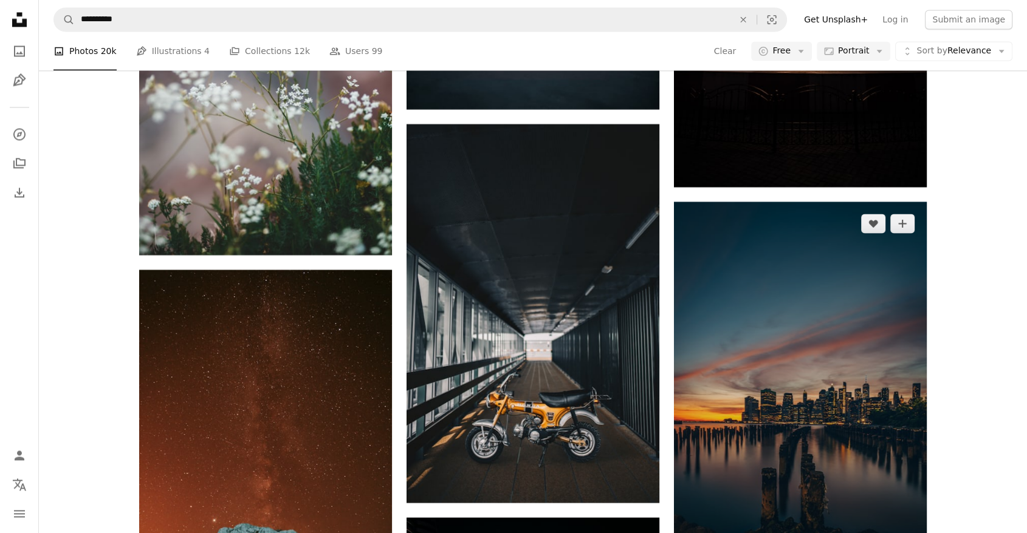
click at [868, 304] on img at bounding box center [800, 391] width 253 height 379
click at [871, 228] on icon "A heart" at bounding box center [873, 224] width 10 height 10
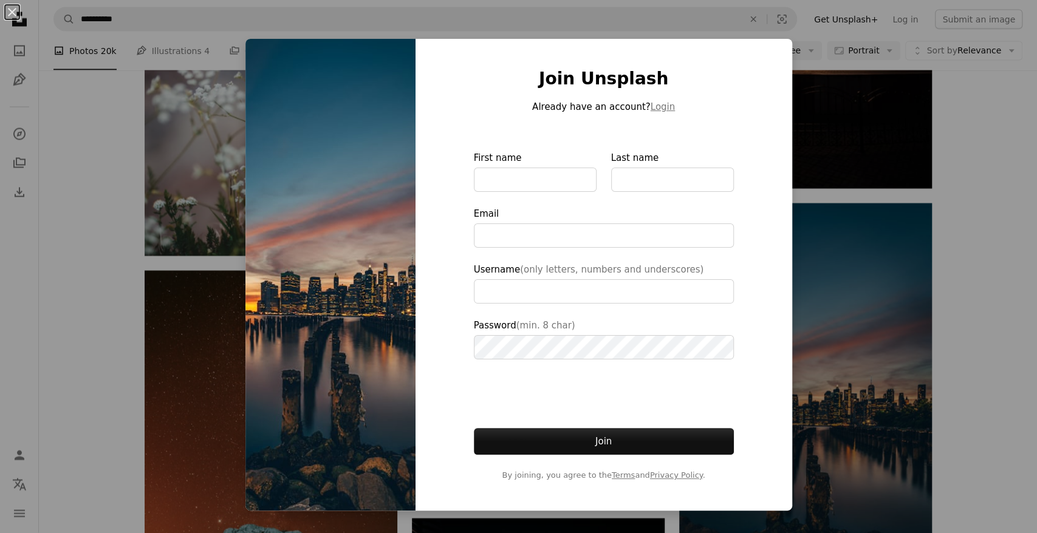
click at [928, 279] on div "An X shape Join Unsplash Already have an account? Login First name Last name Em…" at bounding box center [518, 266] width 1037 height 533
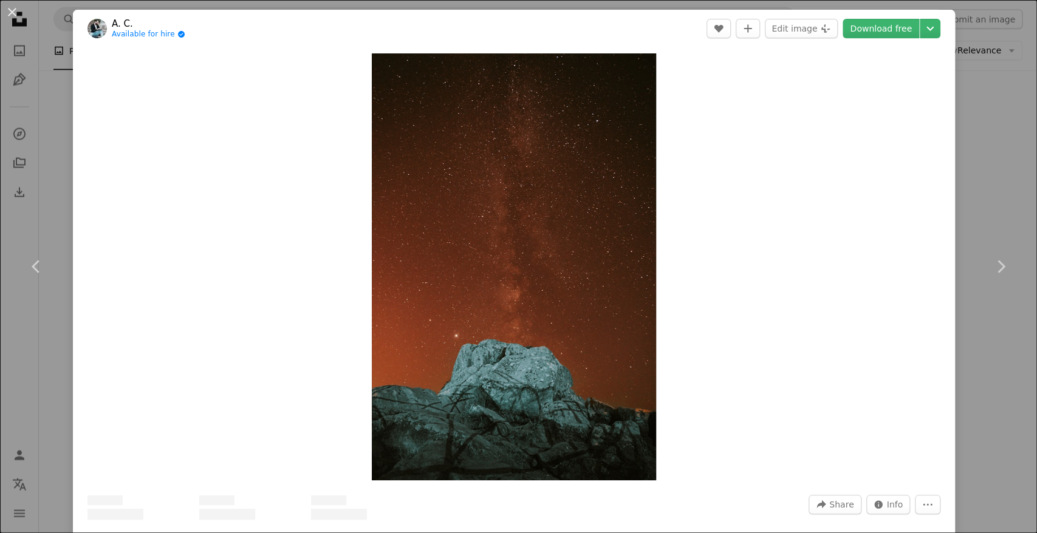
click at [955, 143] on div "An X shape Chevron left Chevron right A. C. Available for hire A checkmark insi…" at bounding box center [518, 266] width 1037 height 533
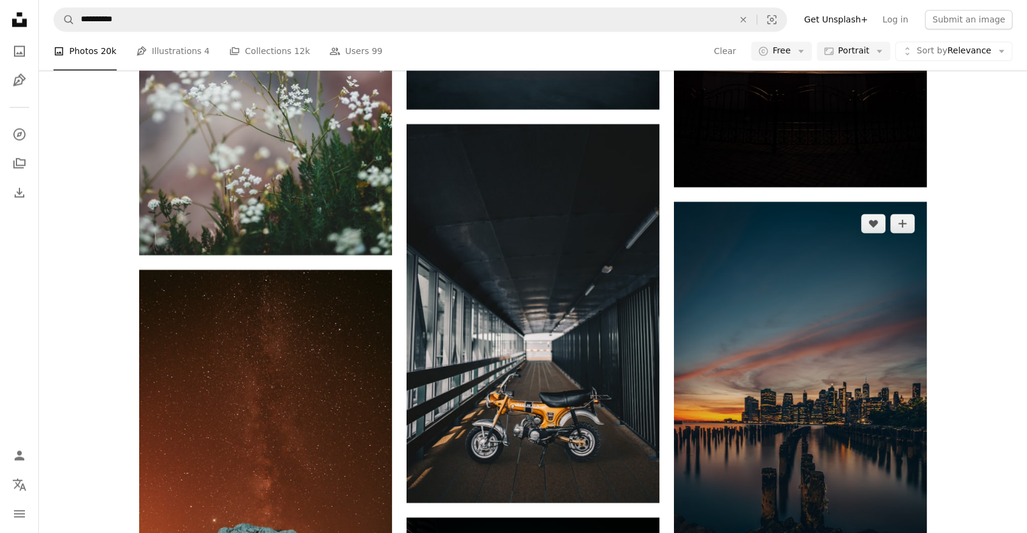
click at [853, 305] on img at bounding box center [800, 391] width 253 height 379
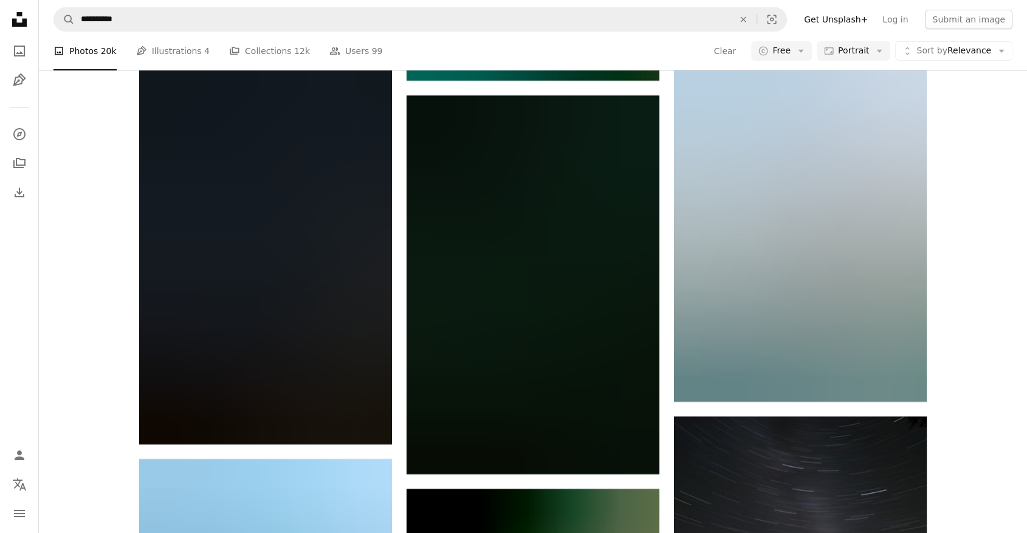
scroll to position [55617, 0]
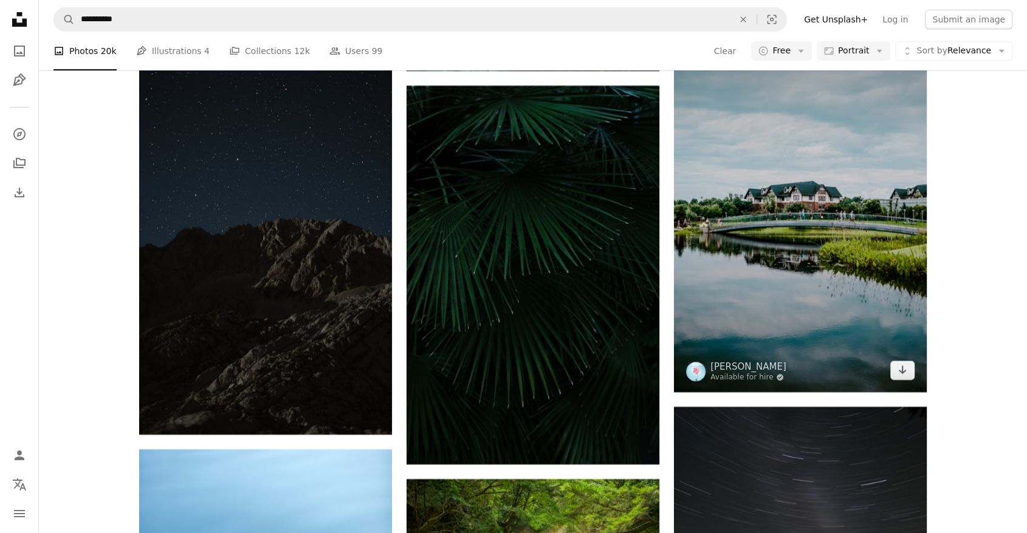
click at [836, 220] on img at bounding box center [800, 202] width 253 height 379
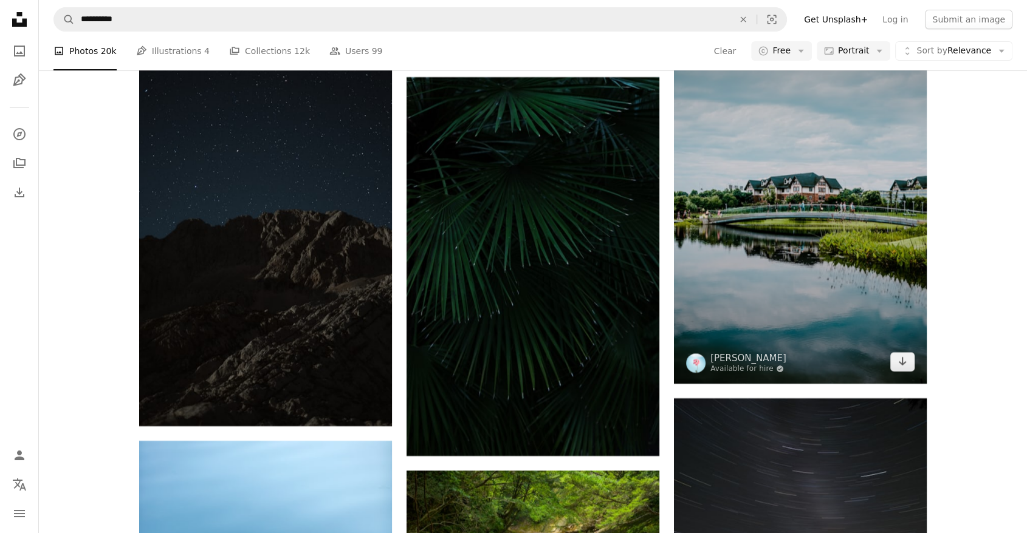
scroll to position [55617, 0]
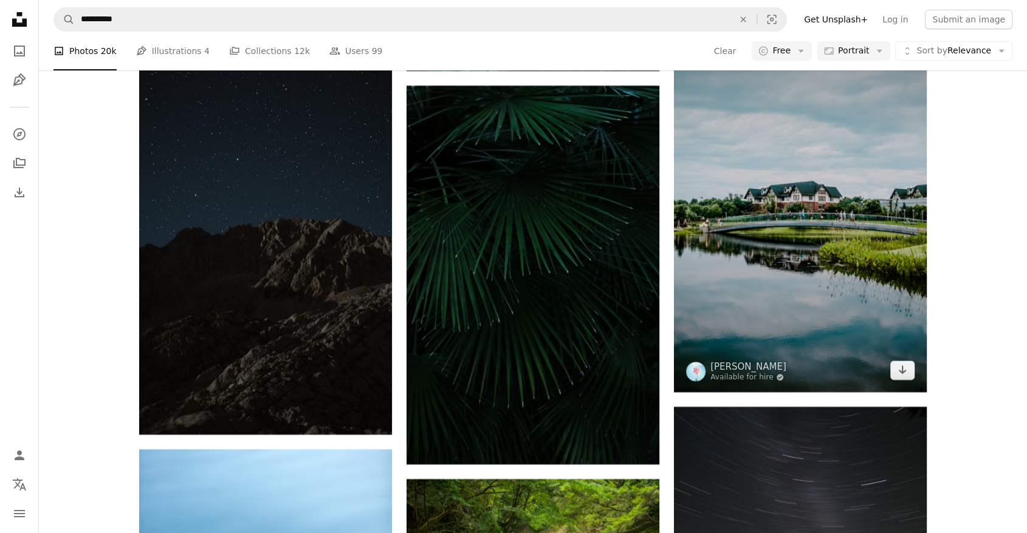
click at [836, 220] on img at bounding box center [800, 202] width 253 height 379
click at [761, 177] on img at bounding box center [800, 202] width 253 height 379
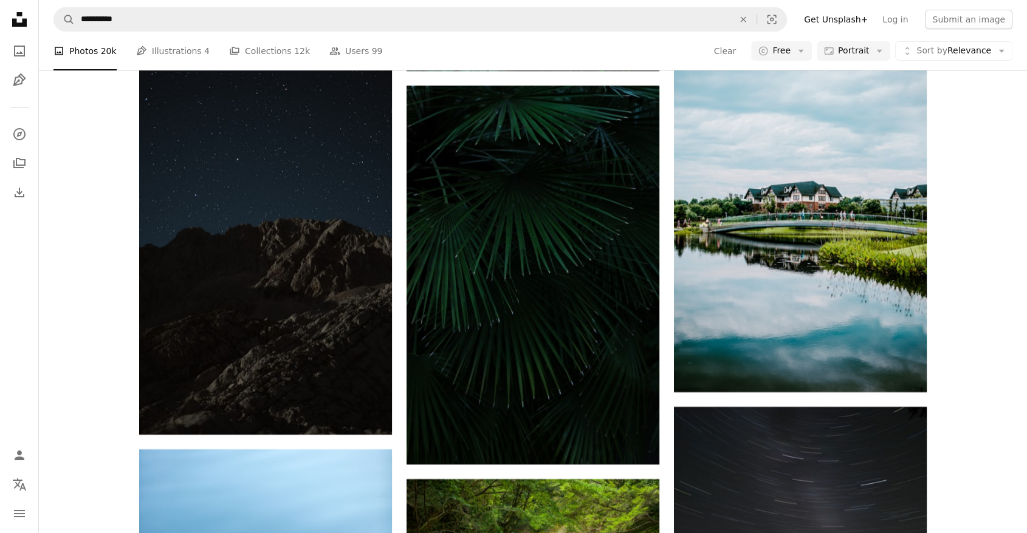
drag, startPoint x: 761, startPoint y: 177, endPoint x: 943, endPoint y: 95, distance: 199.3
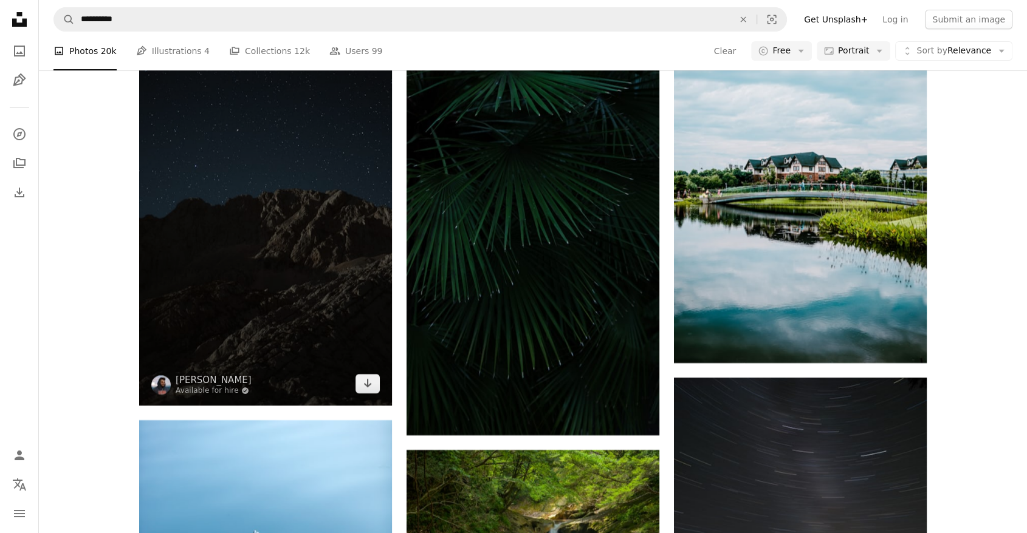
scroll to position [55437, 0]
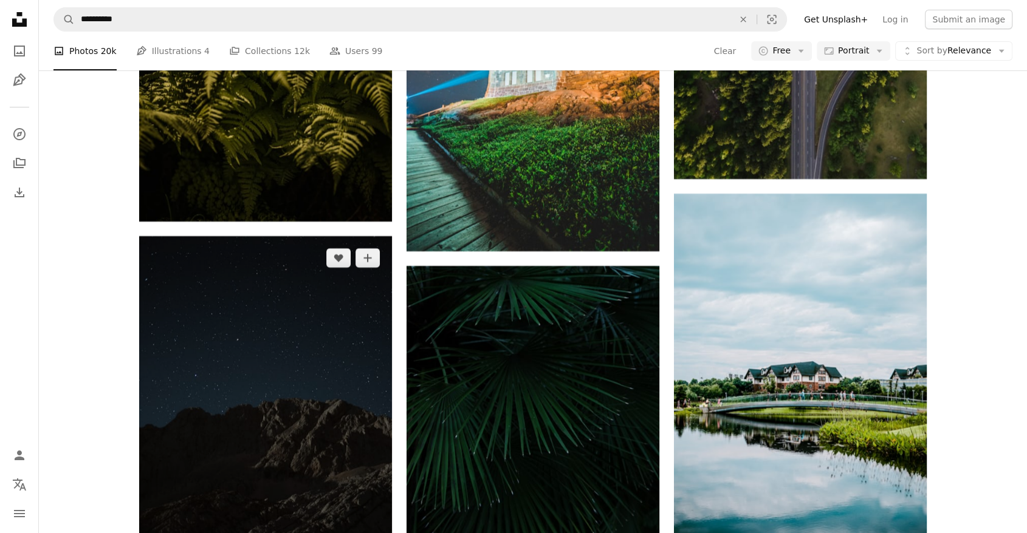
click at [317, 430] on img at bounding box center [265, 425] width 253 height 379
click at [194, 7] on form "**********" at bounding box center [419, 19] width 733 height 24
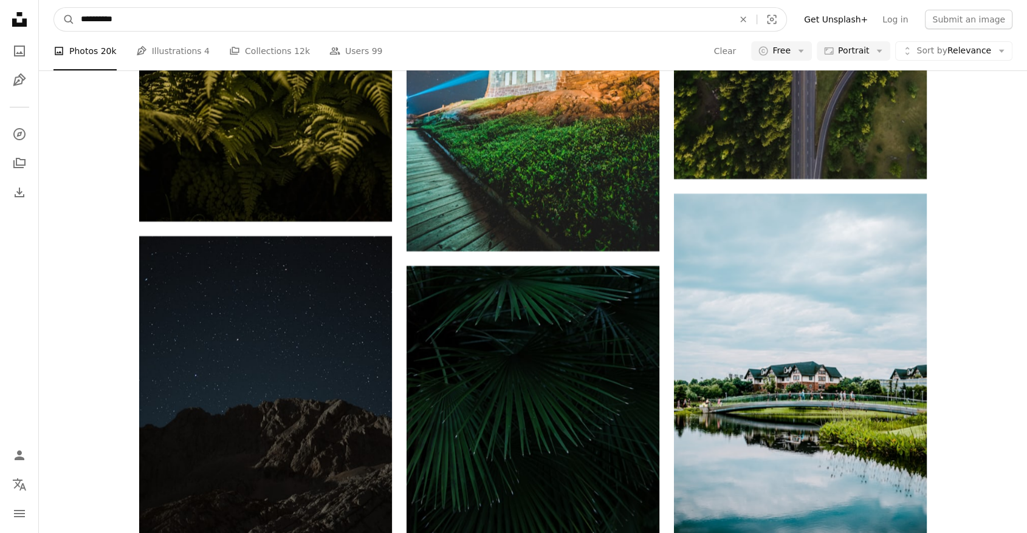
click at [194, 16] on input "**********" at bounding box center [402, 19] width 655 height 23
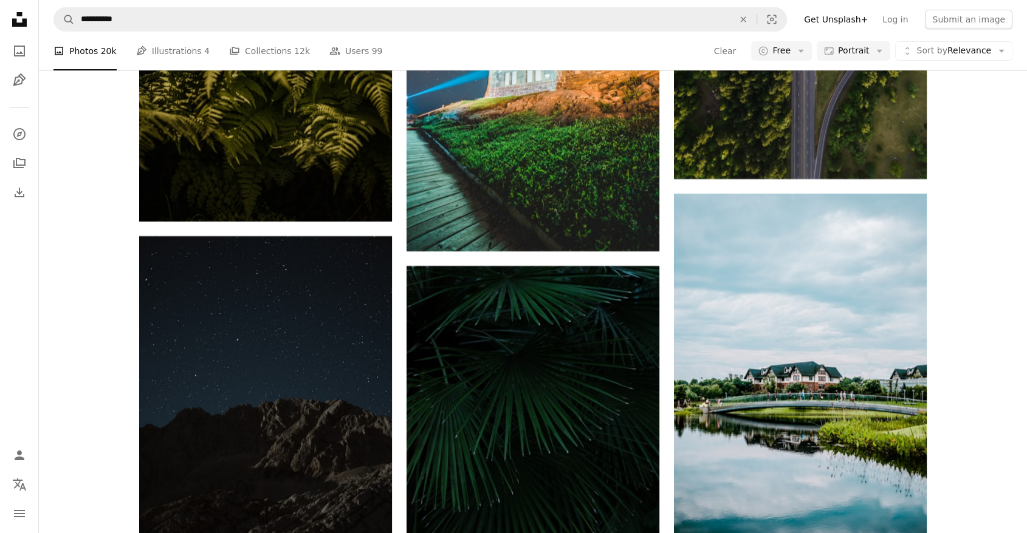
click at [187, 36] on nav "**********" at bounding box center [533, 19] width 988 height 39
click at [184, 32] on nav "**********" at bounding box center [533, 19] width 988 height 39
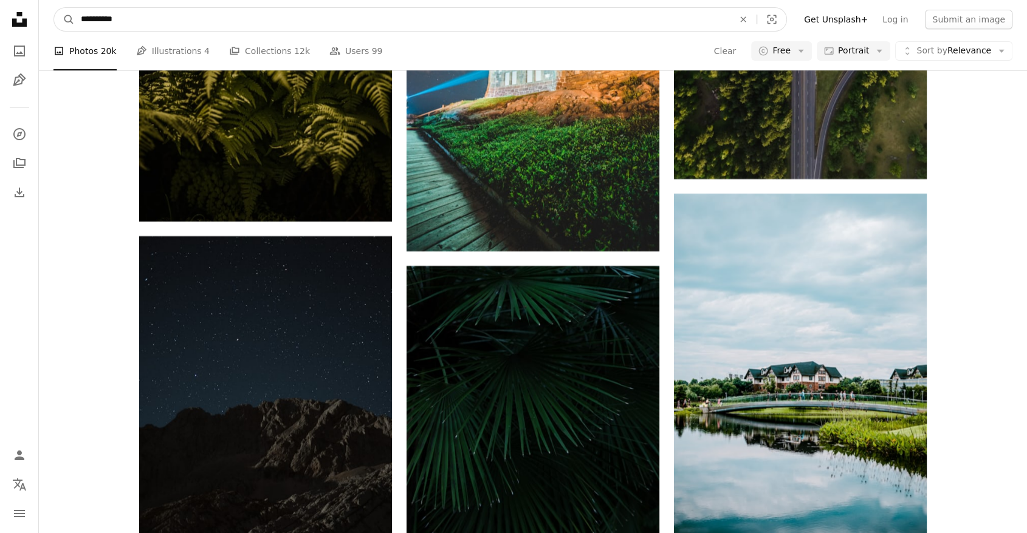
click at [182, 26] on input "**********" at bounding box center [402, 19] width 655 height 23
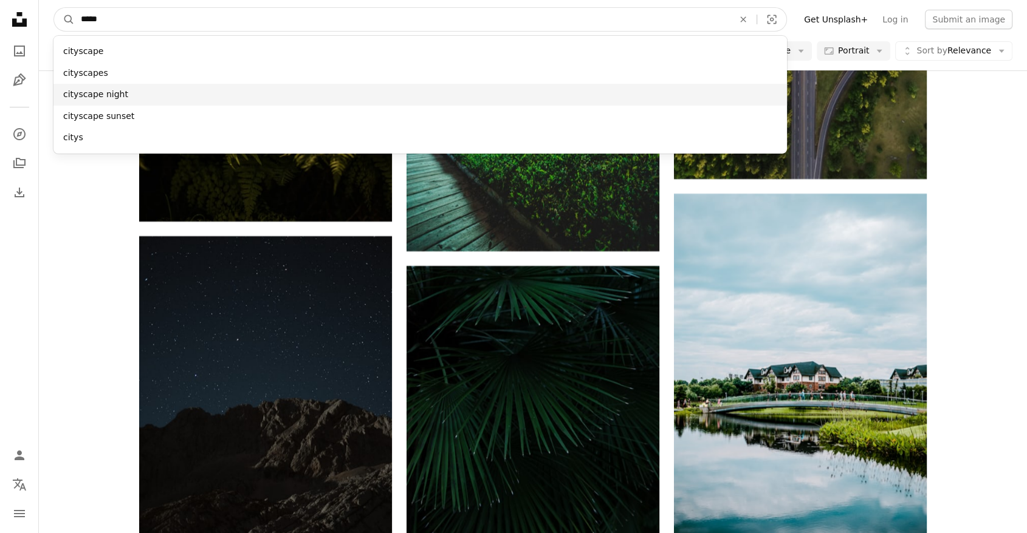
type input "*****"
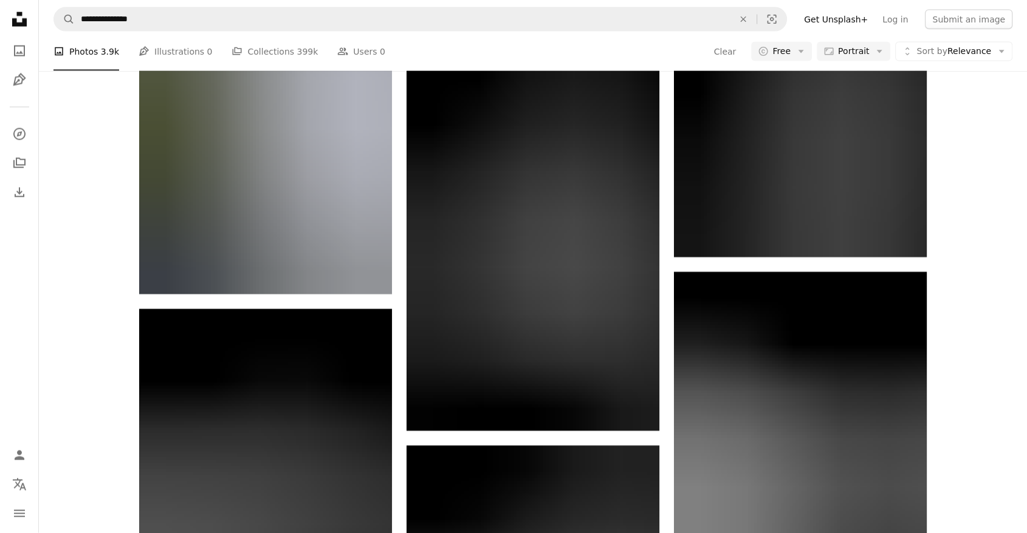
scroll to position [2700, 0]
